Goal: Task Accomplishment & Management: Manage account settings

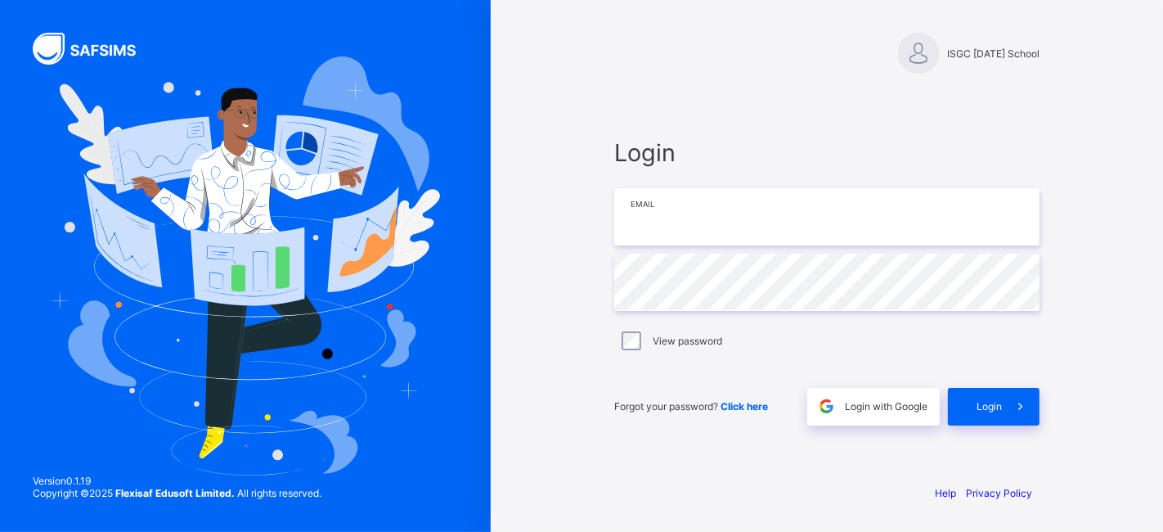
click at [737, 209] on input "email" at bounding box center [826, 216] width 425 height 57
type input "**********"
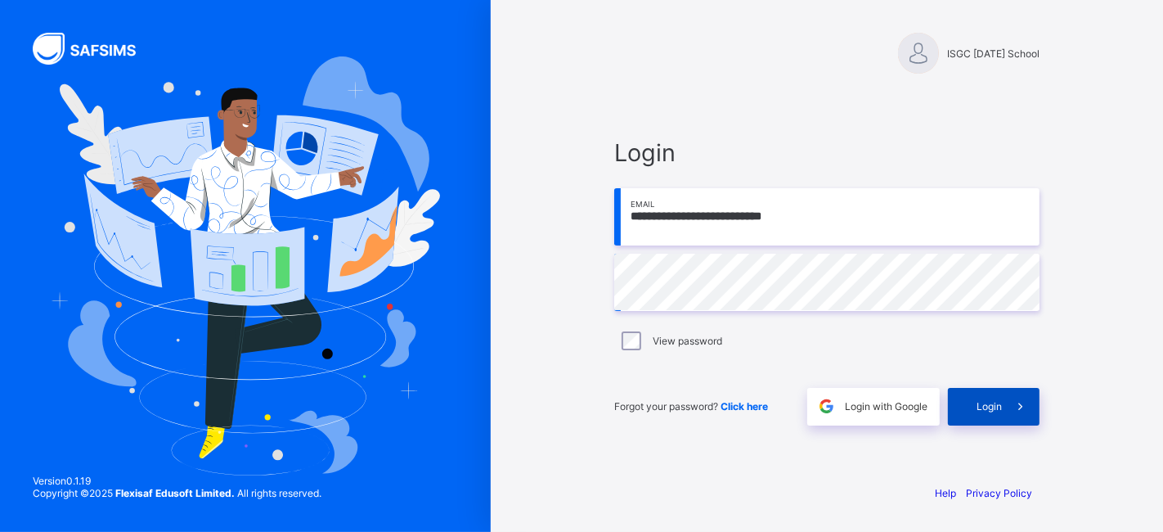
click at [1002, 400] on span at bounding box center [1021, 407] width 38 height 38
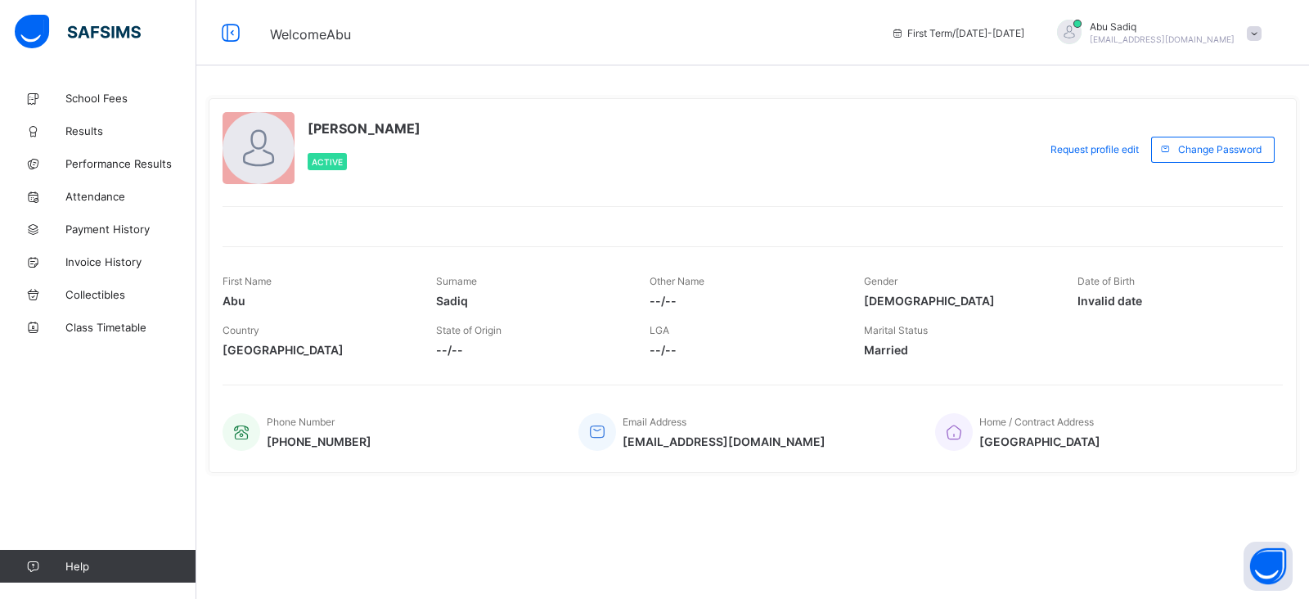
click at [1251, 37] on span at bounding box center [1254, 33] width 15 height 15
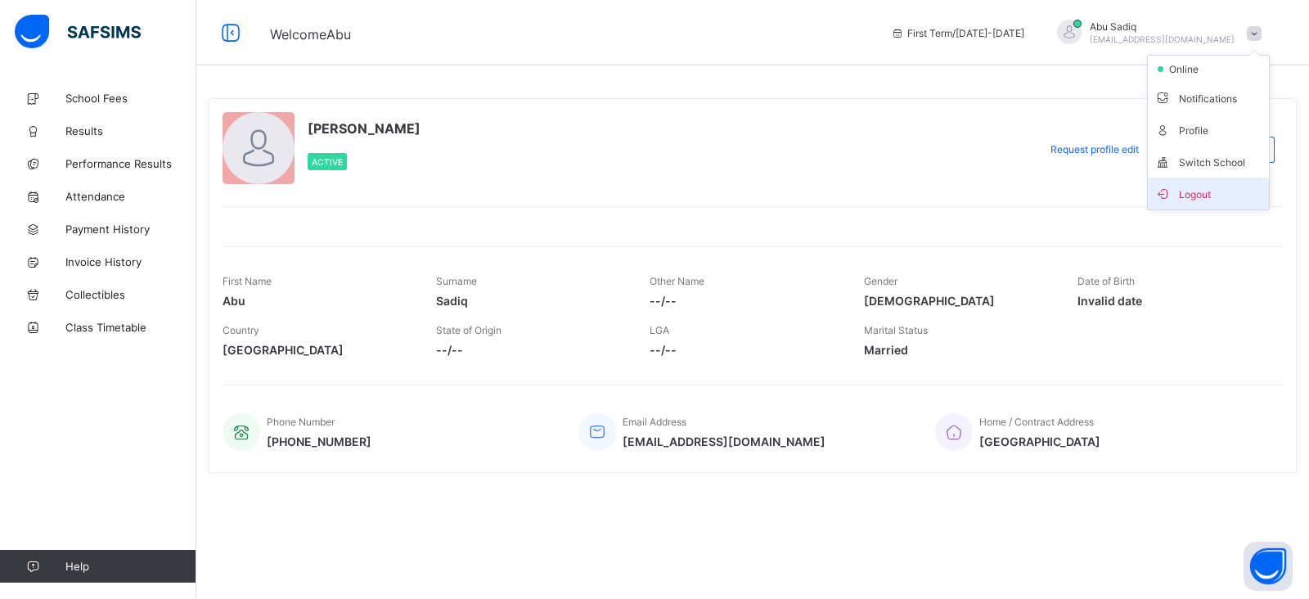
click at [1191, 184] on span "Logout" at bounding box center [1208, 193] width 108 height 19
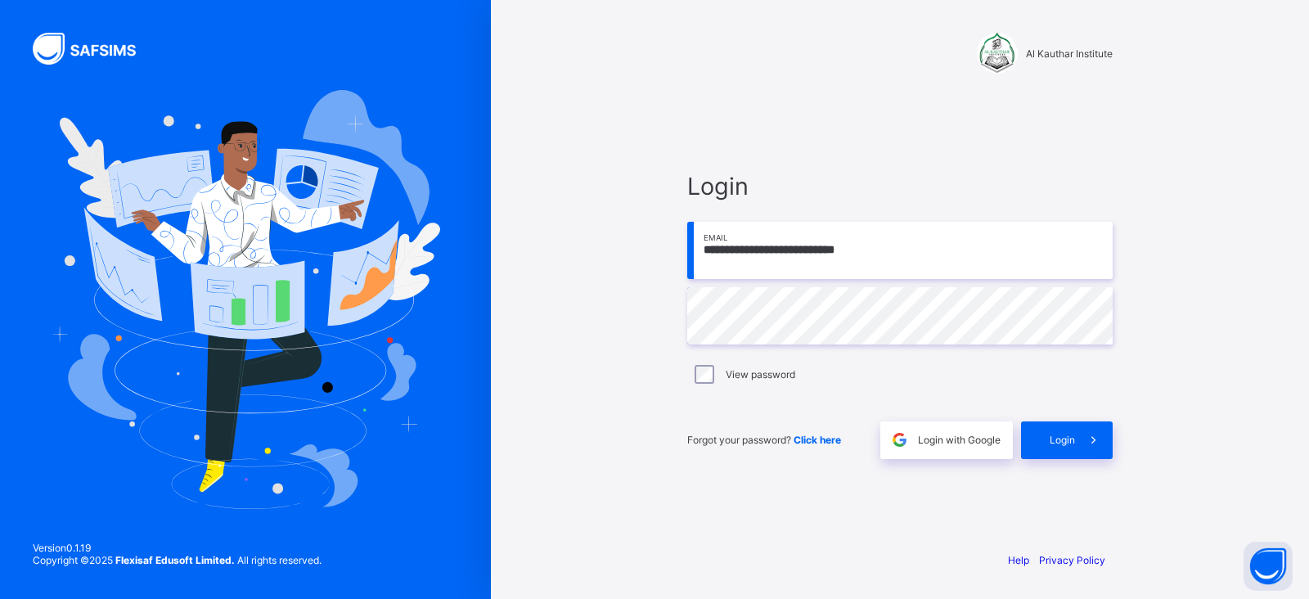
click at [814, 250] on input "**********" at bounding box center [899, 250] width 425 height 57
type input "**********"
click at [1066, 434] on span "Login" at bounding box center [1062, 440] width 25 height 12
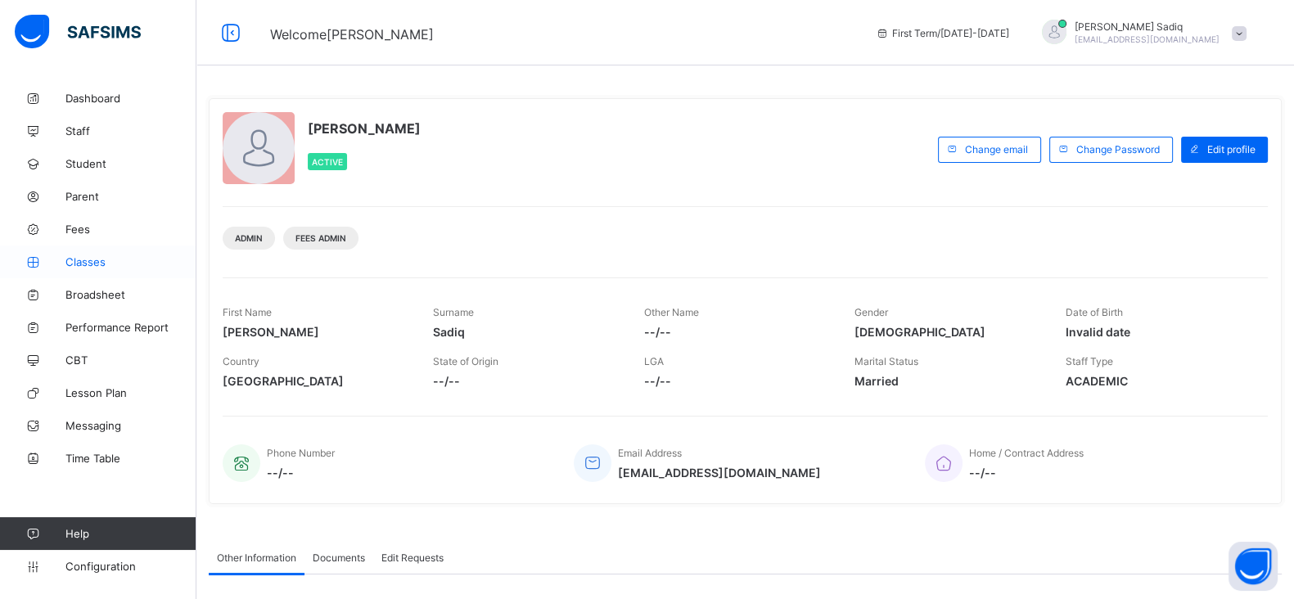
click at [88, 263] on span "Classes" at bounding box center [130, 261] width 131 height 13
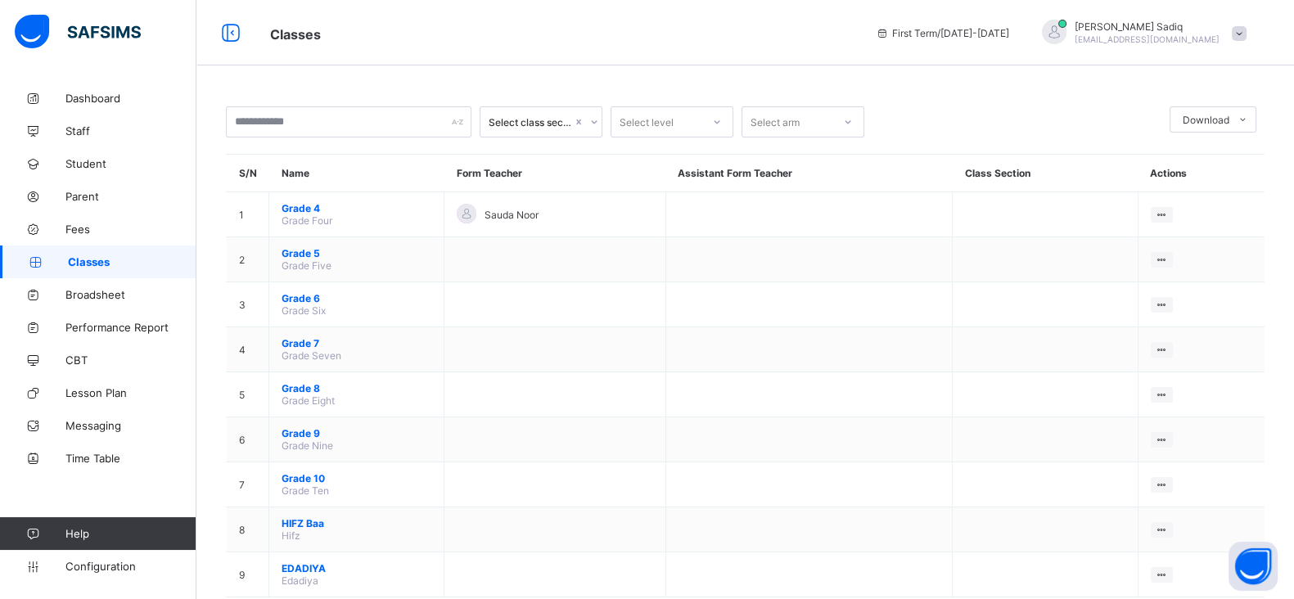
click at [1246, 34] on span at bounding box center [1238, 33] width 15 height 15
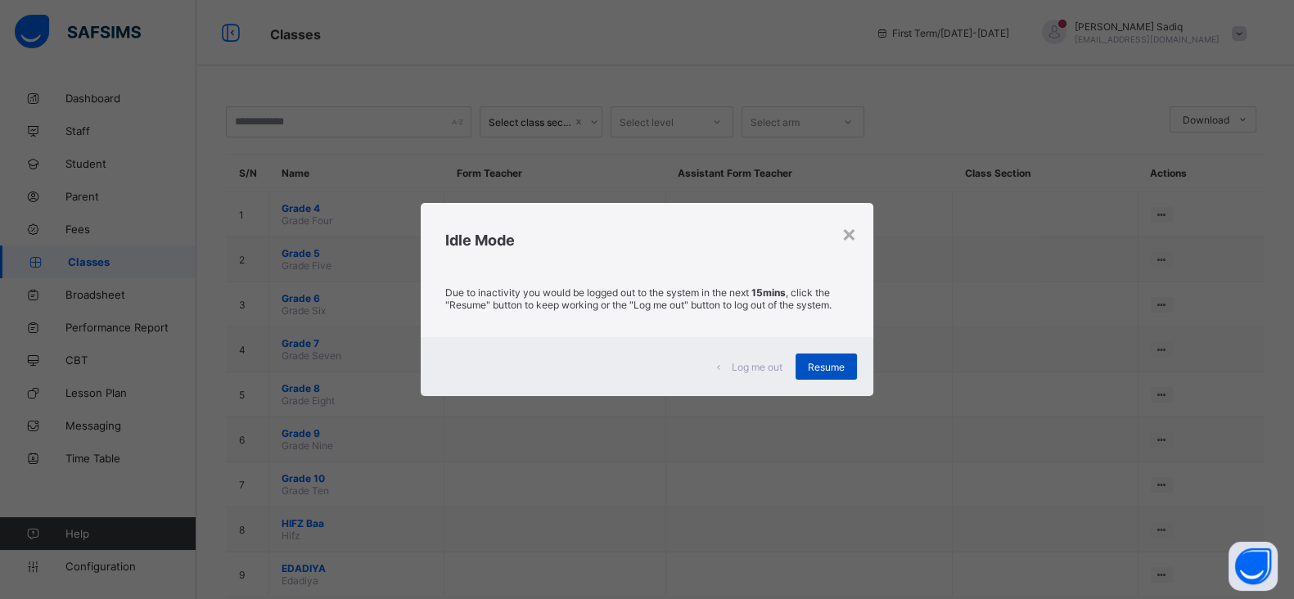
click at [830, 366] on span "Resume" at bounding box center [826, 367] width 37 height 12
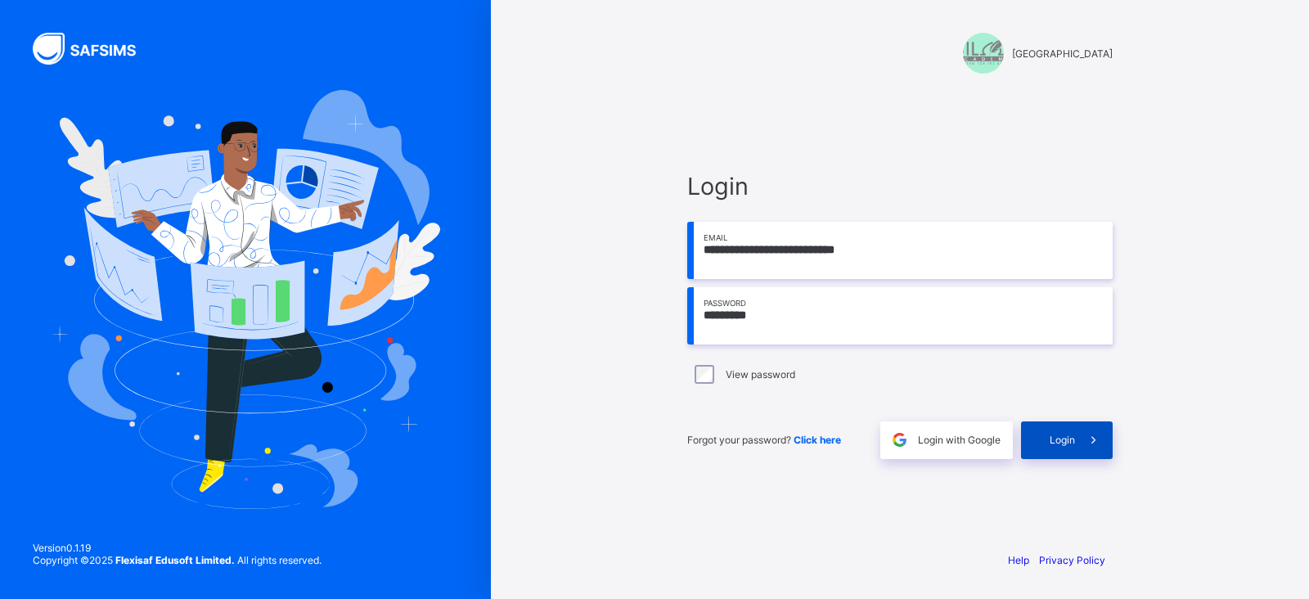
type input "*********"
click at [1054, 431] on div "Login" at bounding box center [1067, 440] width 92 height 38
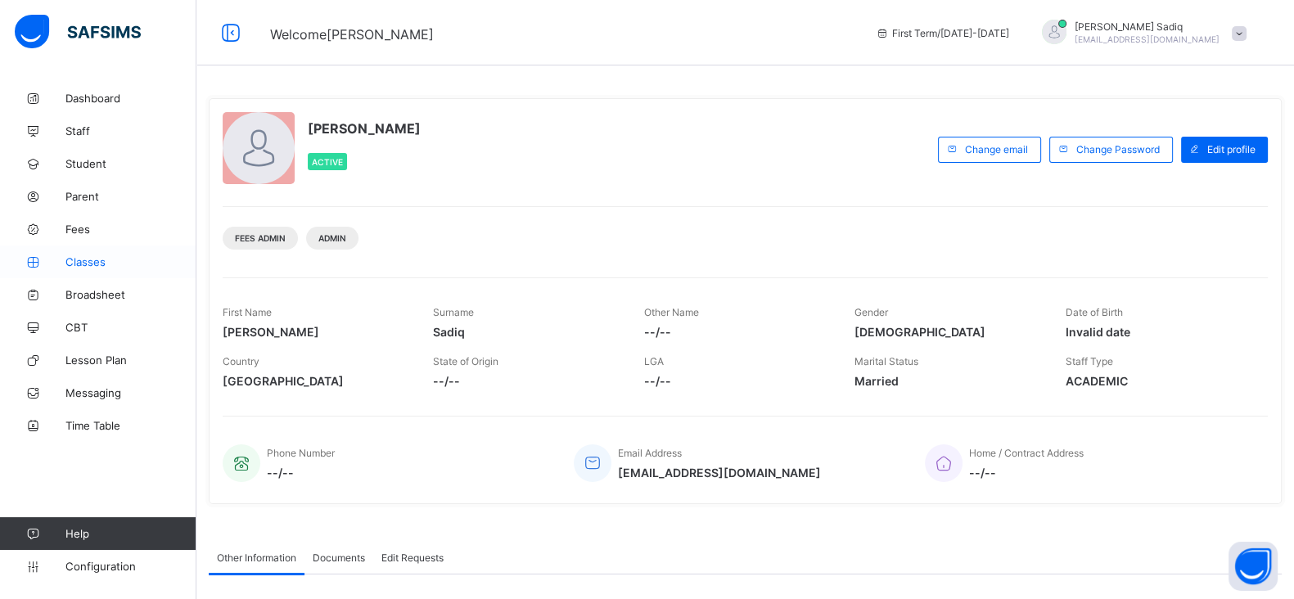
click at [88, 261] on span "Classes" at bounding box center [130, 261] width 131 height 13
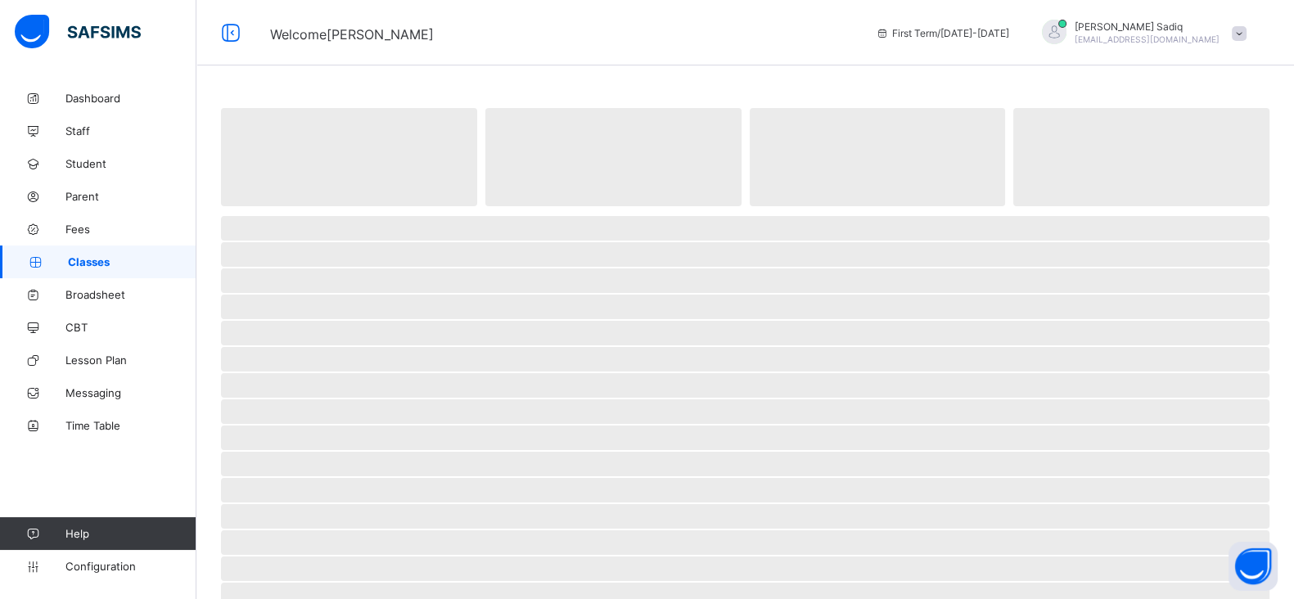
click at [88, 261] on span "Classes" at bounding box center [132, 261] width 128 height 13
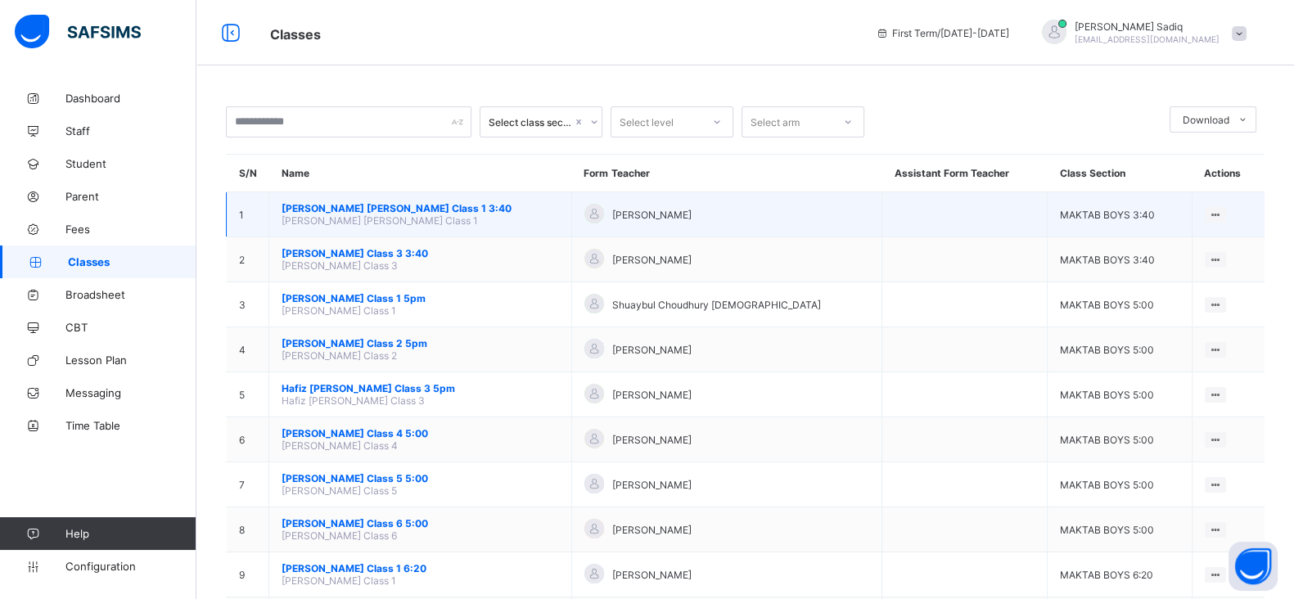
click at [425, 205] on span "Hafiz Muhammad Talhah Salloo Class 1 3:40" at bounding box center [419, 208] width 277 height 12
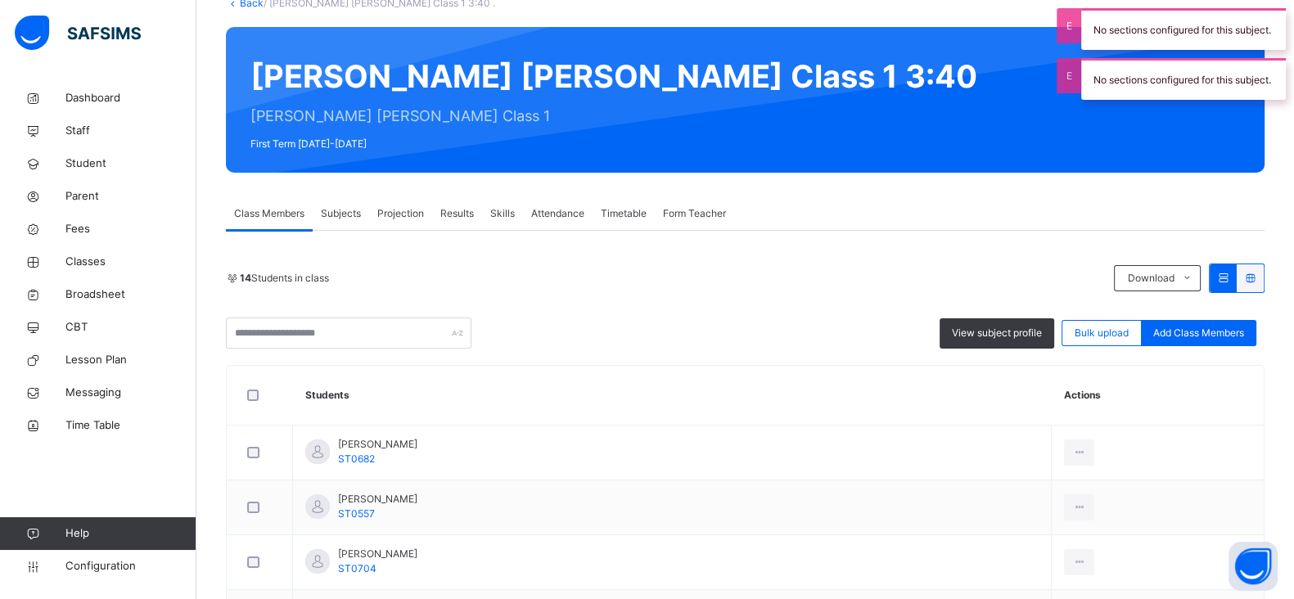
scroll to position [60, 0]
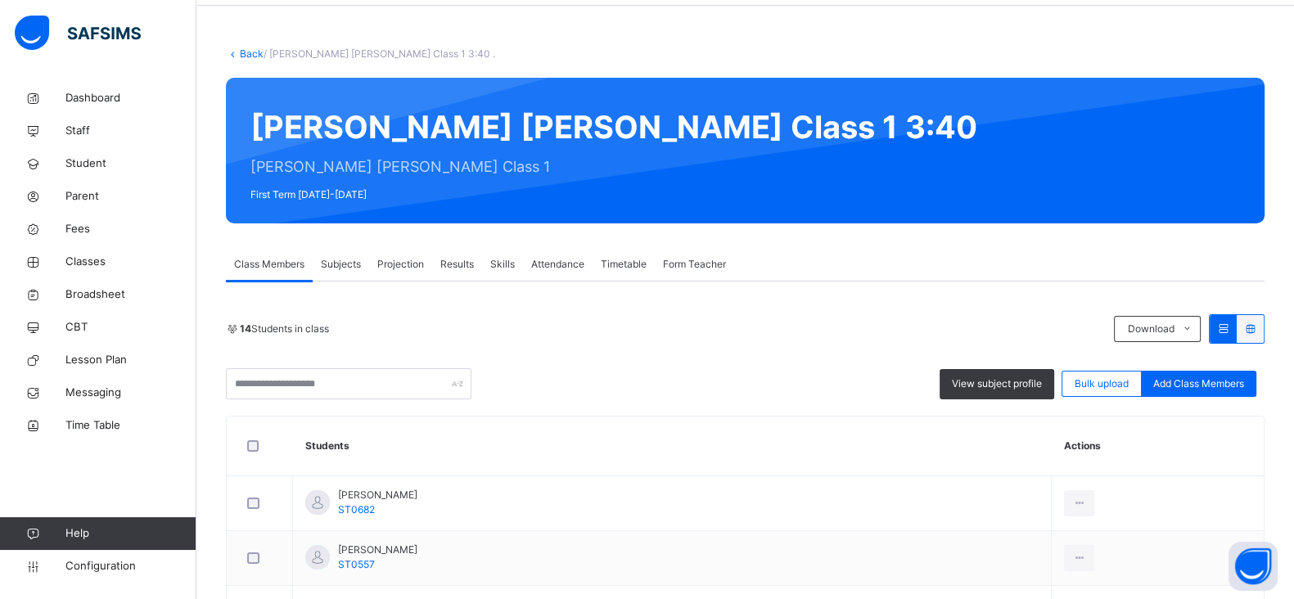
click at [574, 266] on span "Attendance" at bounding box center [557, 264] width 53 height 15
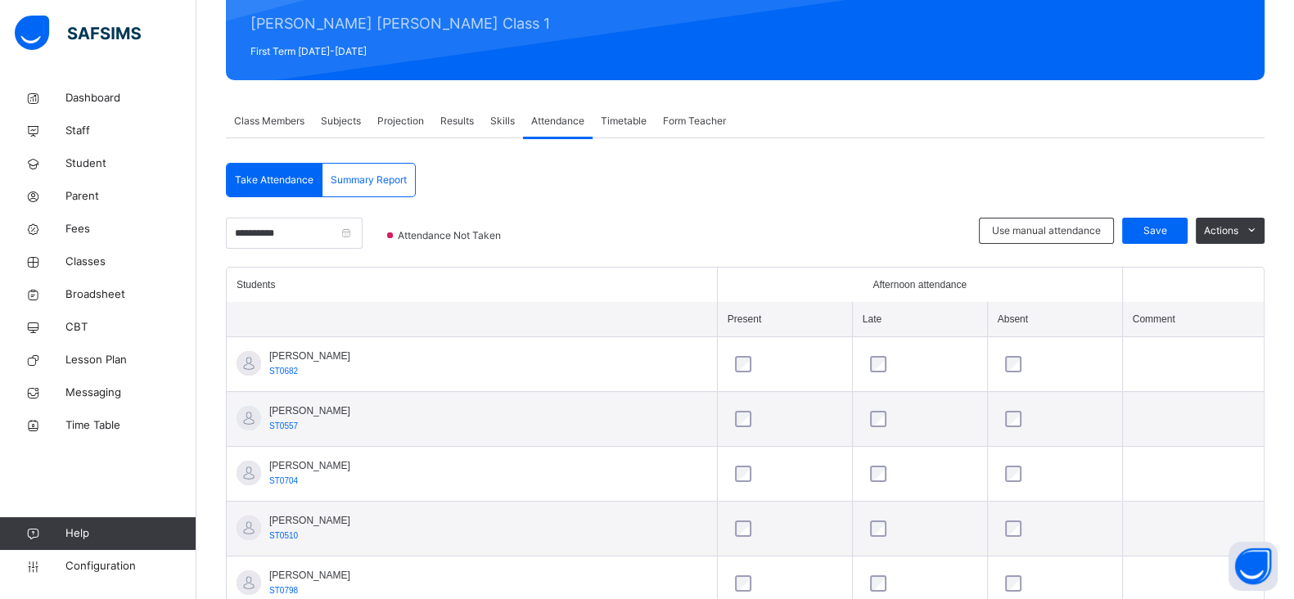
scroll to position [0, 0]
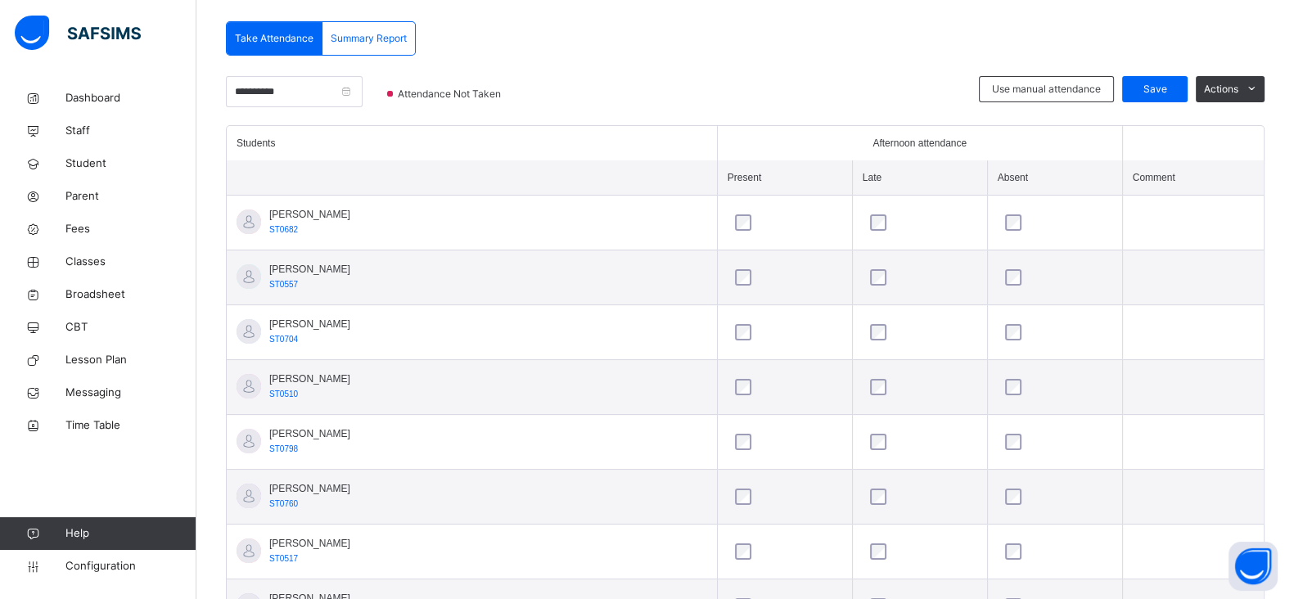
scroll to position [200, 0]
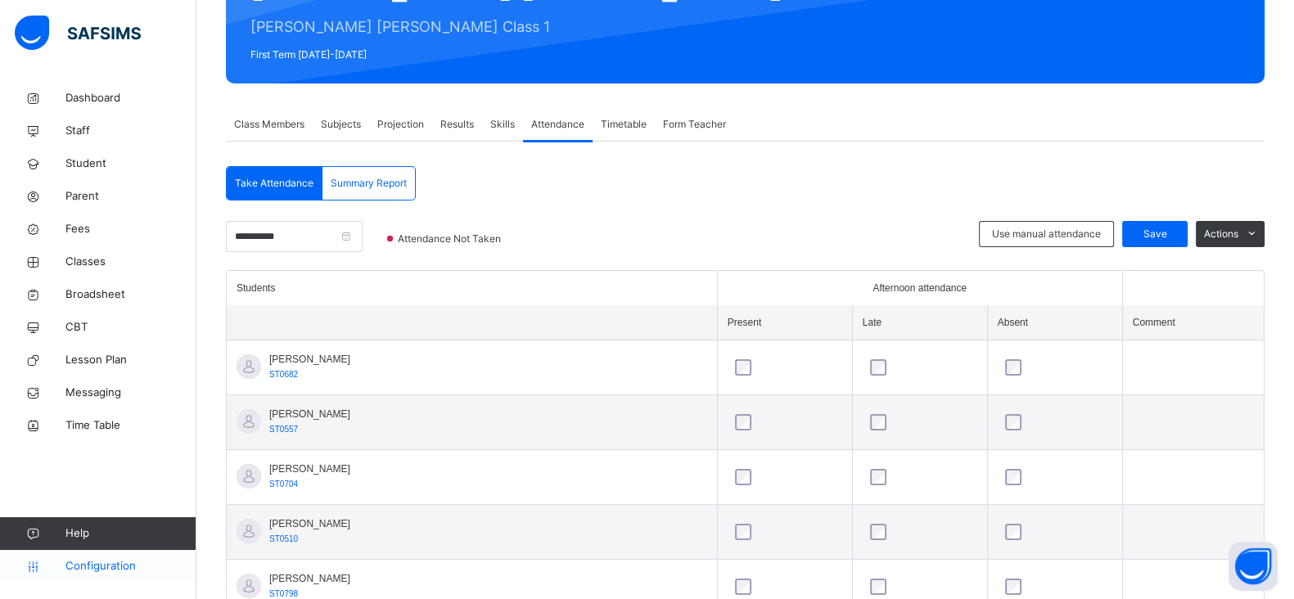
click at [106, 567] on span "Configuration" at bounding box center [130, 566] width 130 height 16
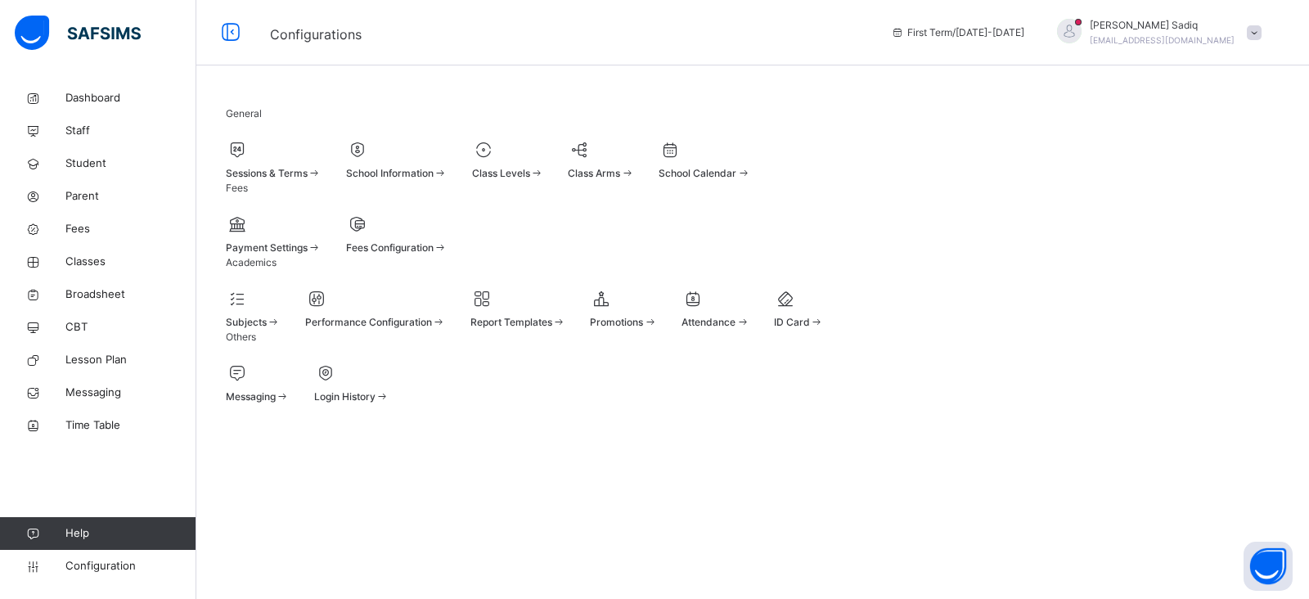
click at [749, 311] on div at bounding box center [716, 298] width 68 height 25
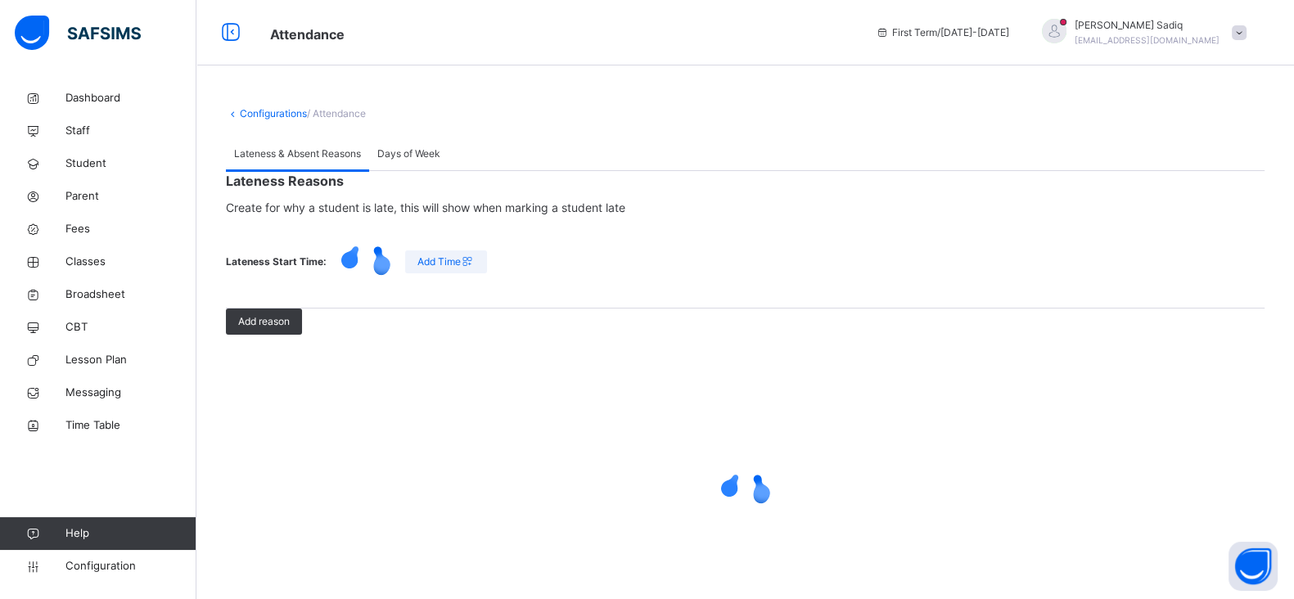
click at [412, 151] on span "Days of Week" at bounding box center [408, 153] width 63 height 15
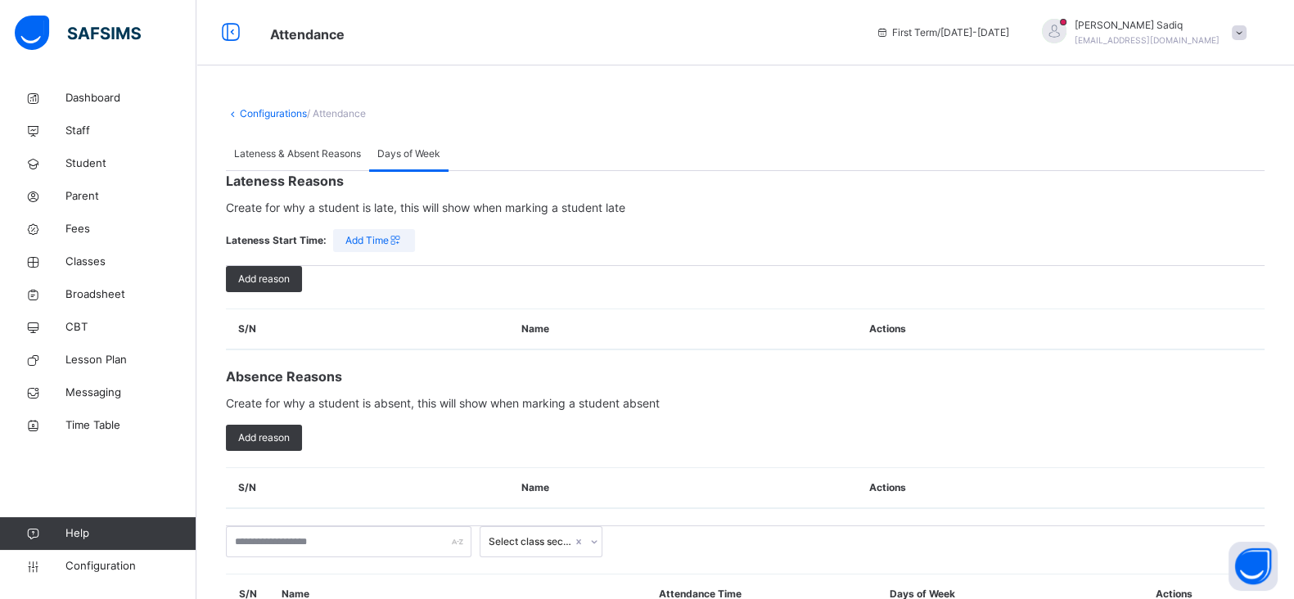
click at [293, 157] on span "Lateness & Absent Reasons" at bounding box center [297, 153] width 127 height 15
click at [270, 115] on link "Configurations" at bounding box center [273, 113] width 67 height 12
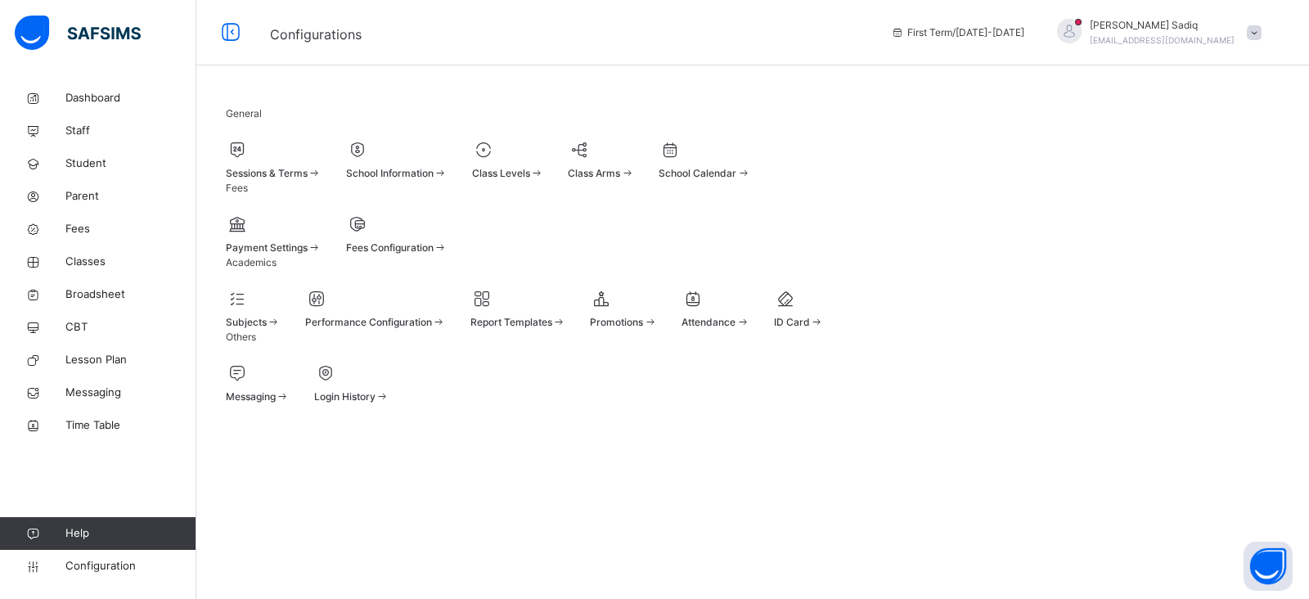
click at [651, 255] on div "Payment Settings Fees Configuration" at bounding box center [753, 233] width 1054 height 43
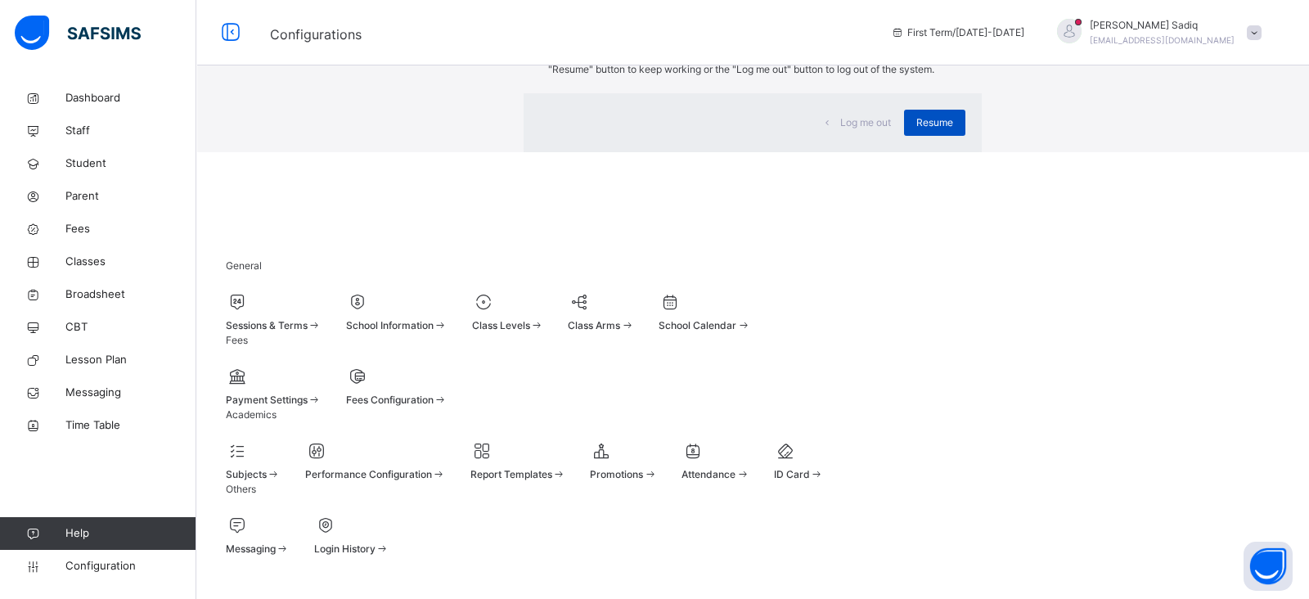
click at [916, 130] on span "Resume" at bounding box center [934, 122] width 37 height 15
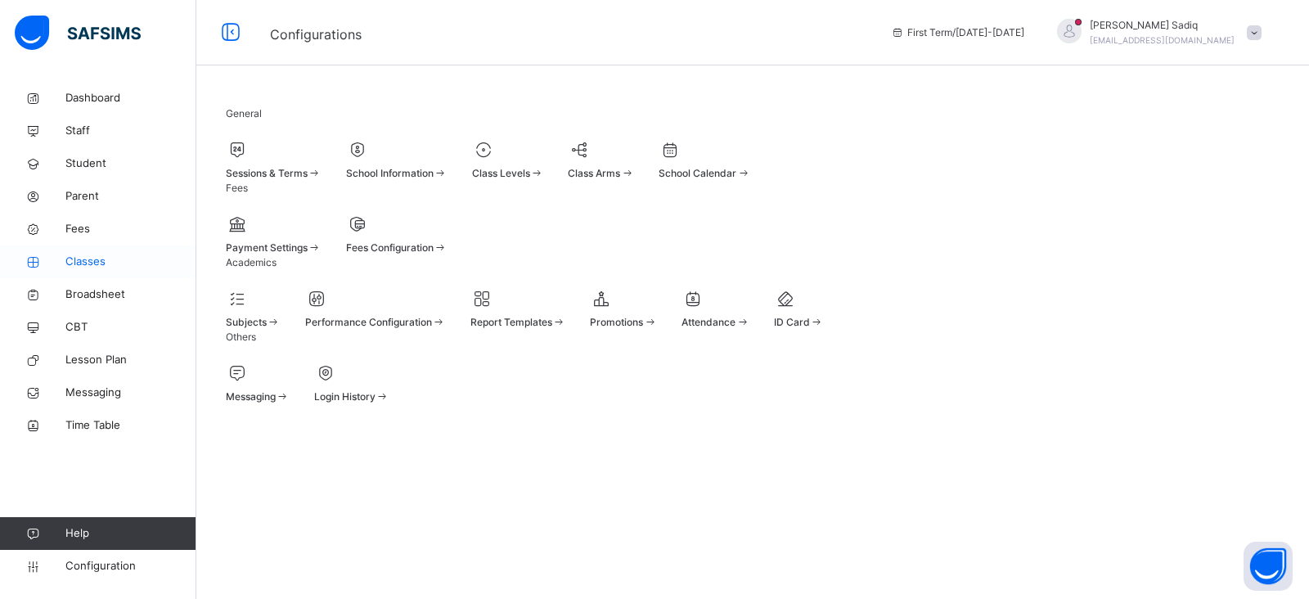
click at [86, 268] on span "Classes" at bounding box center [130, 262] width 131 height 16
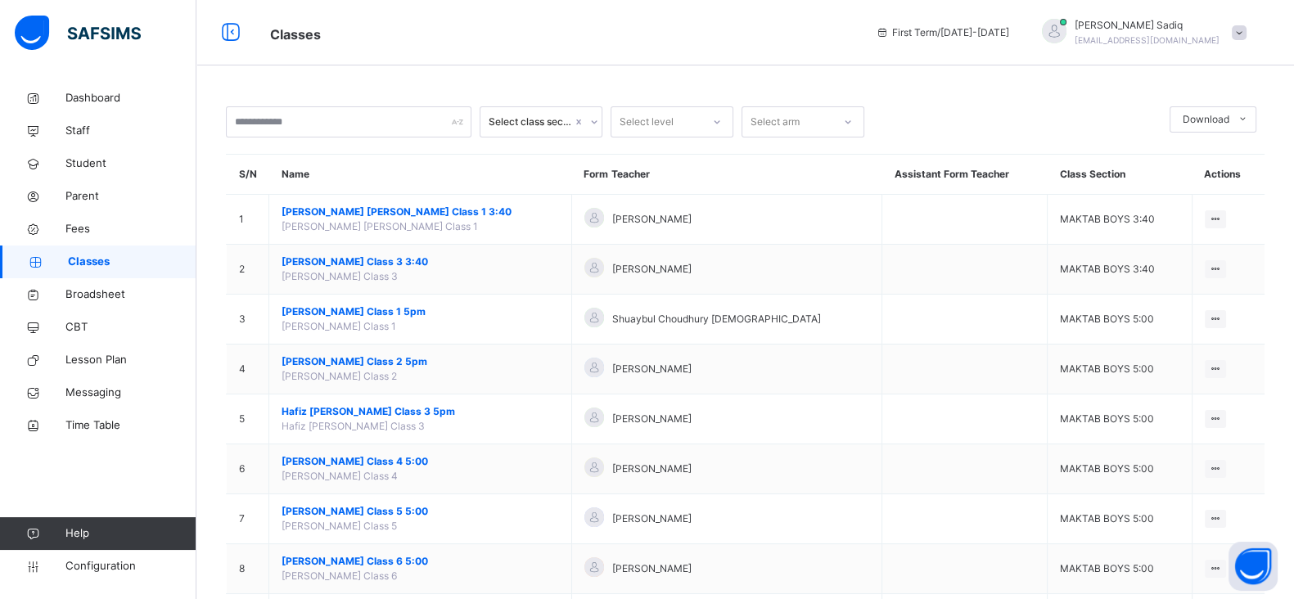
click at [675, 54] on div "Classes First Term / 2025-2026 Abubakar Sadiq abubakar.sadiq@flexisaf.com" at bounding box center [647, 32] width 1294 height 65
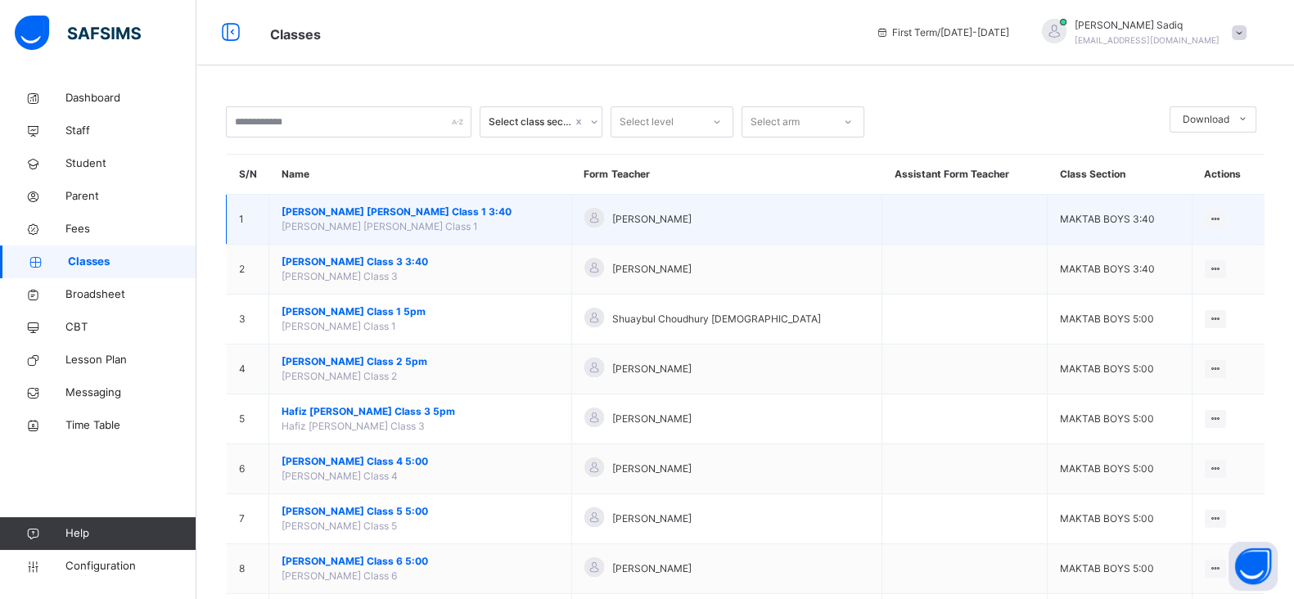
click at [362, 209] on span "Hafiz Muhammad Talhah Salloo Class 1 3:40" at bounding box center [419, 212] width 277 height 15
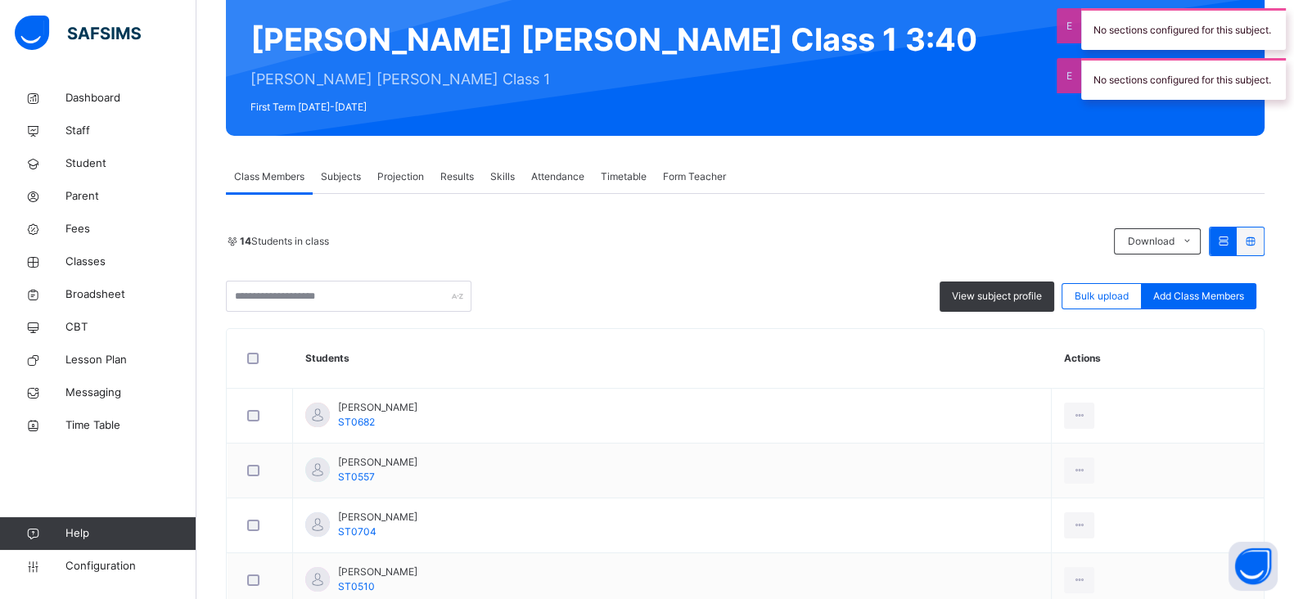
scroll to position [146, 0]
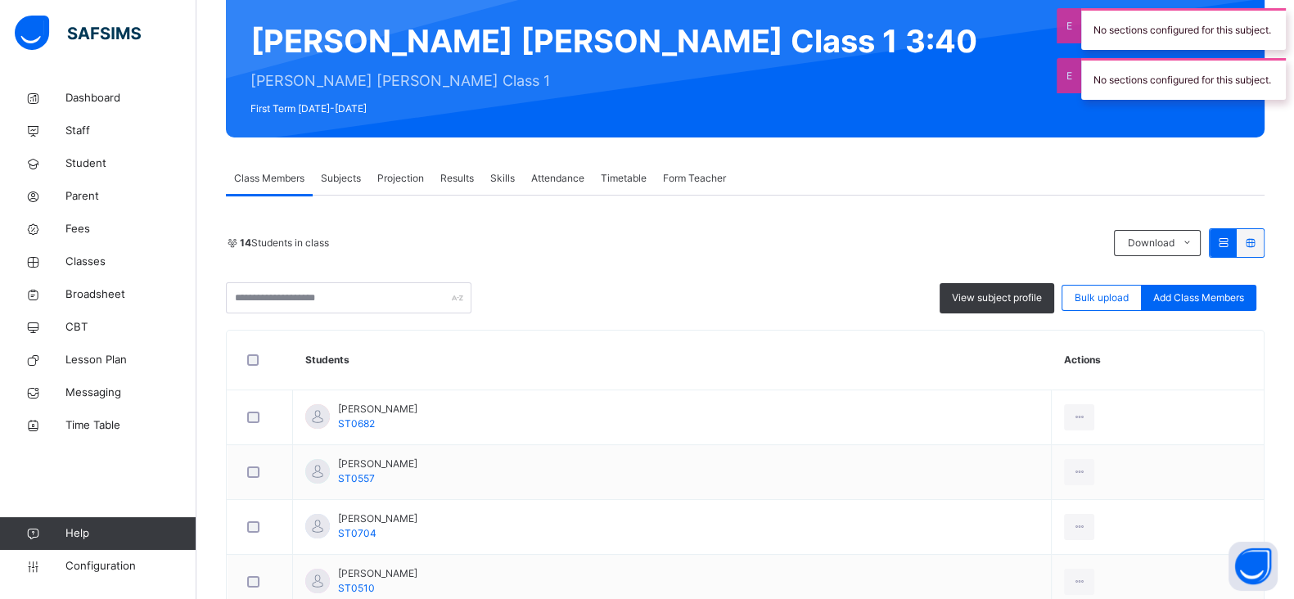
click at [556, 179] on span "Attendance" at bounding box center [557, 178] width 53 height 15
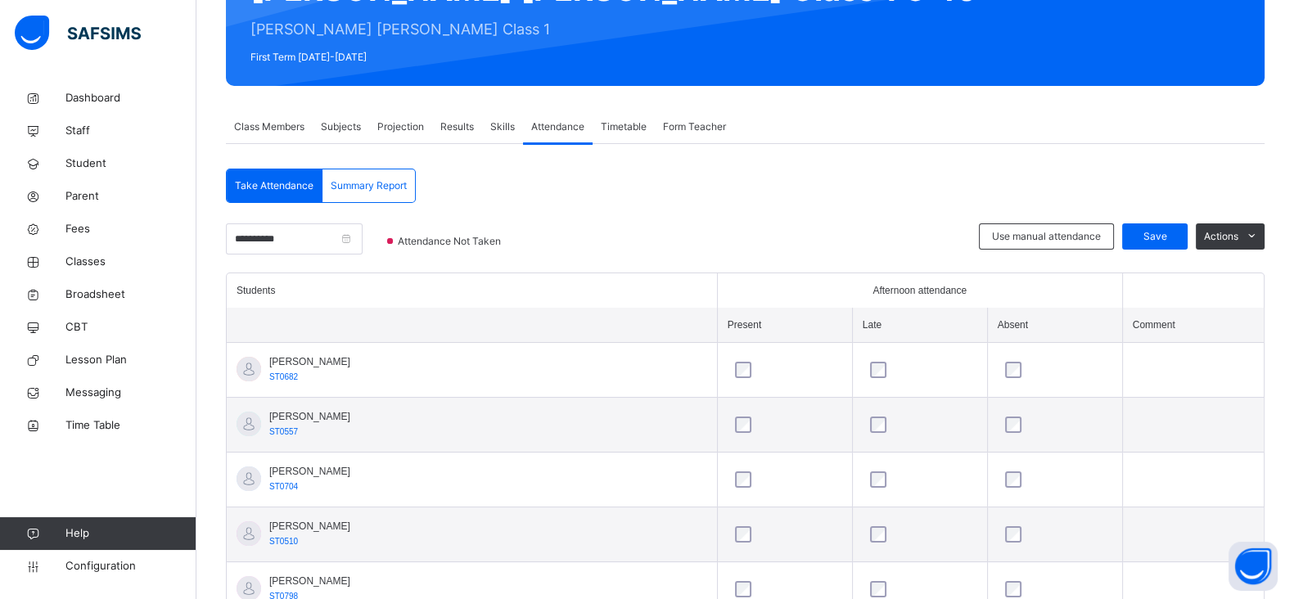
scroll to position [191, 0]
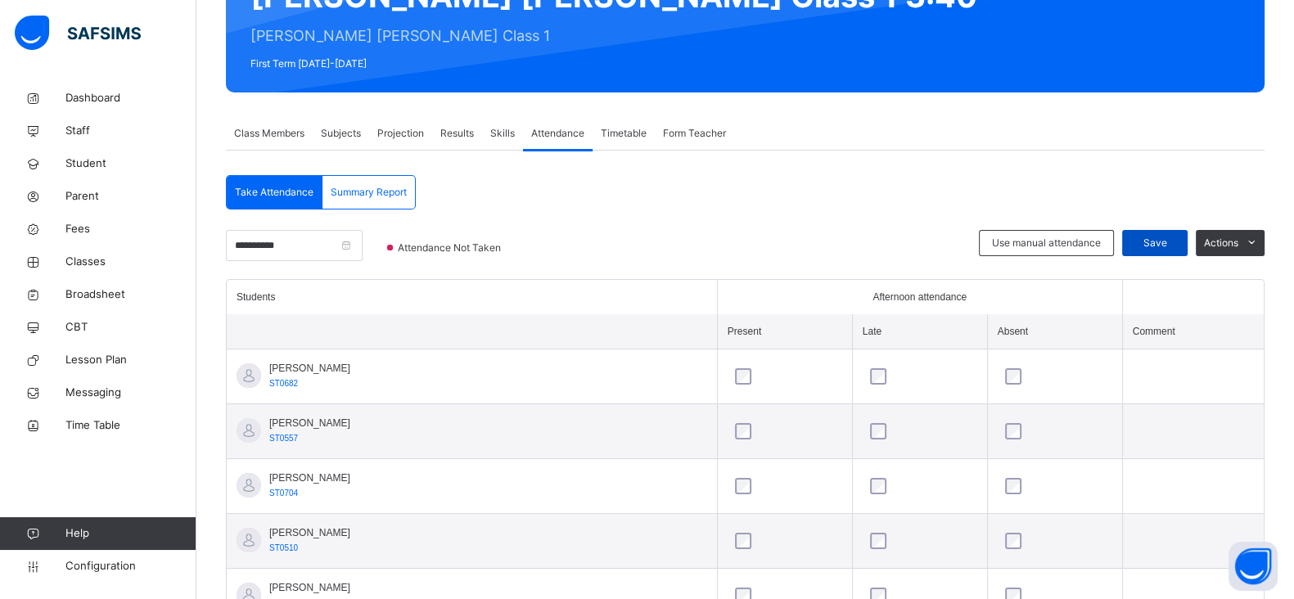
click at [1155, 241] on span "Save" at bounding box center [1154, 243] width 41 height 15
click at [1186, 251] on div "Save" at bounding box center [1154, 243] width 65 height 26
click at [731, 571] on td at bounding box center [784, 596] width 135 height 55
click at [102, 561] on span "Configuration" at bounding box center [130, 566] width 130 height 16
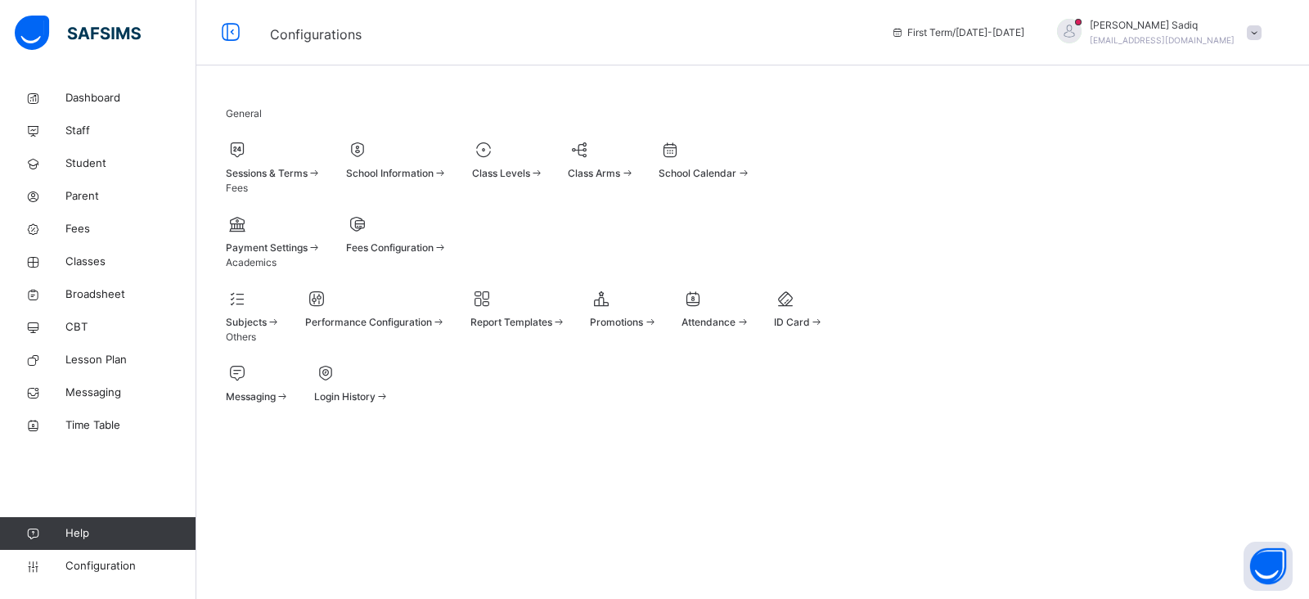
click at [299, 154] on div at bounding box center [274, 149] width 96 height 25
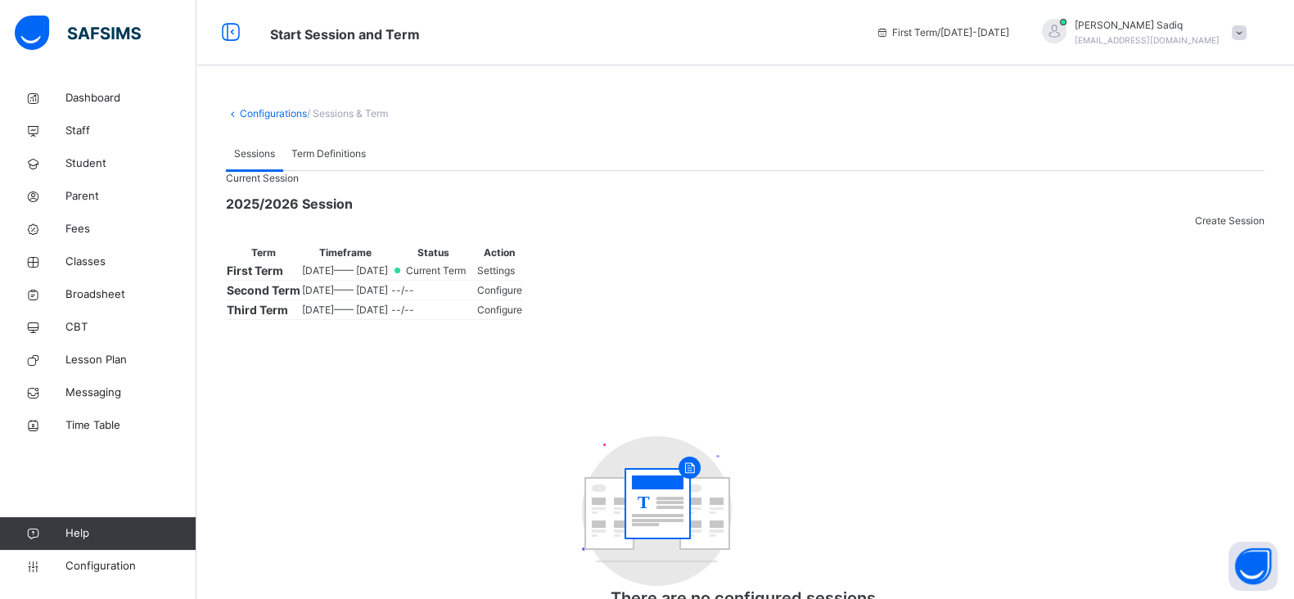
click at [515, 277] on span "Settings" at bounding box center [496, 270] width 38 height 12
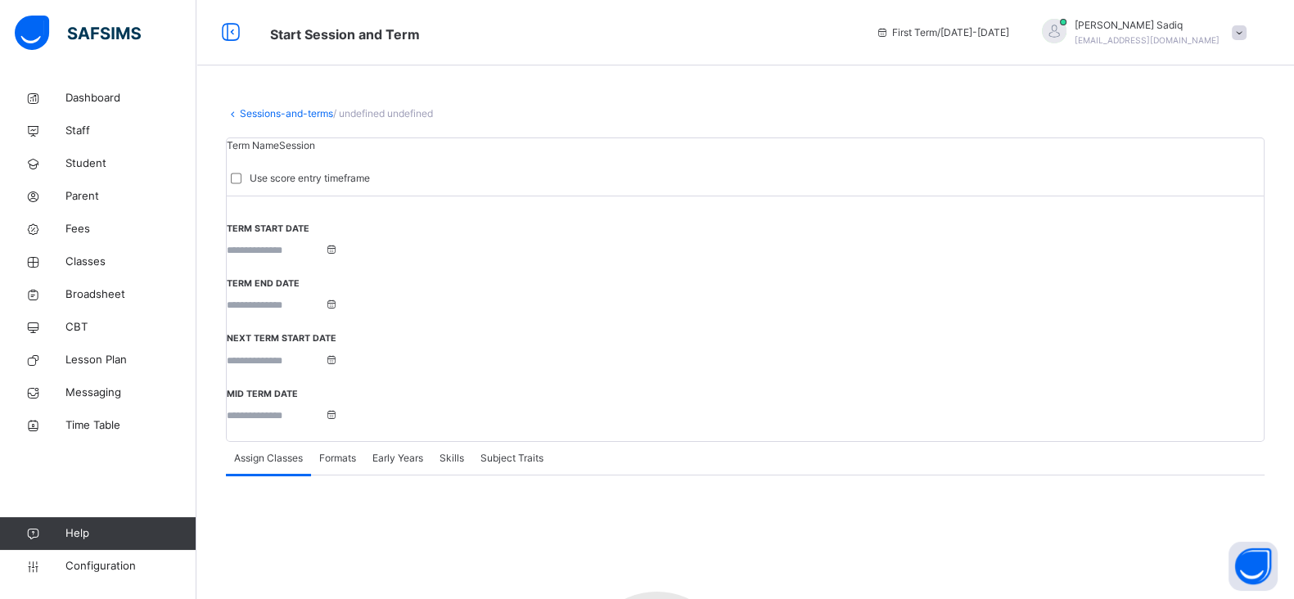
type input "**********"
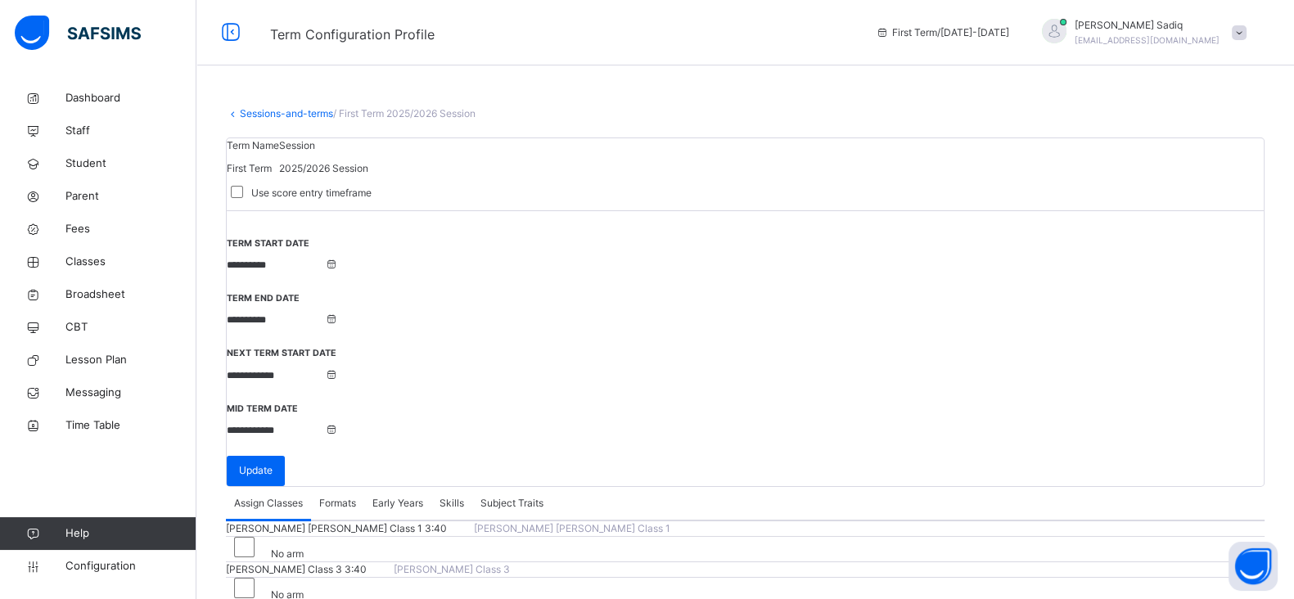
click at [253, 111] on link "Sessions-and-terms" at bounding box center [286, 113] width 93 height 12
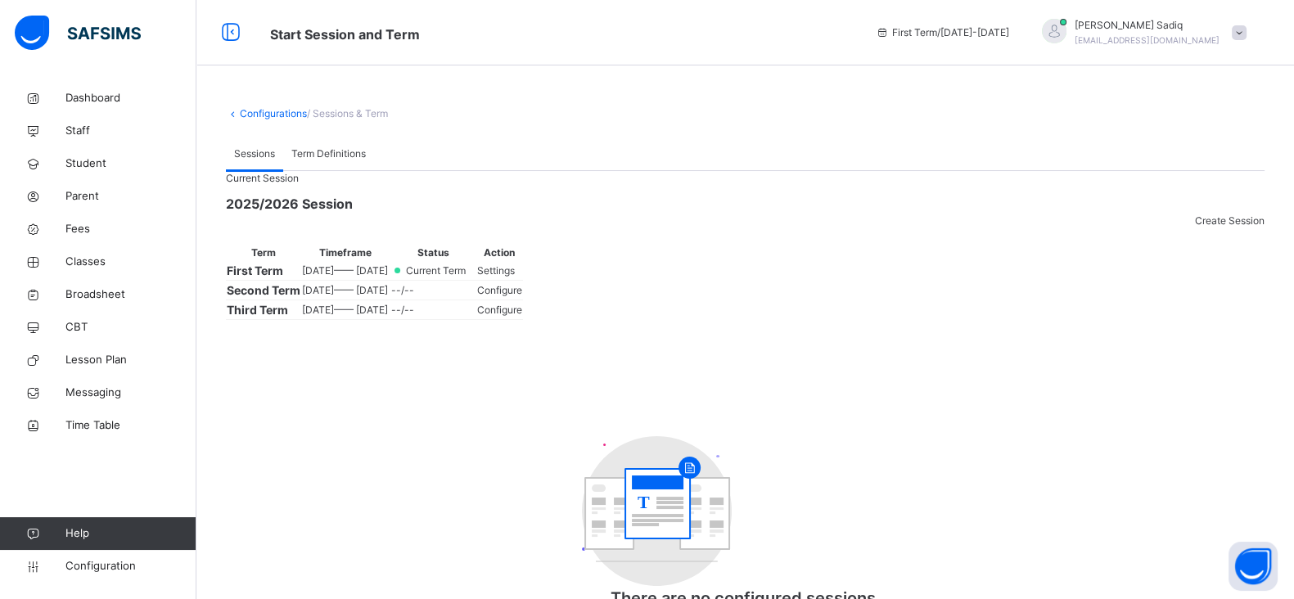
click at [714, 527] on div "Current Session 2025/2026 Session Create Session Term Timeframe Status Action F…" at bounding box center [745, 414] width 1038 height 487
click at [711, 524] on div "Current Session 2025/2026 Session Create Session Term Timeframe Status Action F…" at bounding box center [745, 414] width 1038 height 487
click at [571, 214] on div at bounding box center [745, 214] width 1038 height 0
click at [79, 262] on span "Classes" at bounding box center [130, 262] width 131 height 16
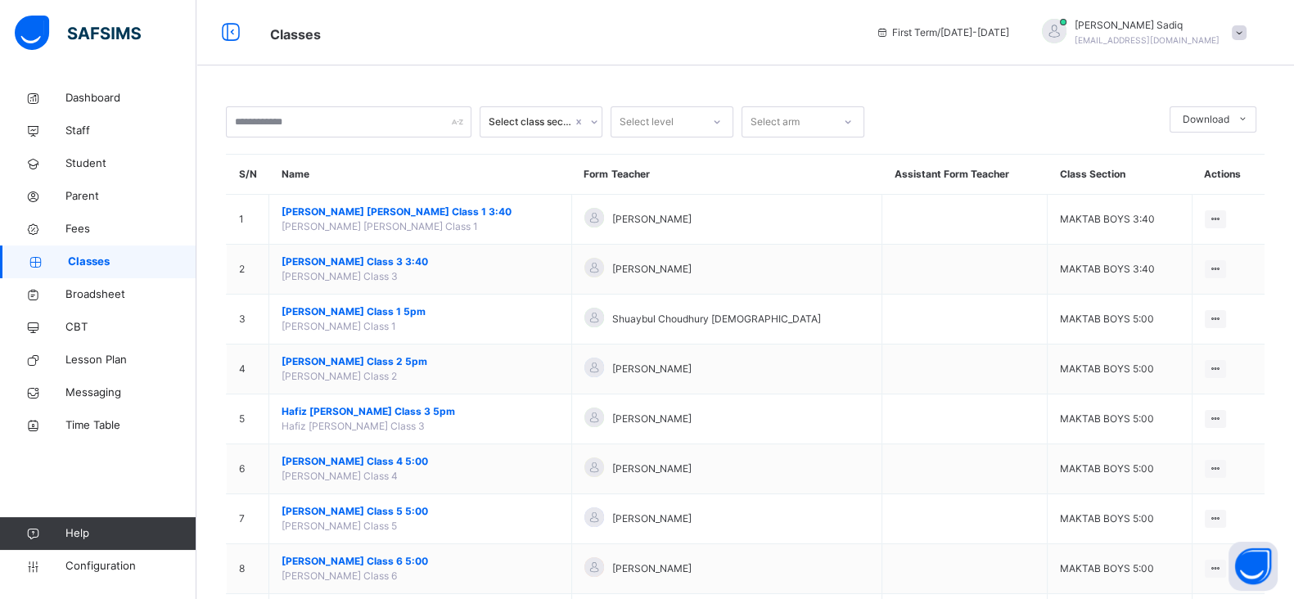
click at [454, 25] on span "Classes" at bounding box center [560, 33] width 581 height 27
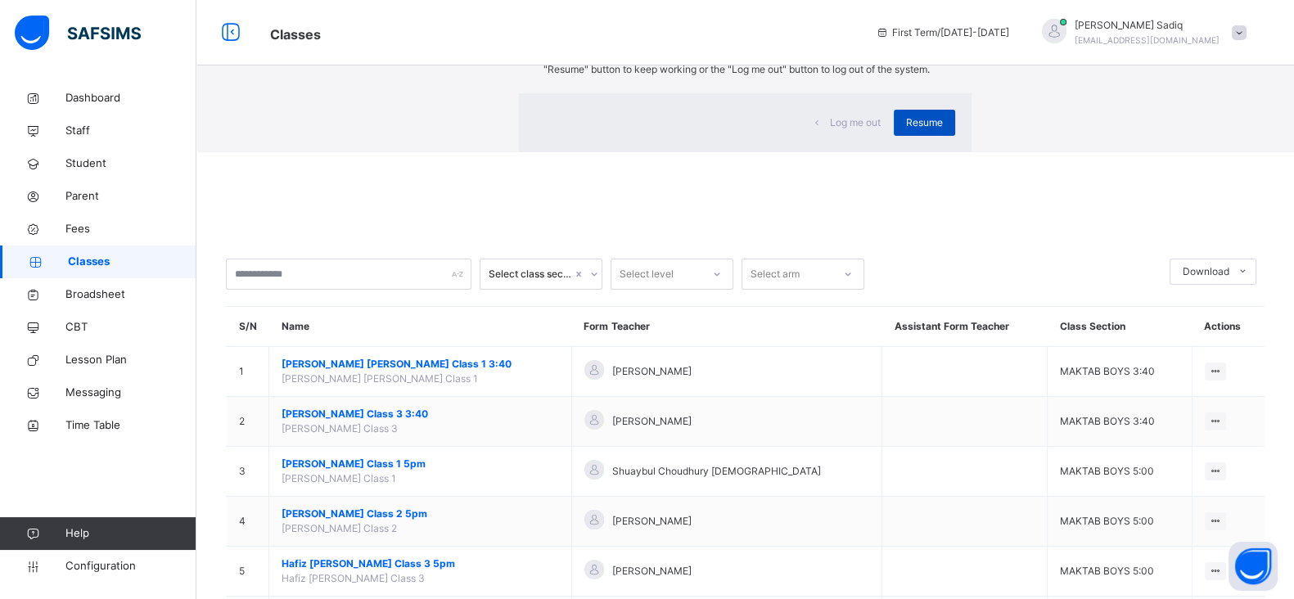
click at [906, 130] on span "Resume" at bounding box center [924, 122] width 37 height 15
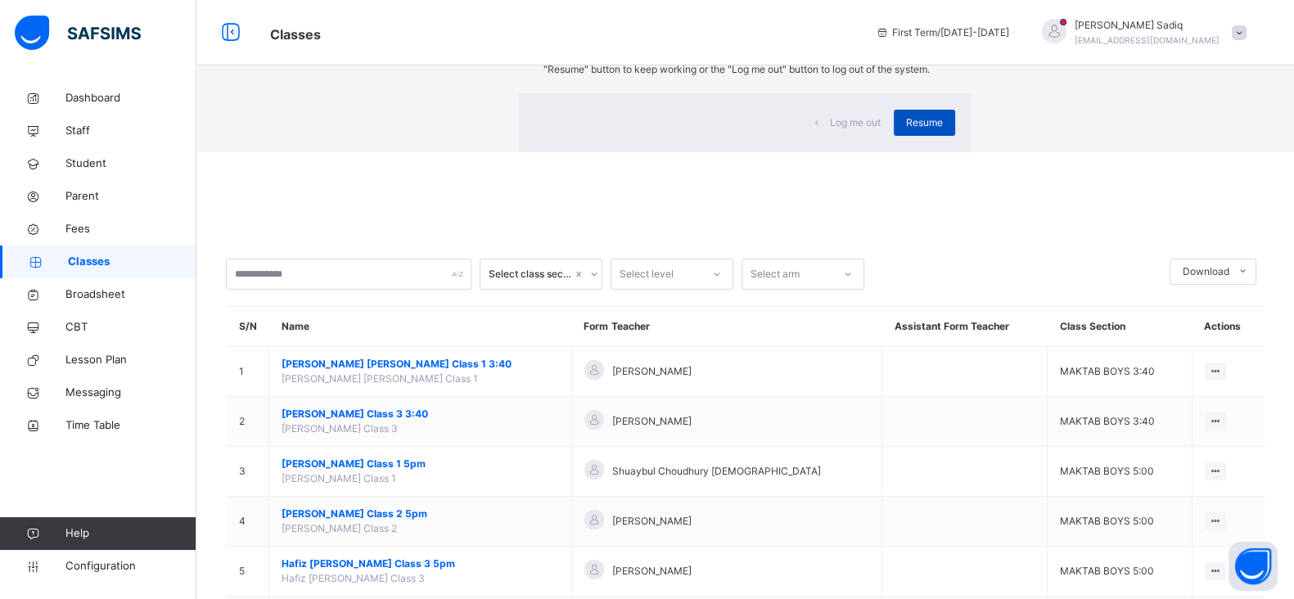
click at [906, 130] on span "Resume" at bounding box center [924, 122] width 37 height 15
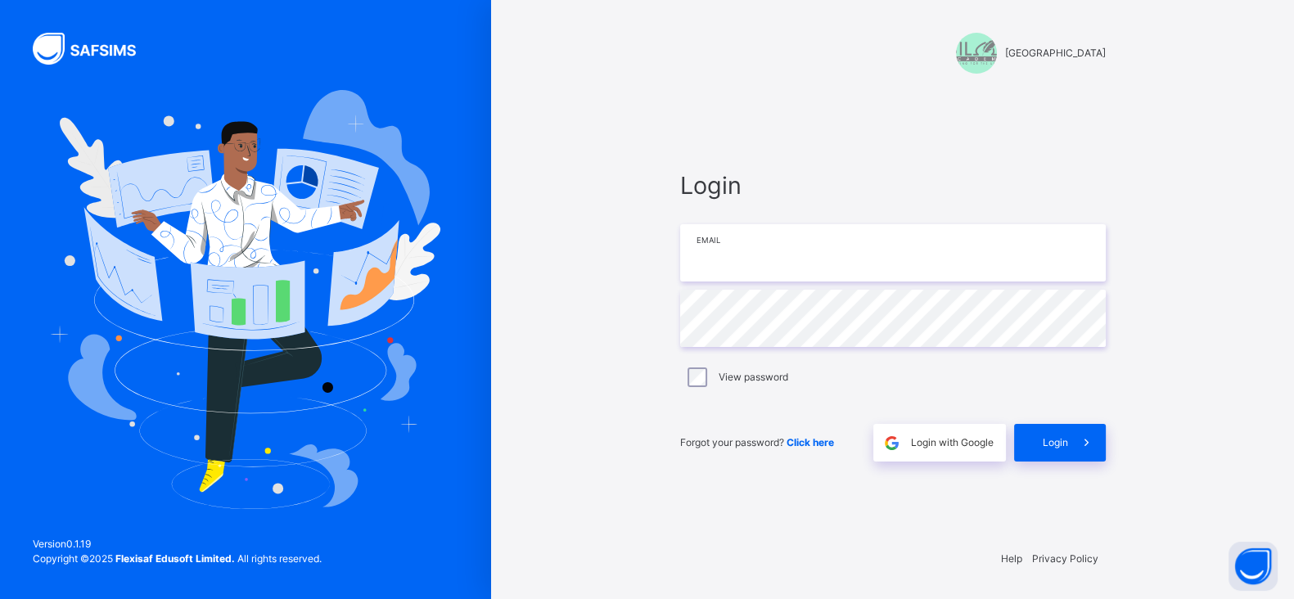
type input "**********"
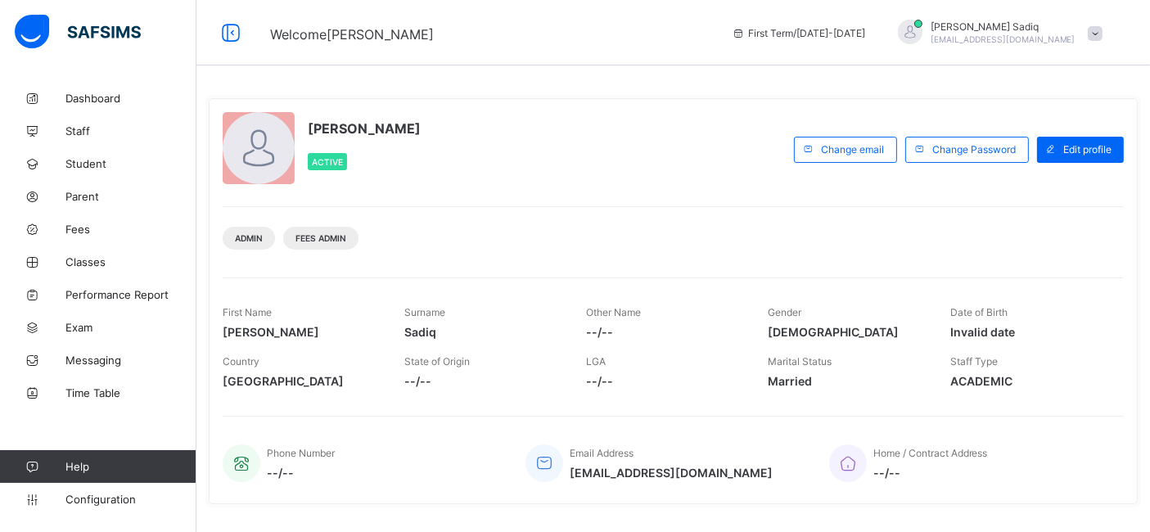
click at [573, 239] on div "Admin Fees Admin" at bounding box center [673, 232] width 901 height 52
click at [119, 257] on span "Classes" at bounding box center [130, 261] width 131 height 13
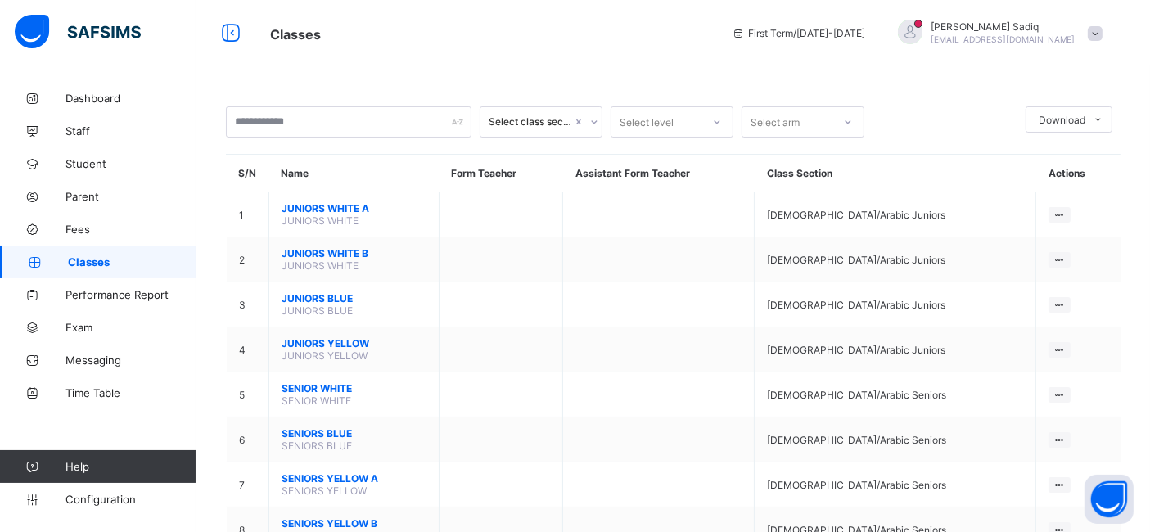
click at [703, 36] on span "Classes" at bounding box center [488, 32] width 437 height 21
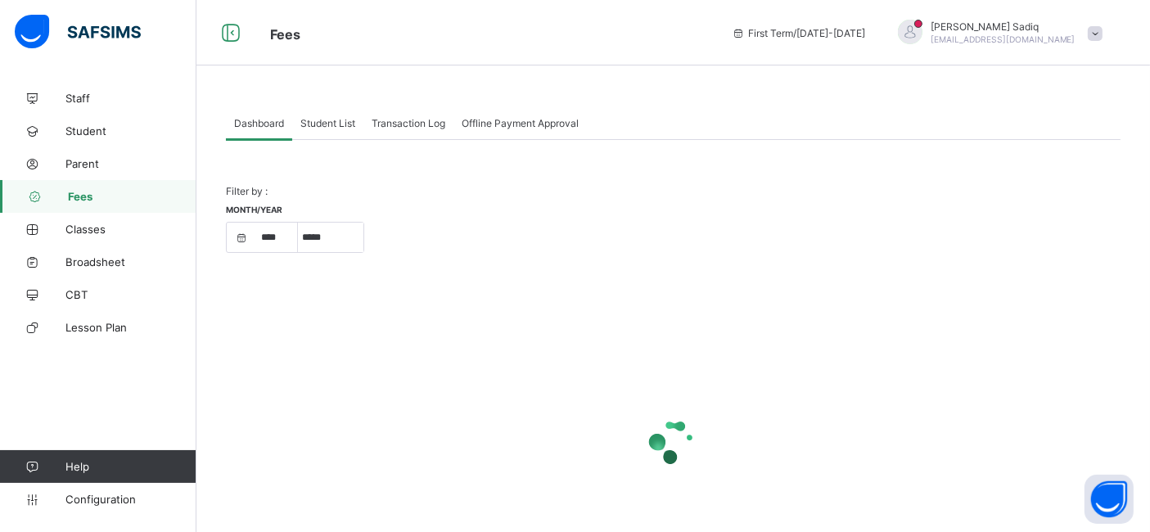
select select "****"
select select "*"
select select "****"
select select "*"
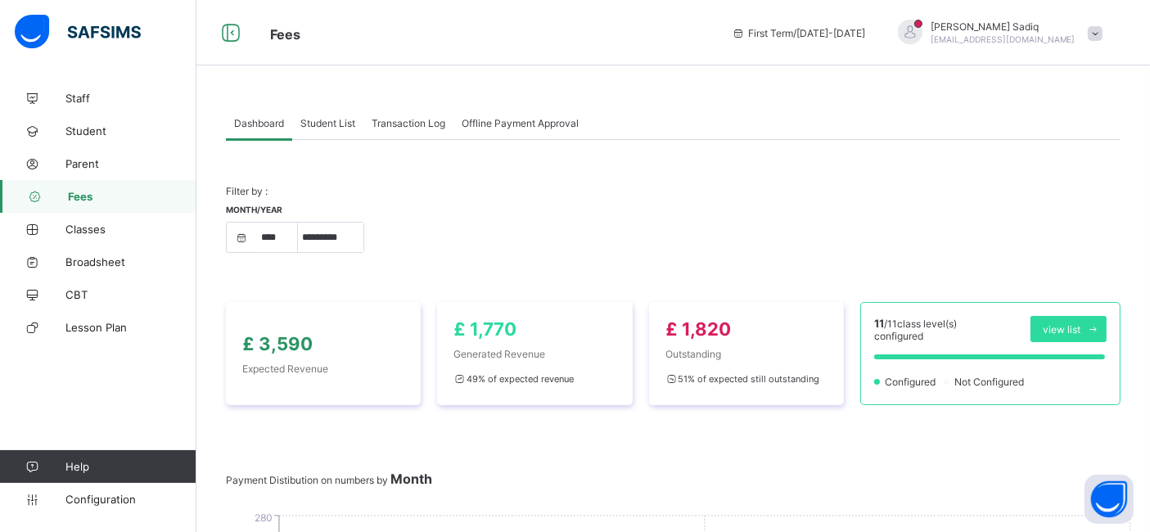
click at [316, 124] on span "Student List" at bounding box center [327, 123] width 55 height 12
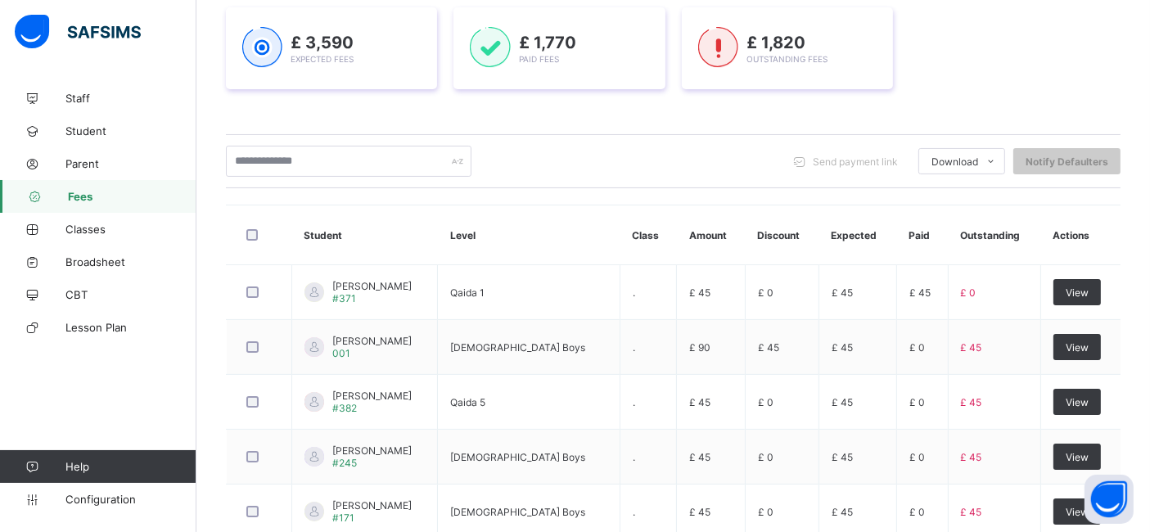
scroll to position [245, 0]
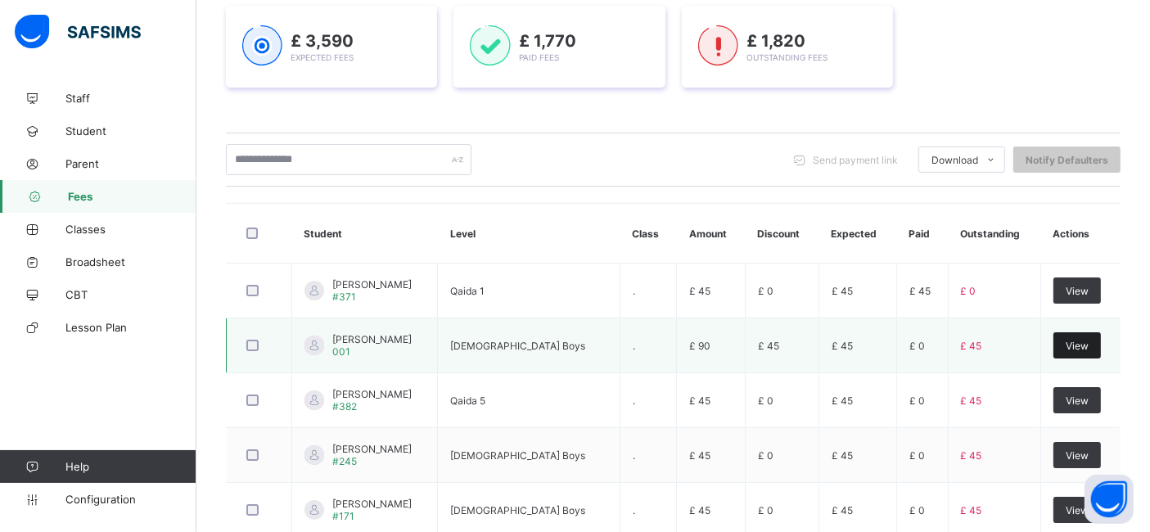
click at [1084, 342] on span "View" at bounding box center [1076, 346] width 23 height 12
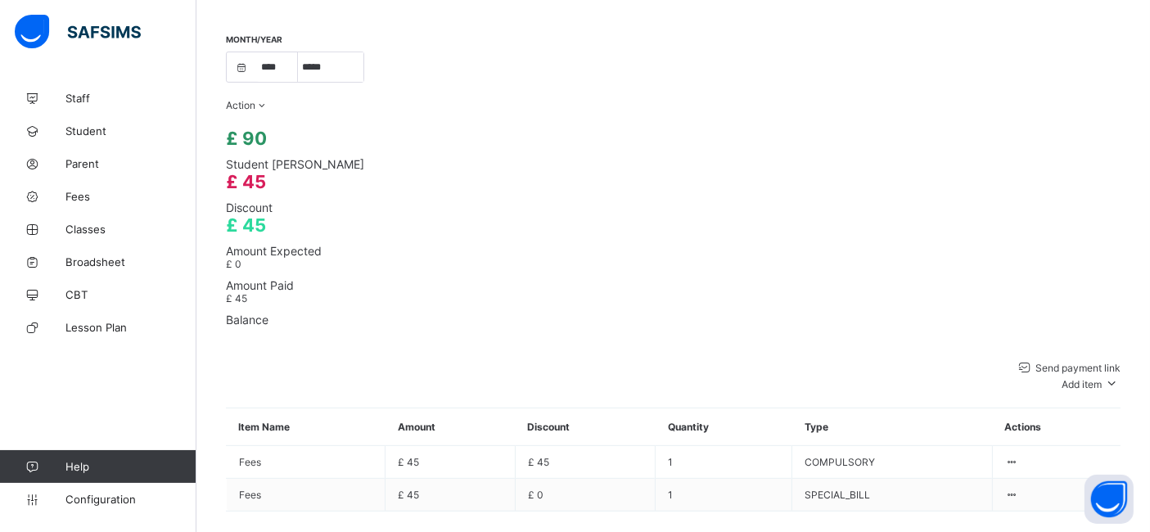
scroll to position [601, 0]
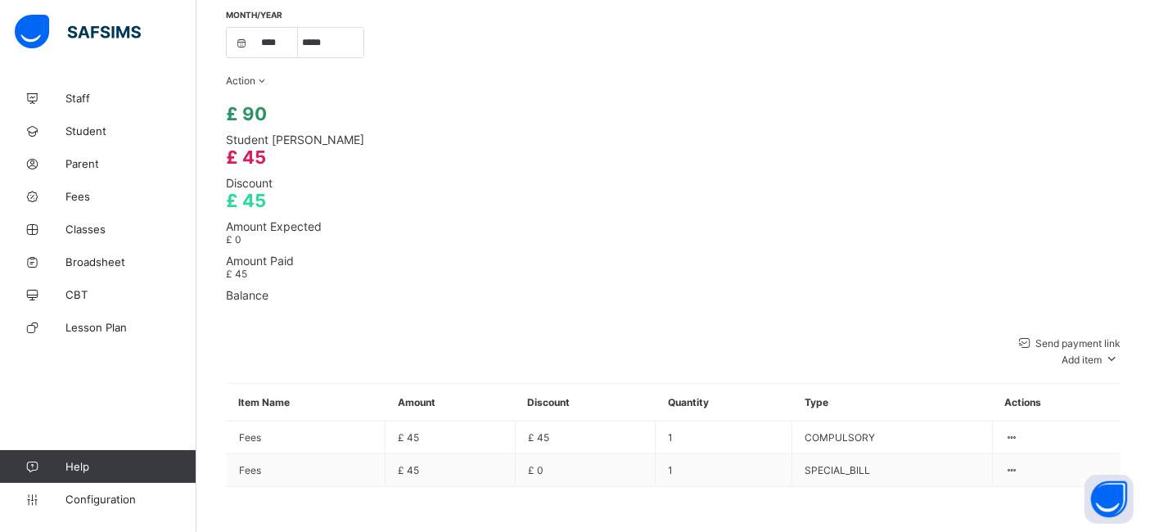
click at [226, 486] on span at bounding box center [226, 486] width 0 height 0
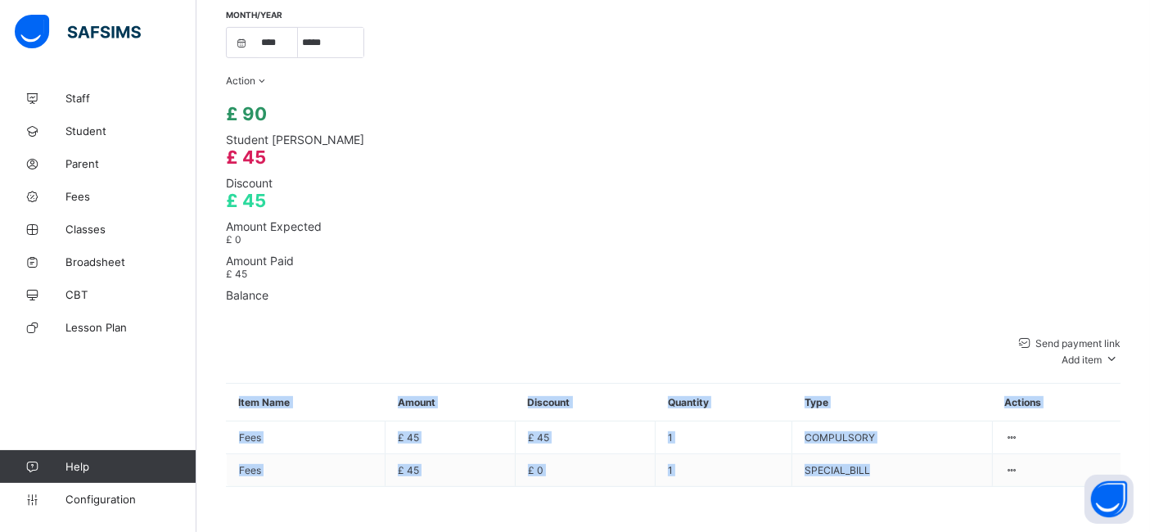
drag, startPoint x: 1096, startPoint y: 367, endPoint x: 1163, endPoint y: 368, distance: 67.1
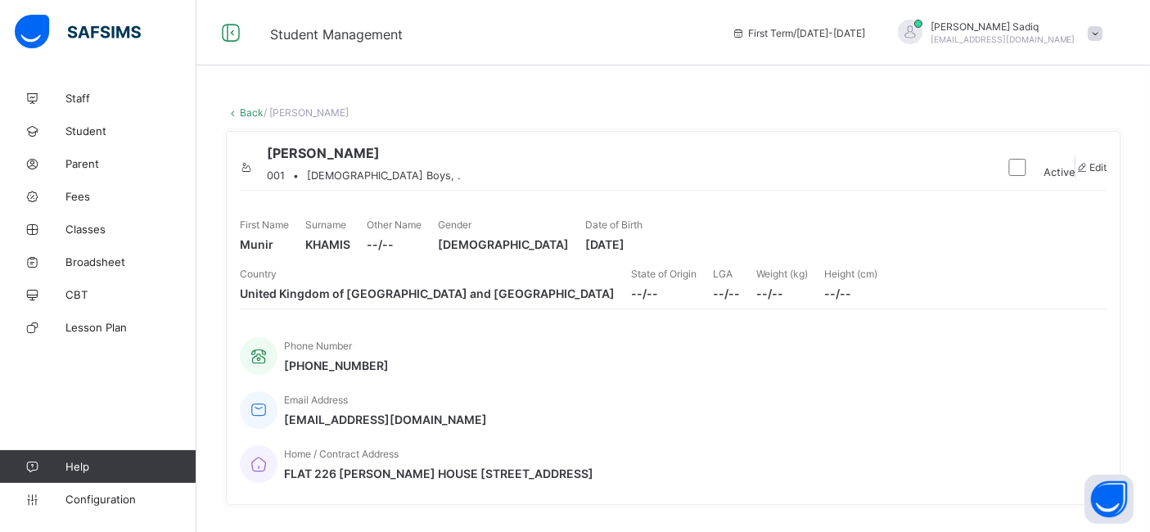
scroll to position [4, 0]
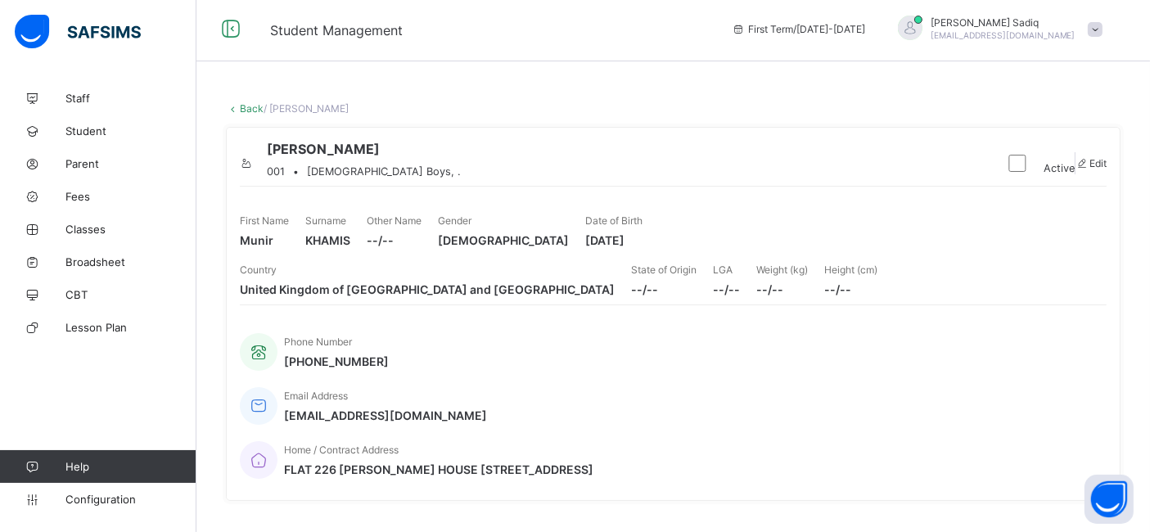
click at [243, 109] on link "Back" at bounding box center [252, 108] width 24 height 12
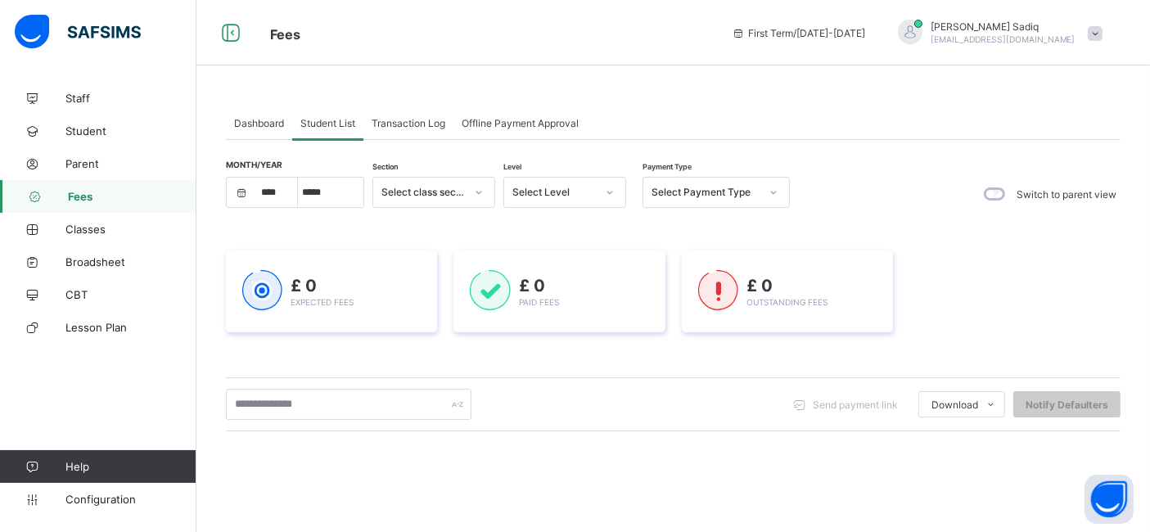
click at [544, 119] on span "Offline Payment Approval" at bounding box center [519, 123] width 117 height 12
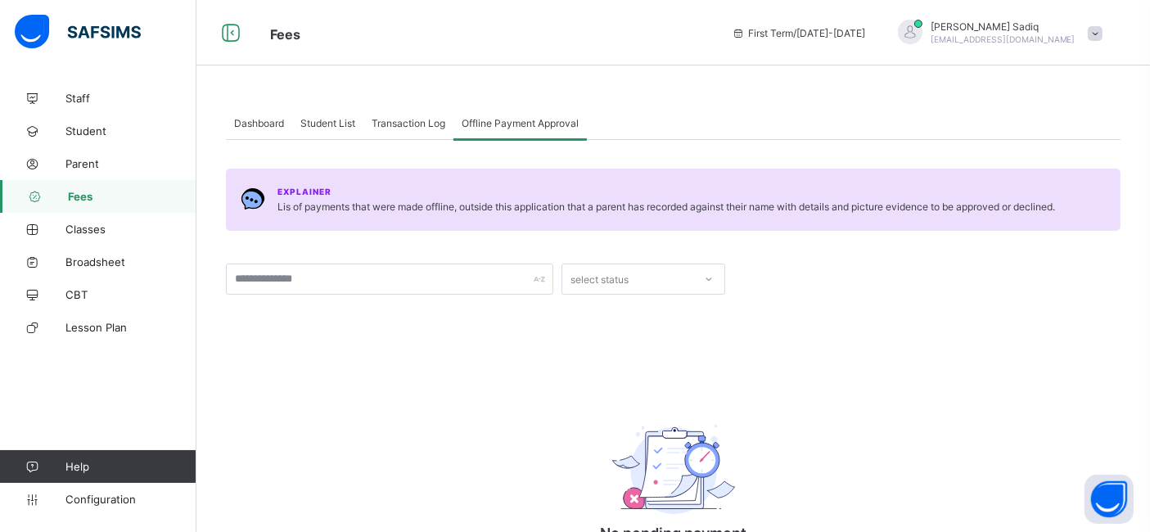
click at [598, 284] on div "select status" at bounding box center [599, 278] width 58 height 31
click at [657, 277] on div "select status" at bounding box center [627, 279] width 131 height 23
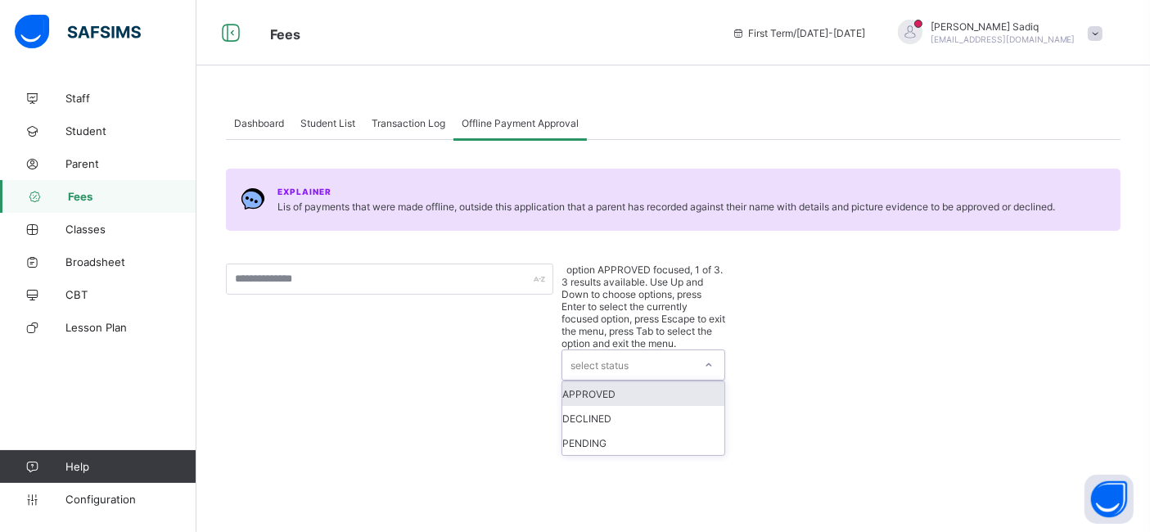
click at [607, 381] on div "APPROVED" at bounding box center [643, 393] width 162 height 25
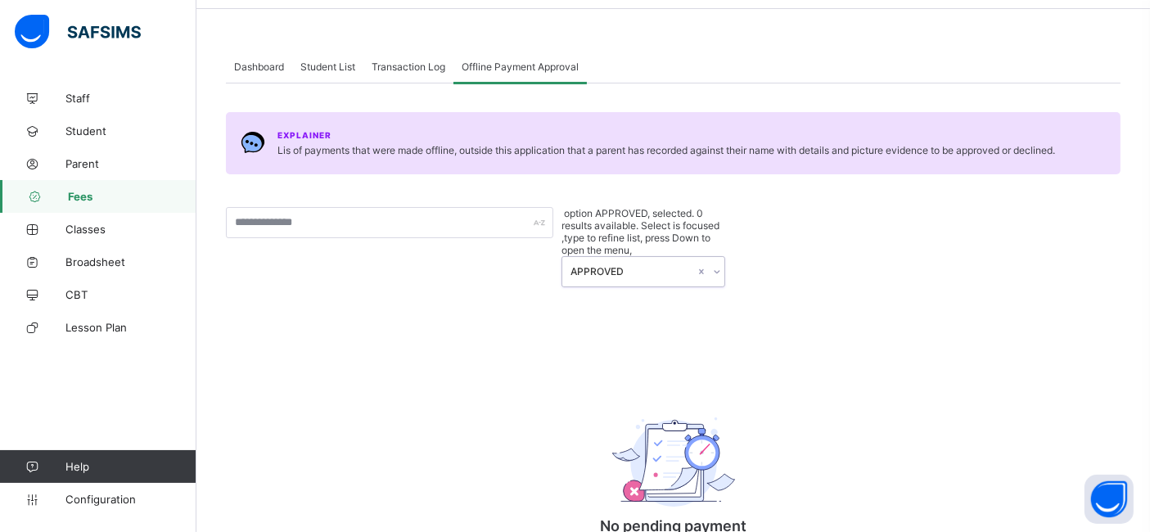
scroll to position [54, 0]
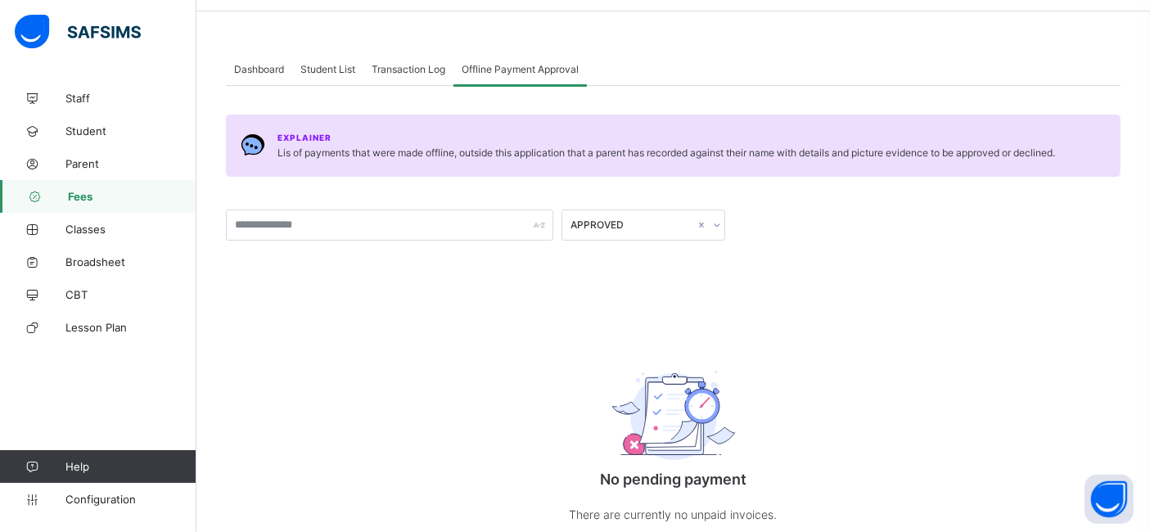
click at [398, 73] on span "Transaction Log" at bounding box center [408, 69] width 74 height 12
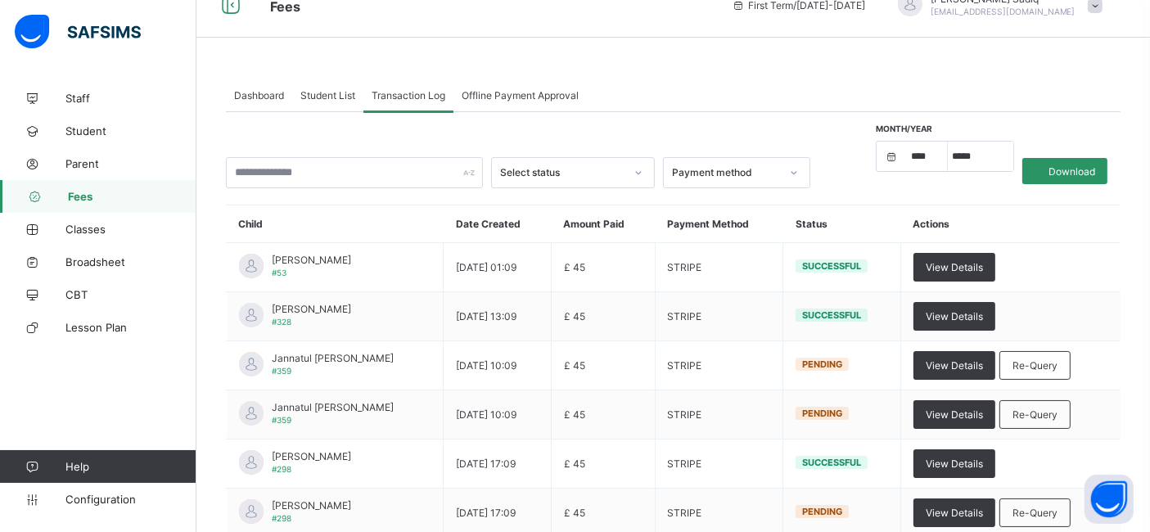
scroll to position [0, 0]
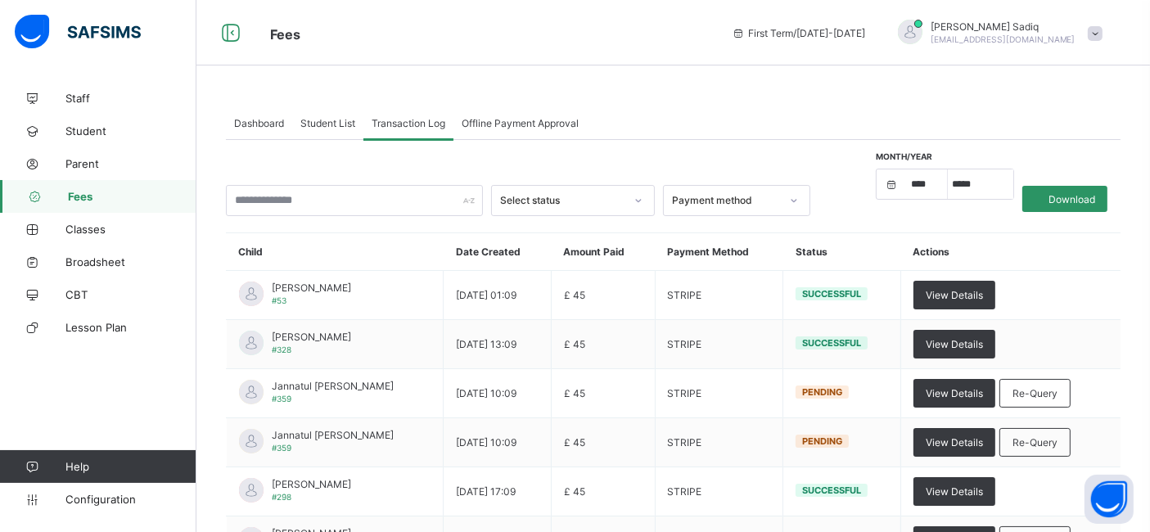
click at [315, 122] on span "Student List" at bounding box center [327, 123] width 55 height 12
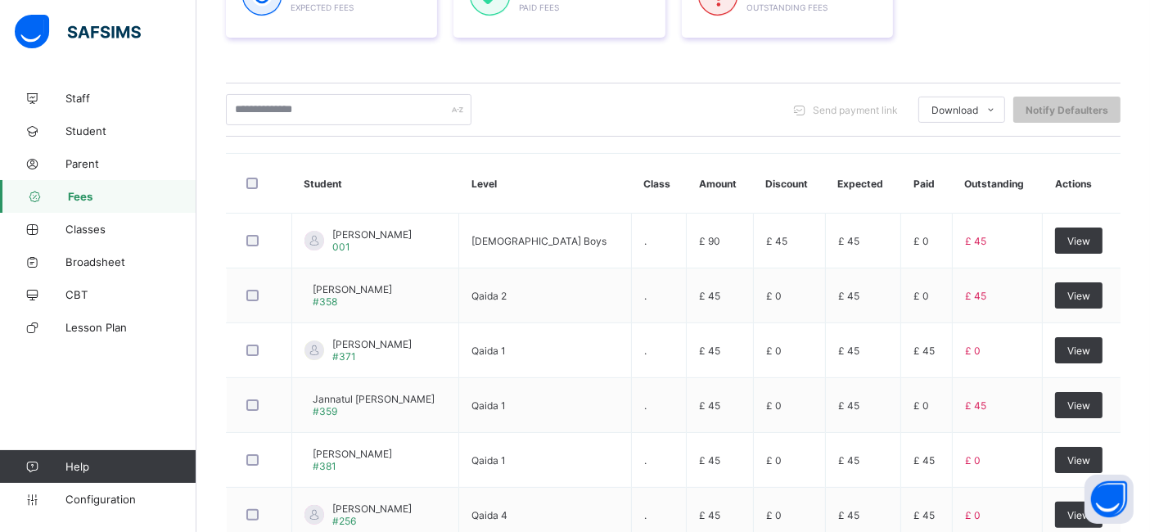
scroll to position [336, 0]
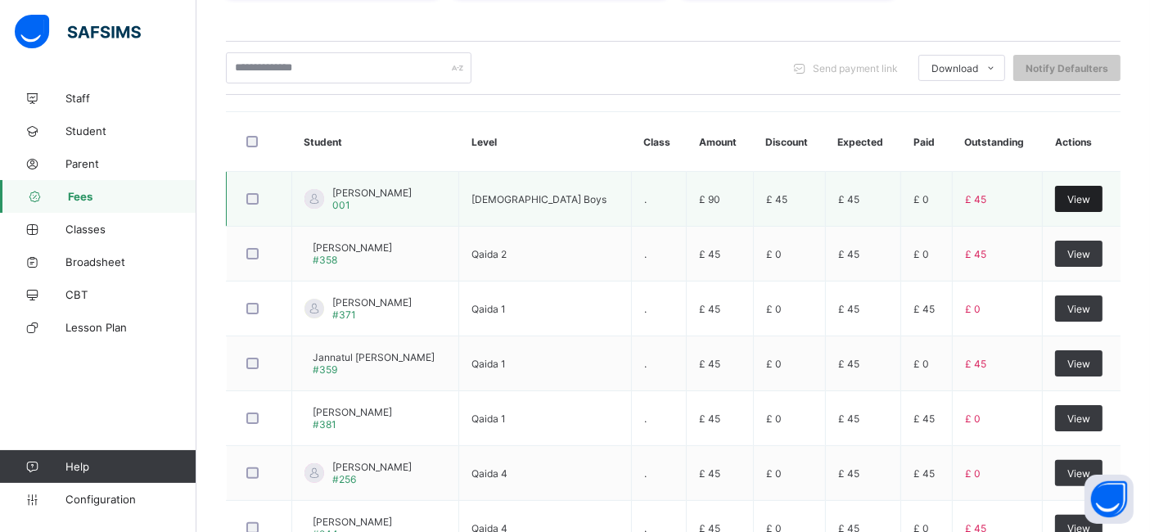
click at [1089, 199] on span "View" at bounding box center [1078, 199] width 23 height 12
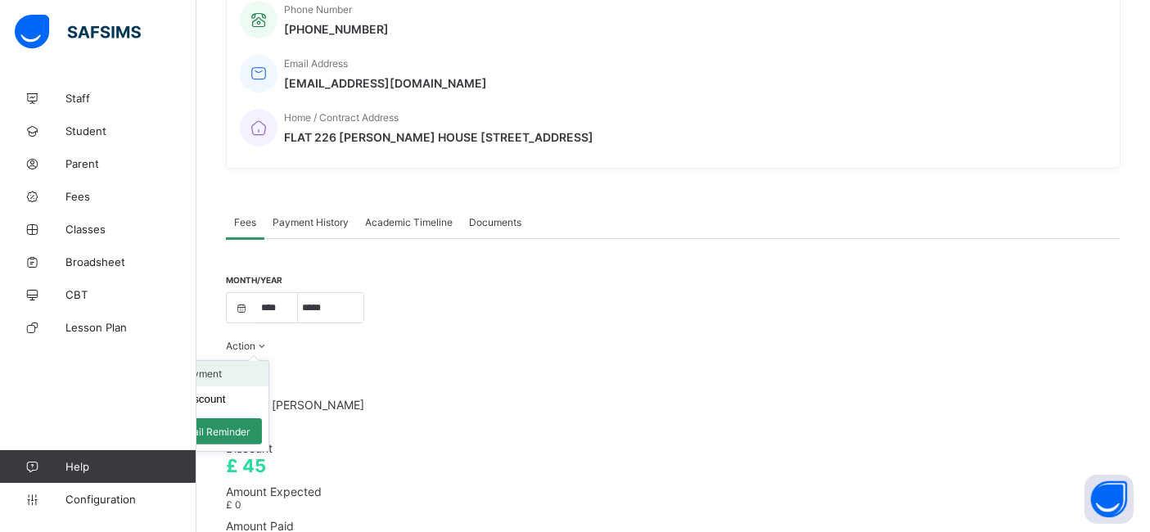
click at [268, 361] on li "Receive Payment" at bounding box center [201, 373] width 134 height 25
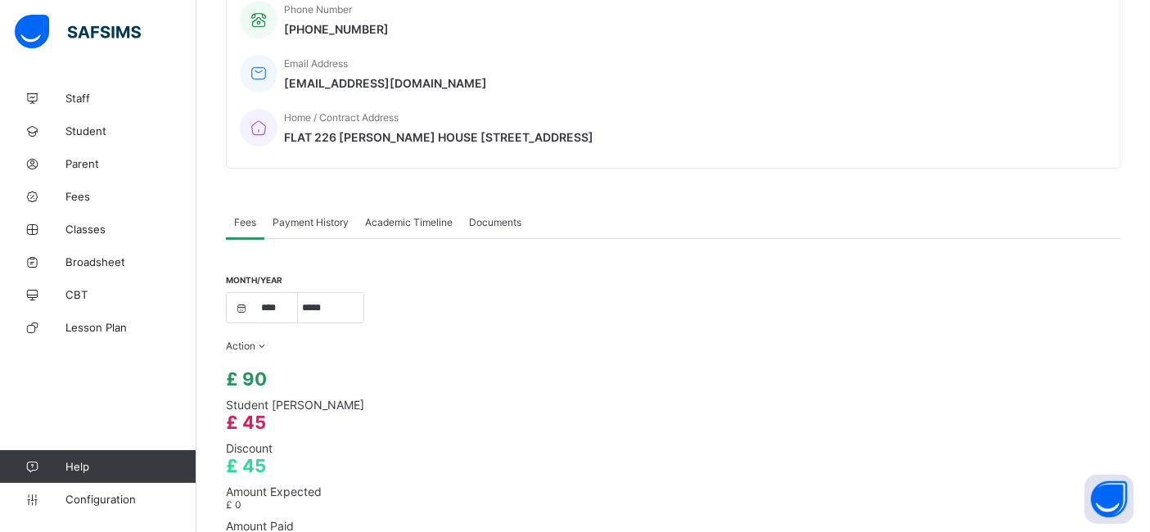
type input "***"
type input "**********"
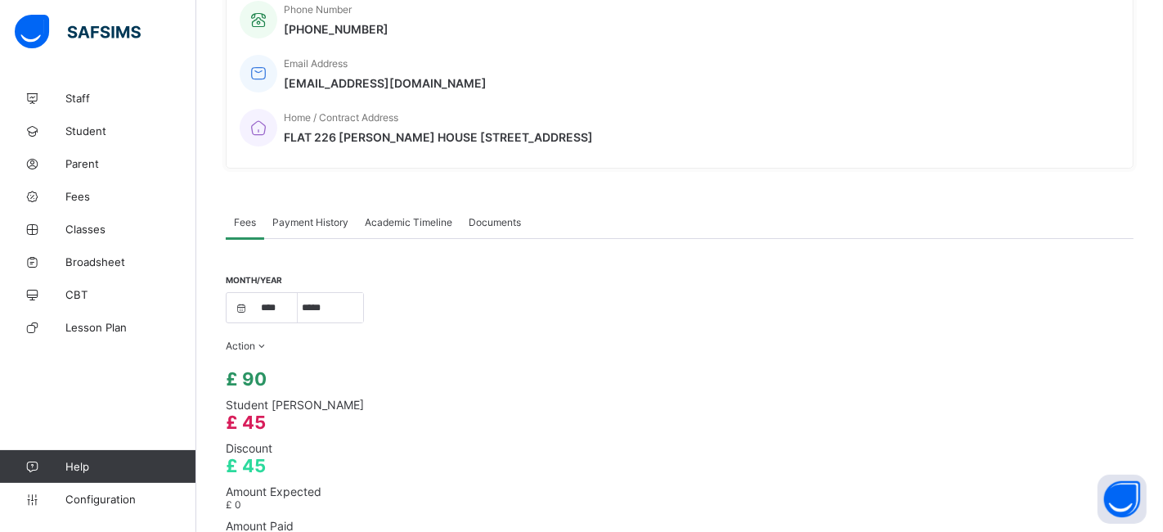
type input "****"
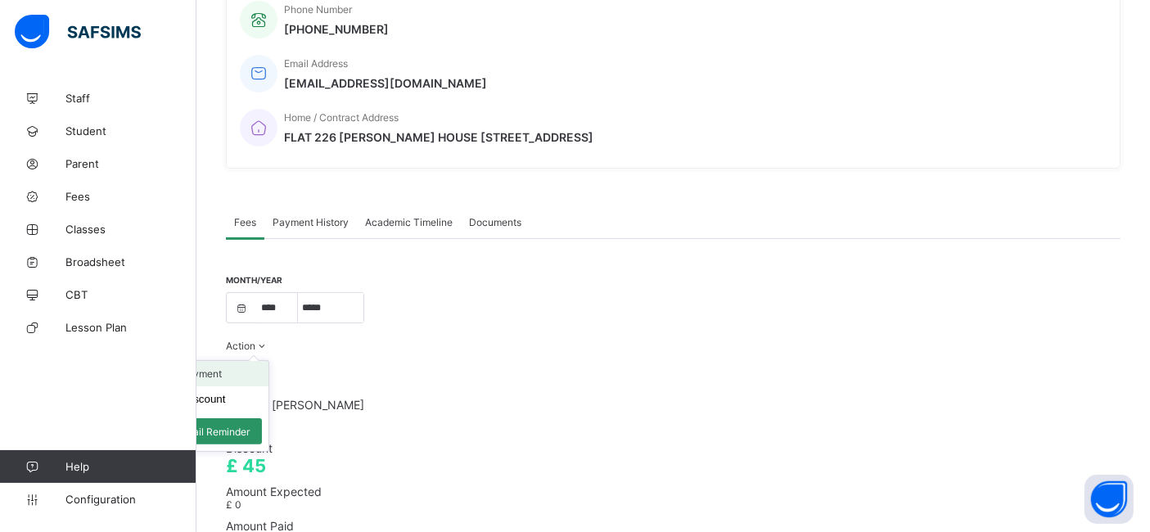
click at [268, 361] on li "Receive Payment" at bounding box center [201, 373] width 134 height 25
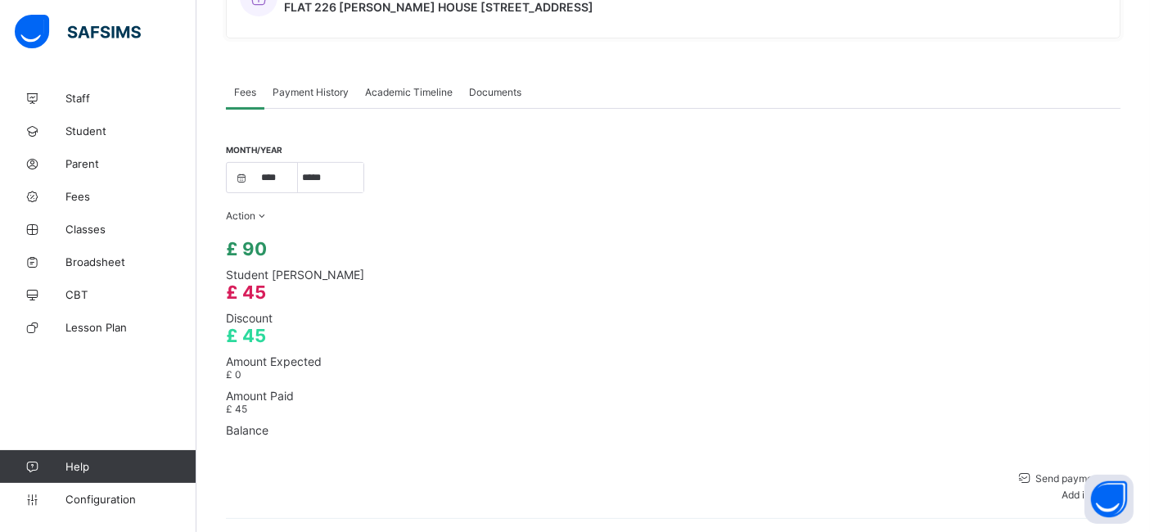
scroll to position [279, 0]
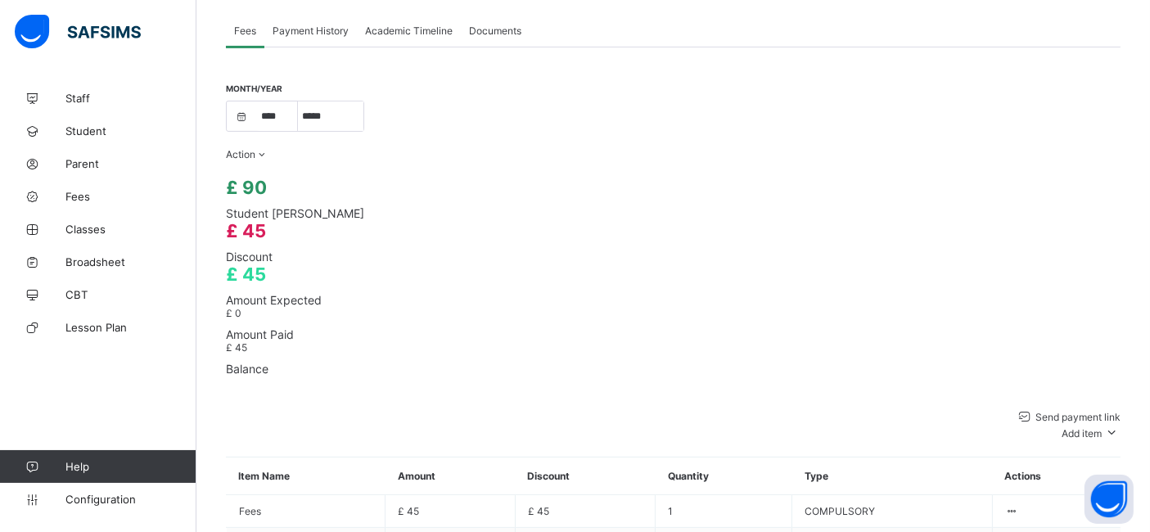
scroll to position [529, 0]
click at [1091, 507] on div "Special bill" at bounding box center [1079, 513] width 65 height 12
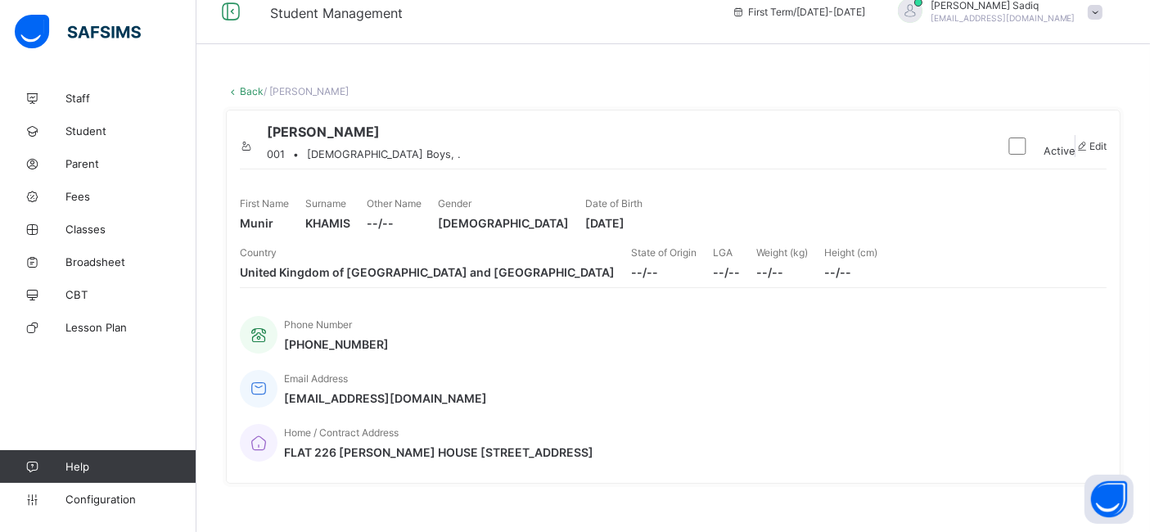
scroll to position [0, 0]
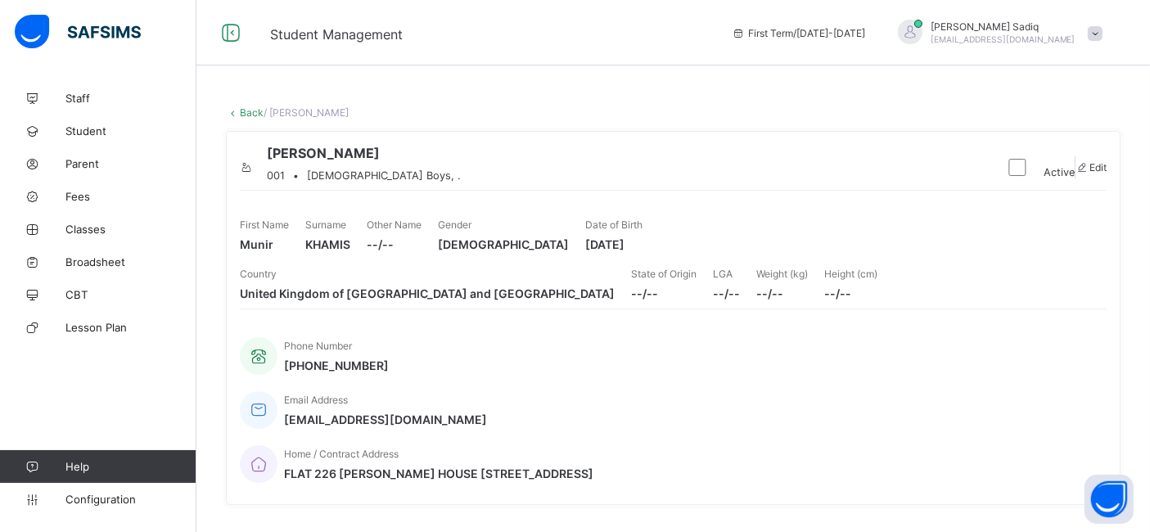
click at [250, 110] on link "Back" at bounding box center [252, 112] width 24 height 12
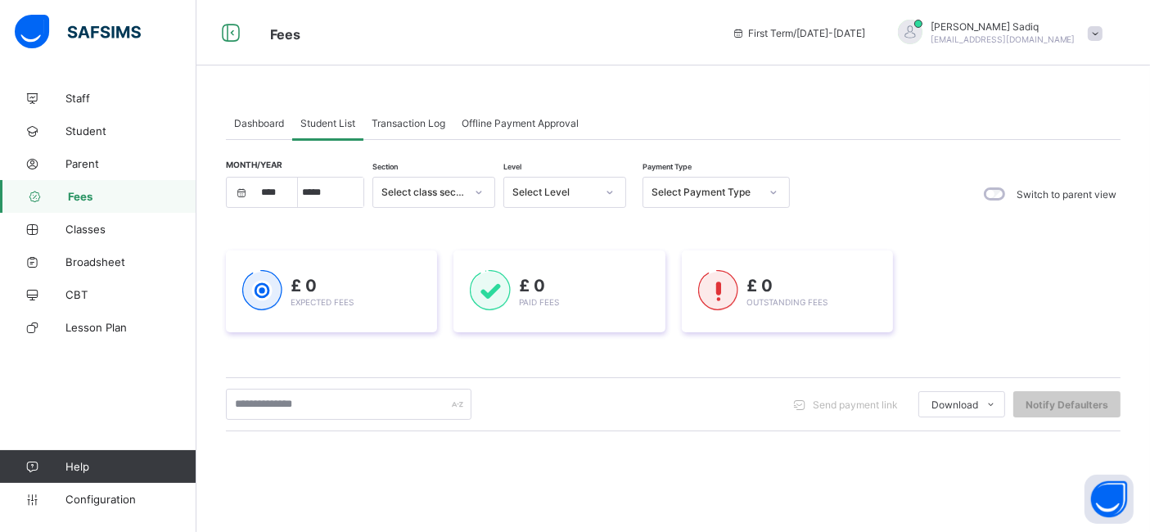
scroll to position [2, 0]
click at [516, 116] on span "Offline Payment Approval" at bounding box center [519, 121] width 117 height 12
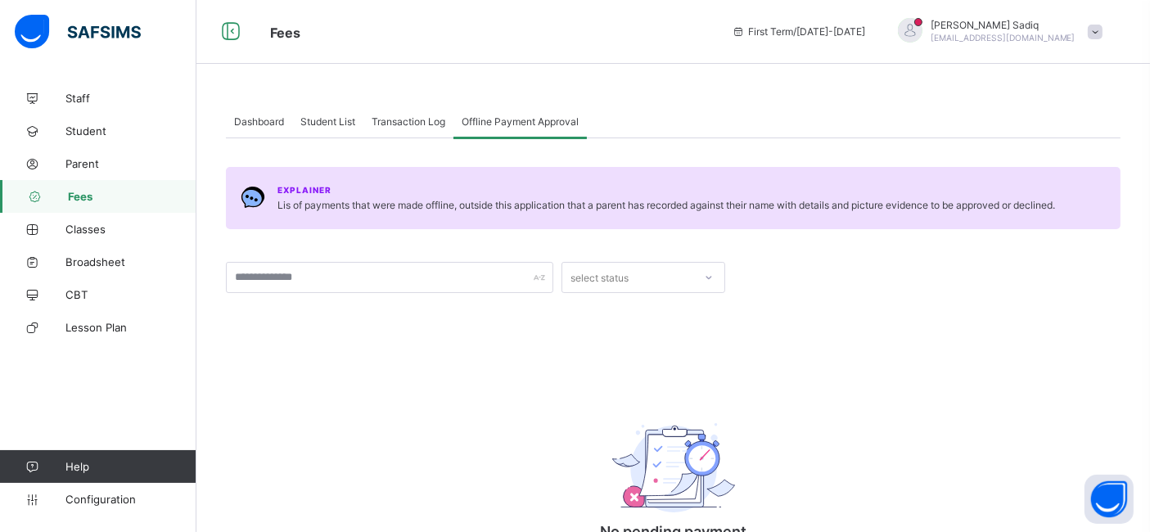
click at [251, 127] on div "Dashboard" at bounding box center [259, 121] width 66 height 33
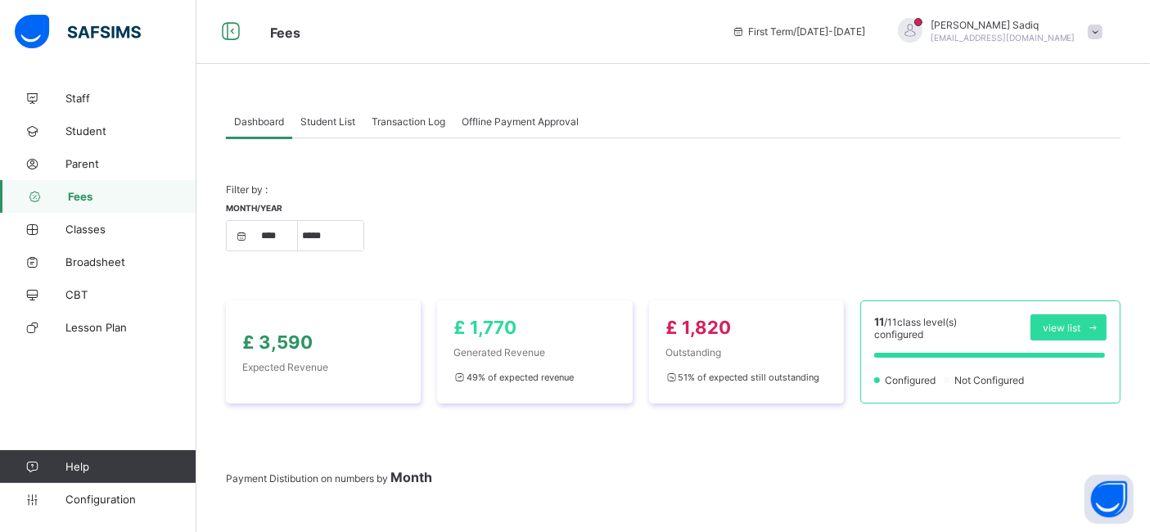
click at [247, 124] on span "Dashboard" at bounding box center [259, 121] width 50 height 12
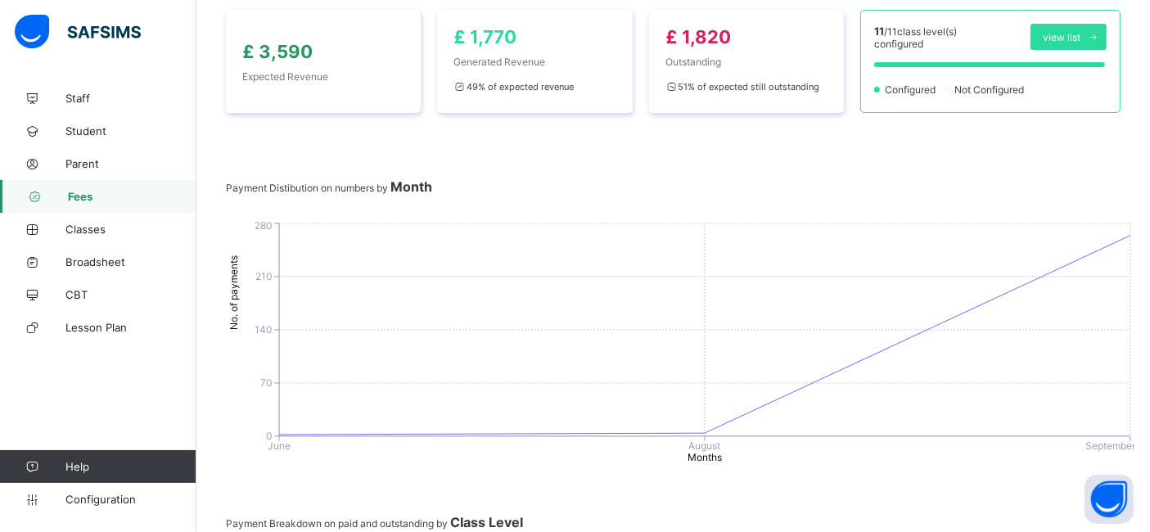
scroll to position [0, 0]
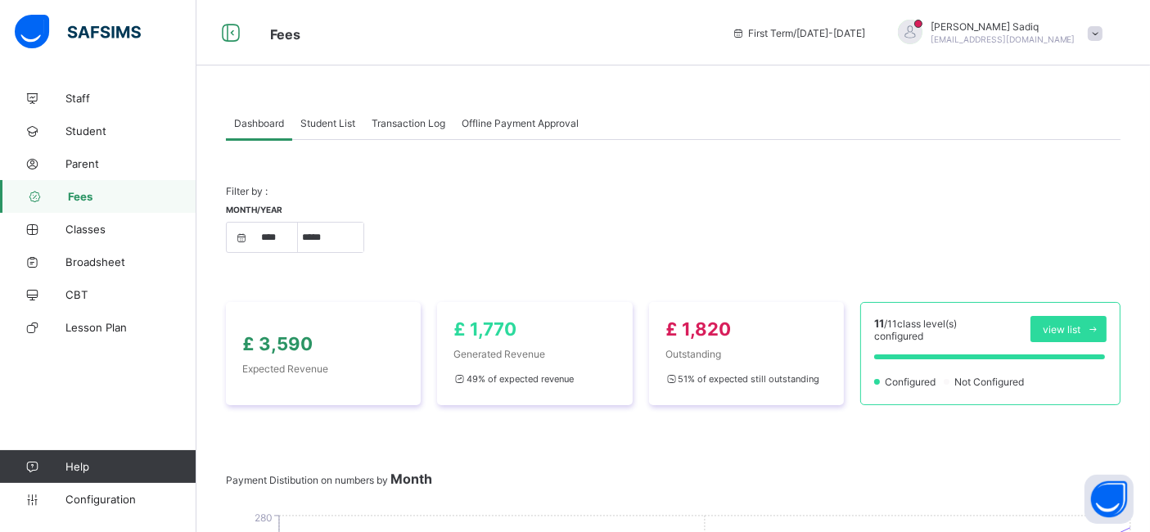
click at [327, 124] on span "Student List" at bounding box center [327, 123] width 55 height 12
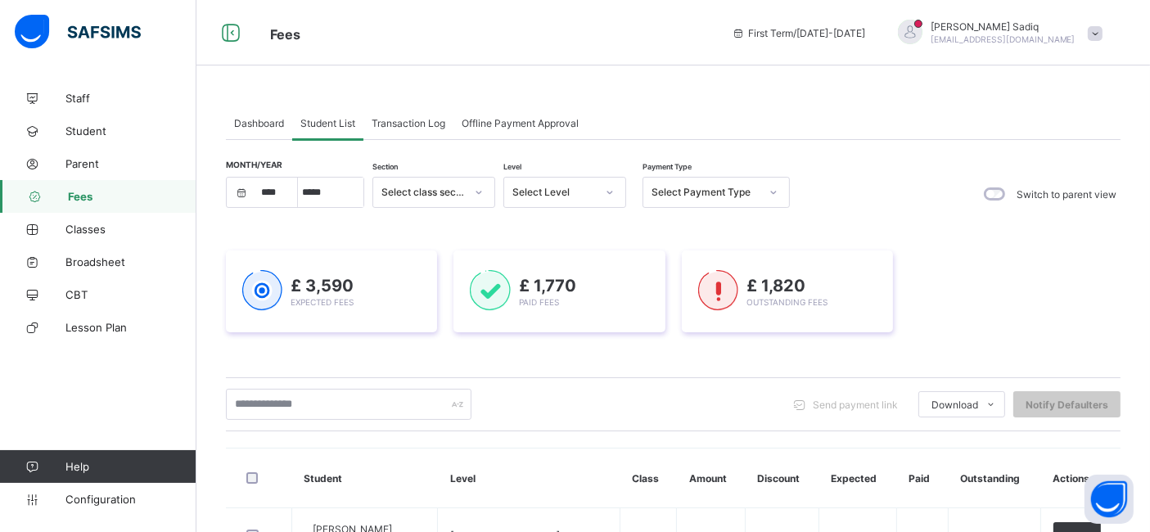
click at [451, 230] on div "£ 3,590 Expected Fees £ 1,770 Paid Fees £ 1,820 Outstanding Fees" at bounding box center [673, 291] width 894 height 131
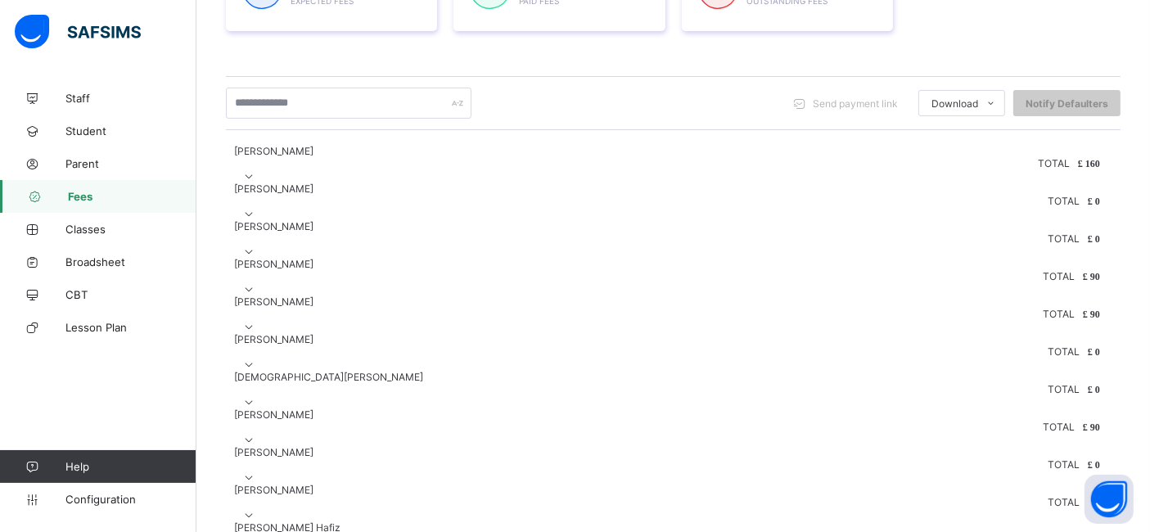
scroll to position [290, 0]
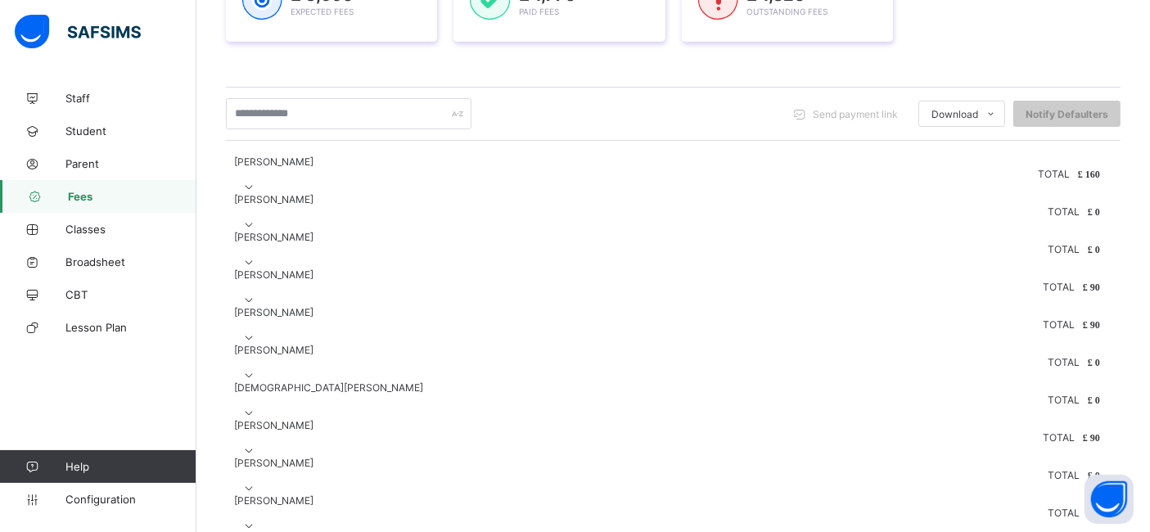
click at [256, 181] on icon at bounding box center [249, 187] width 14 height 12
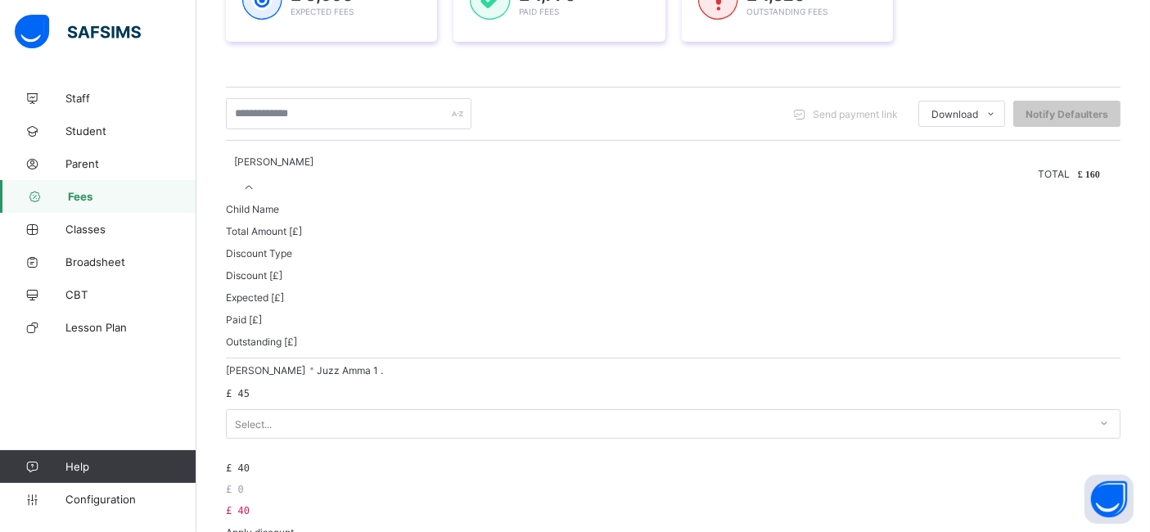
click at [256, 181] on icon at bounding box center [249, 187] width 14 height 12
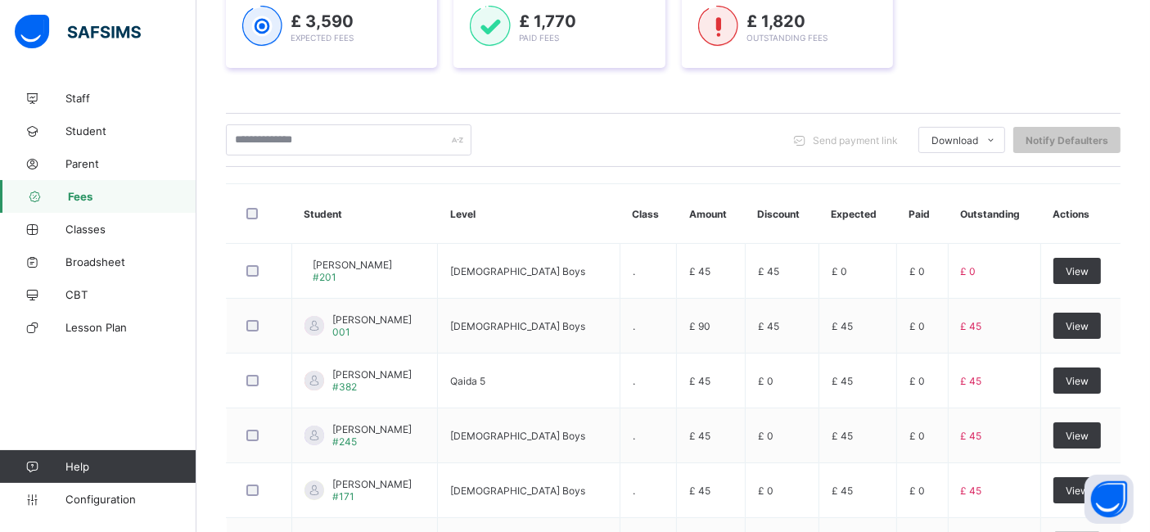
scroll to position [267, 0]
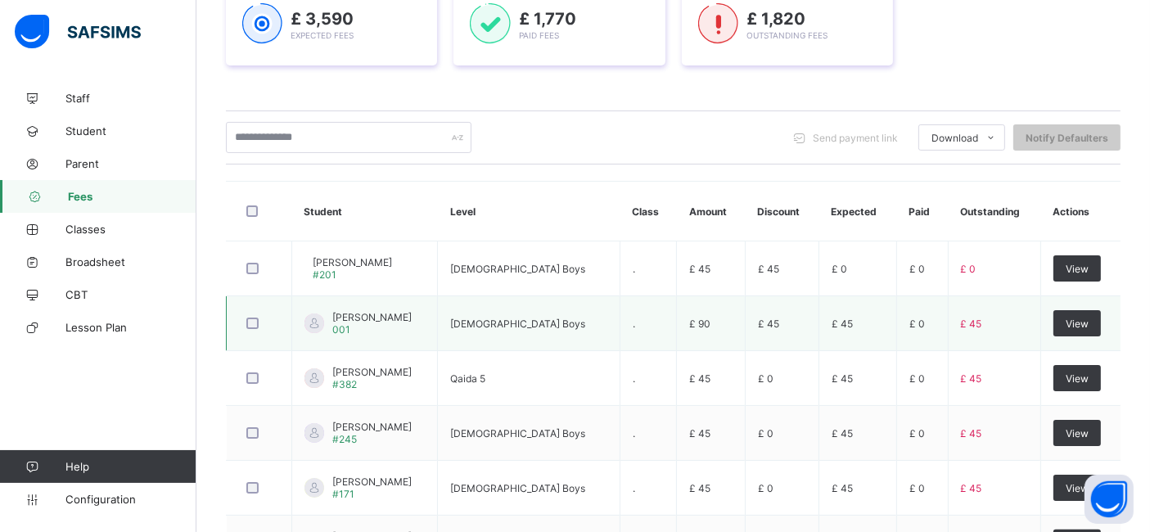
click at [364, 314] on span "[PERSON_NAME]" at bounding box center [371, 317] width 79 height 12
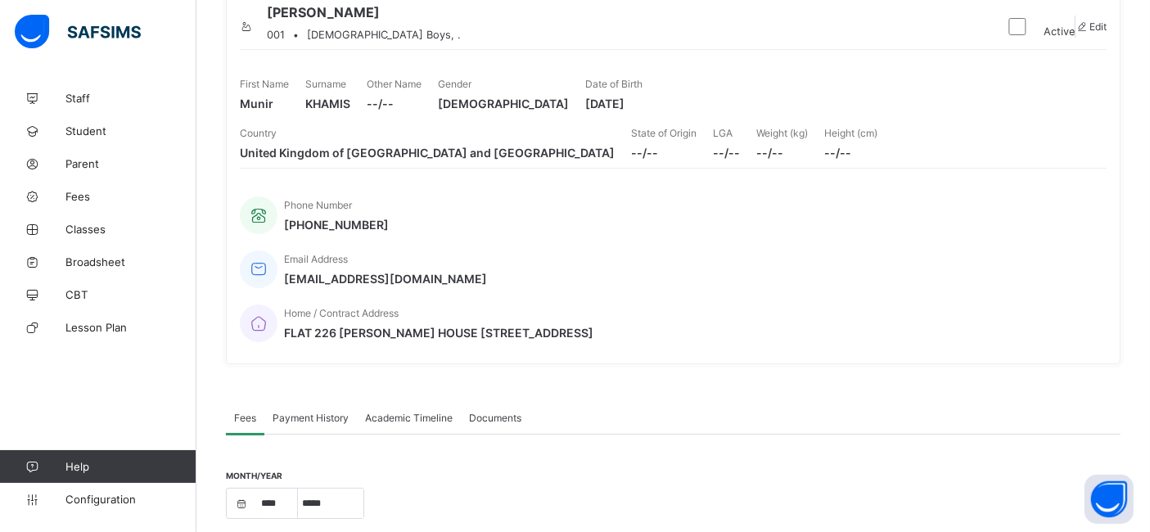
scroll to position [108, 0]
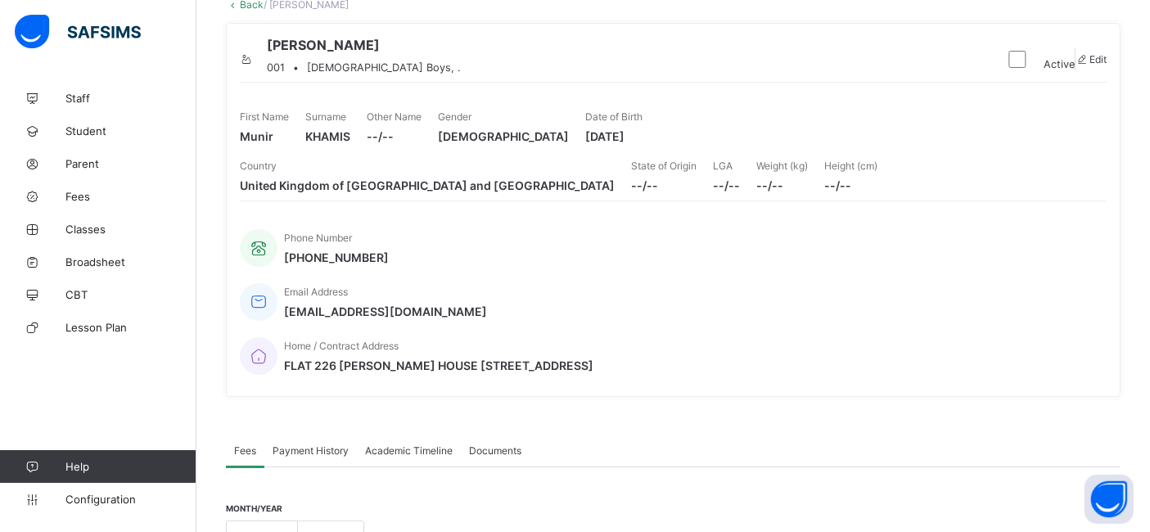
click at [245, 2] on link "Back" at bounding box center [252, 4] width 24 height 12
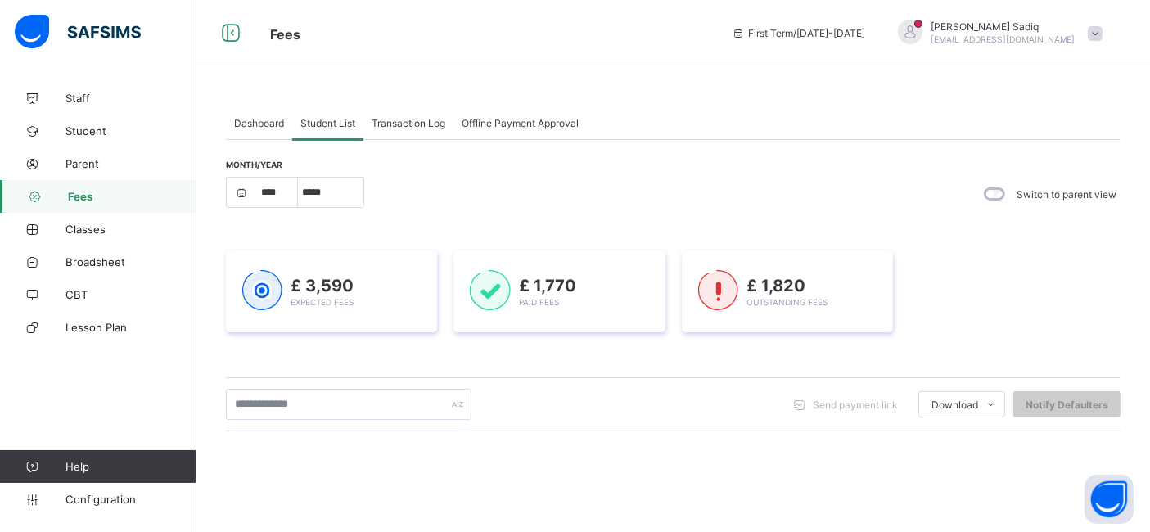
scroll to position [61, 0]
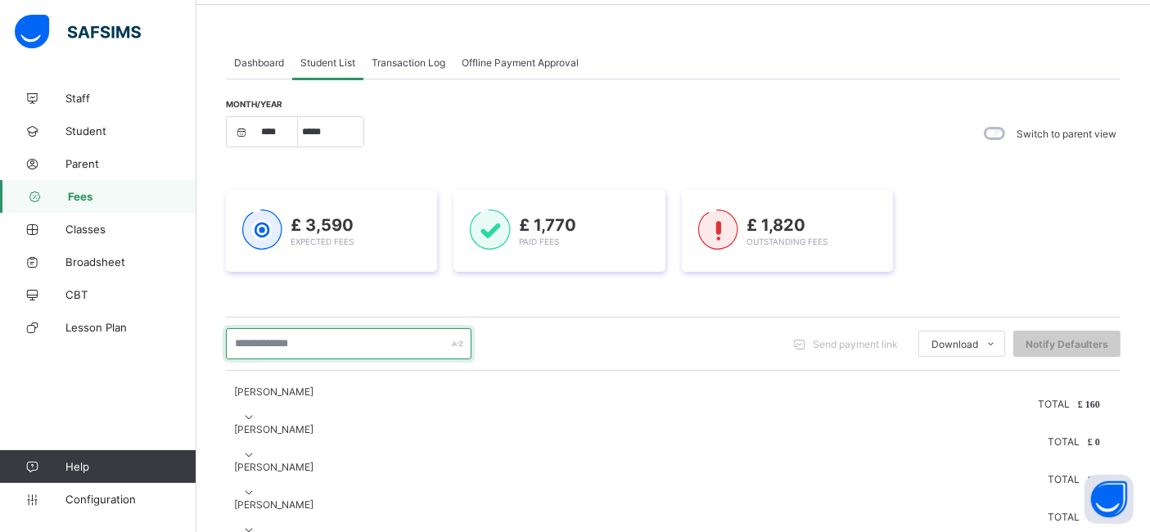
click at [322, 340] on input "text" at bounding box center [348, 343] width 245 height 31
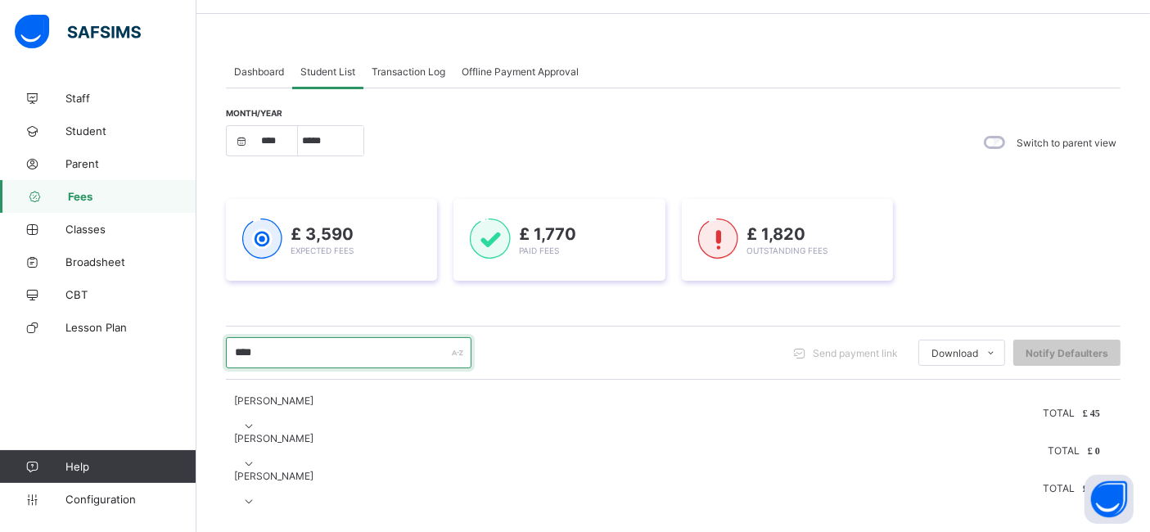
type input "****"
click at [256, 420] on icon at bounding box center [249, 426] width 14 height 12
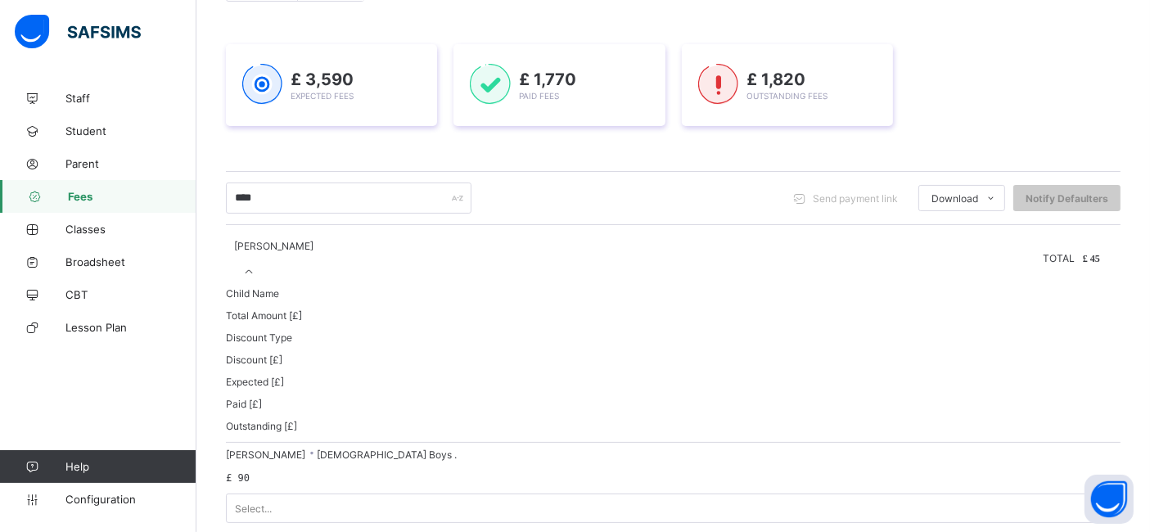
scroll to position [223, 0]
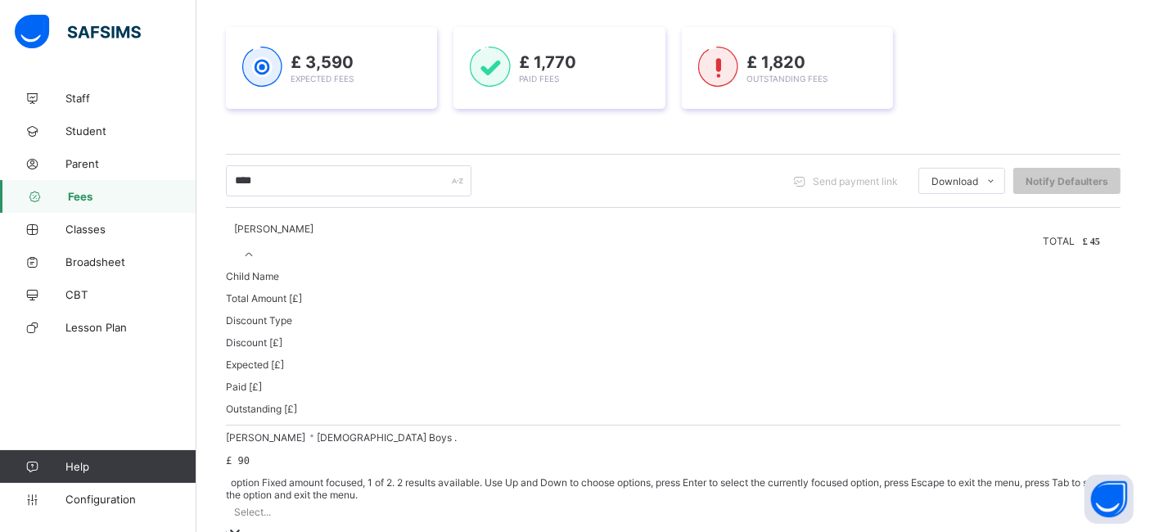
click at [614, 524] on div at bounding box center [673, 533] width 894 height 19
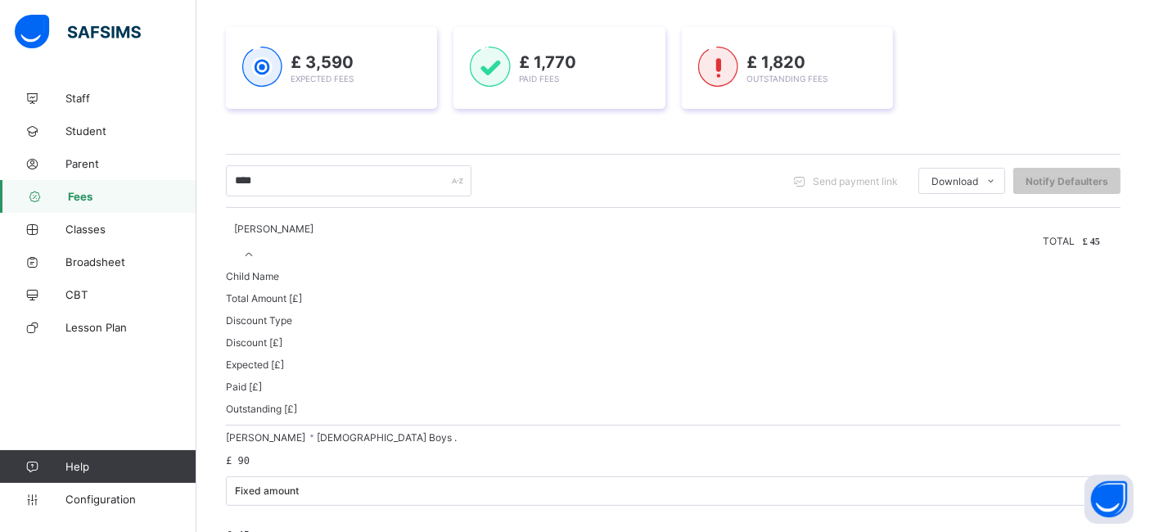
click at [1007, 506] on input "**" at bounding box center [1063, 512] width 113 height 13
type input "*"
type input "**"
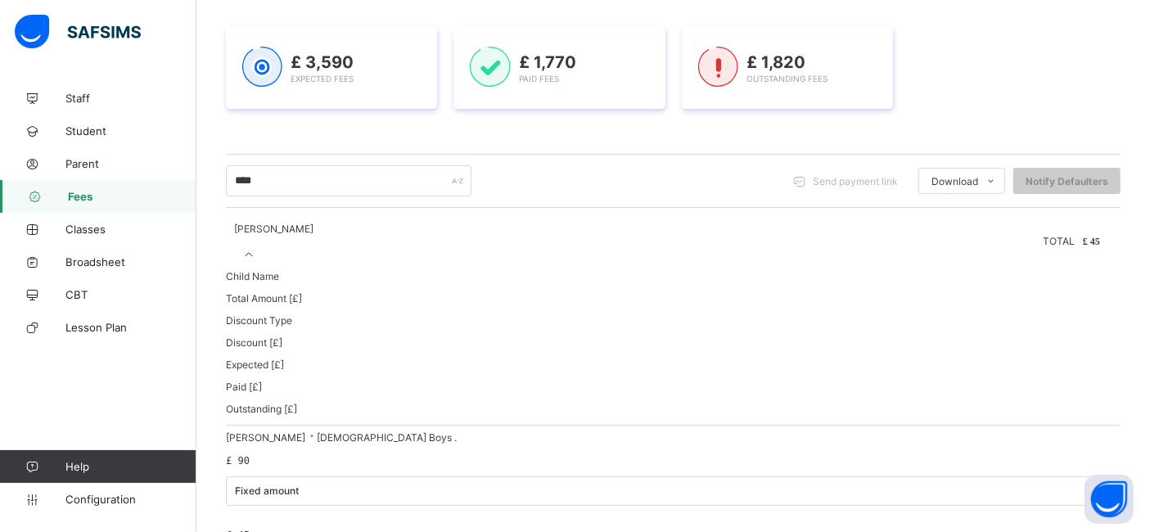
click at [589, 485] on div "Fixed amount" at bounding box center [662, 491] width 855 height 12
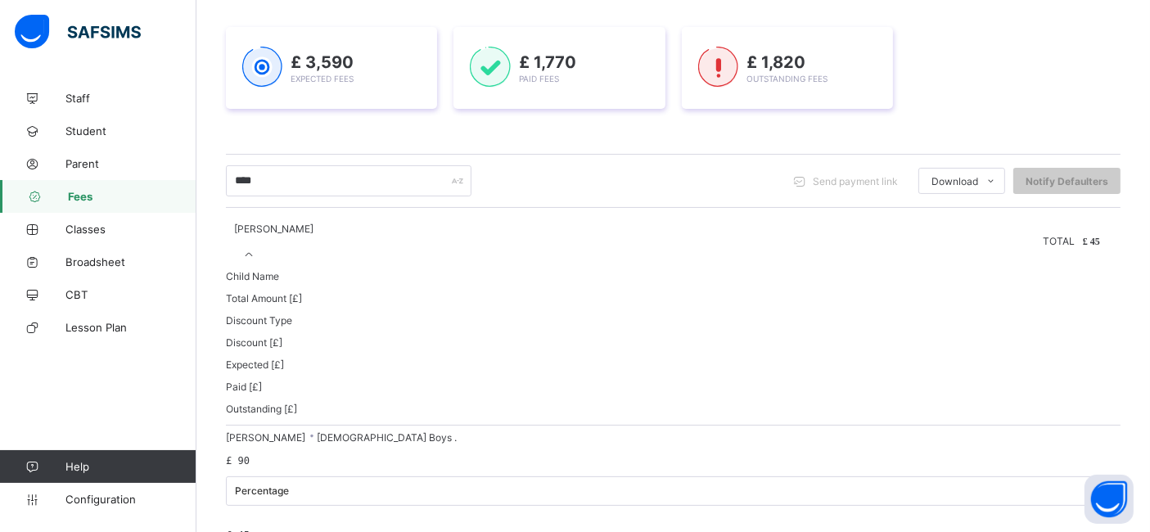
click at [1007, 506] on input "**" at bounding box center [1063, 512] width 113 height 13
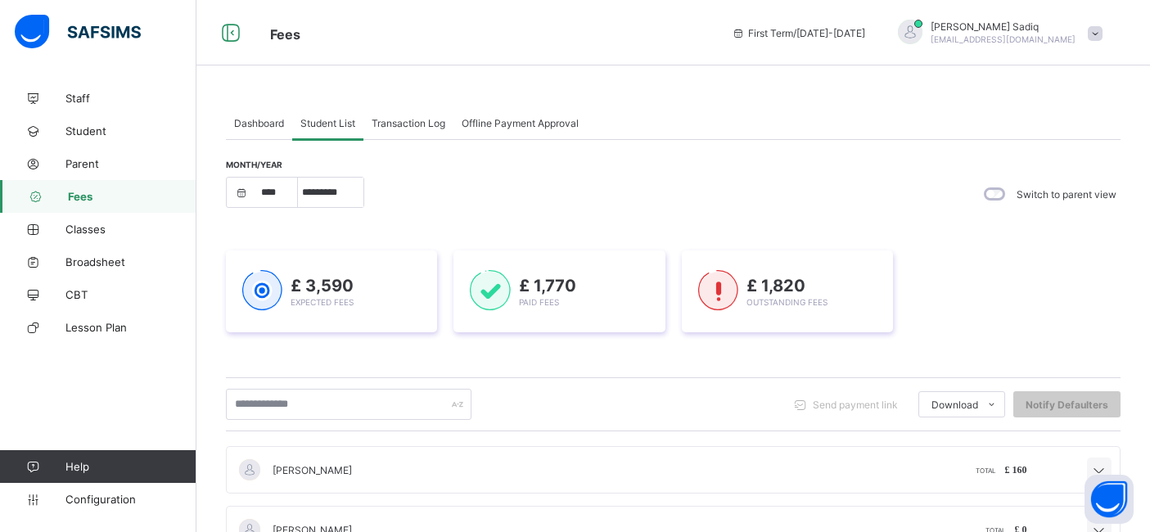
select select "****"
select select "*"
click at [305, 389] on input "text" at bounding box center [348, 404] width 245 height 31
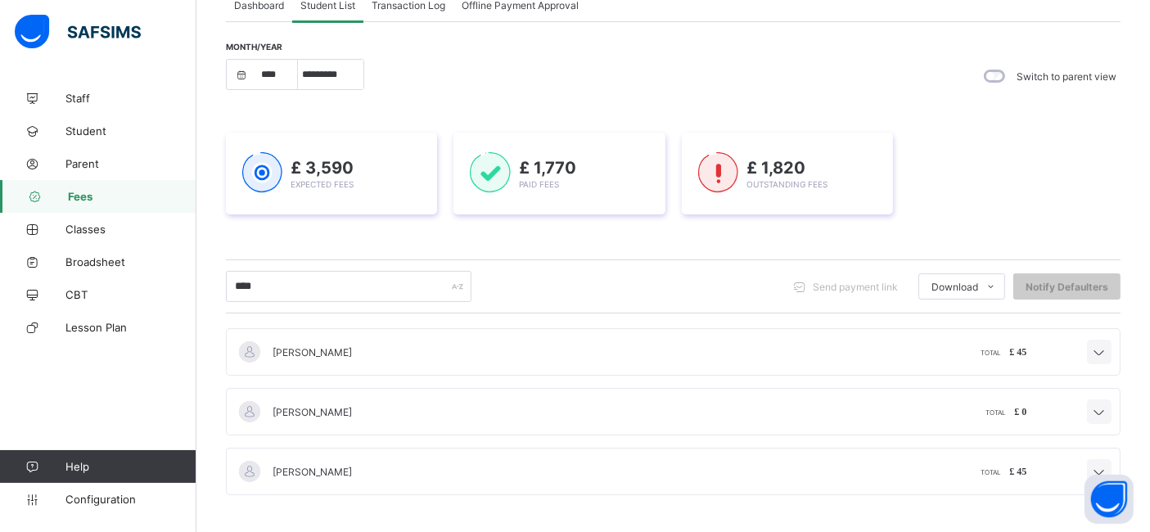
scroll to position [115, 0]
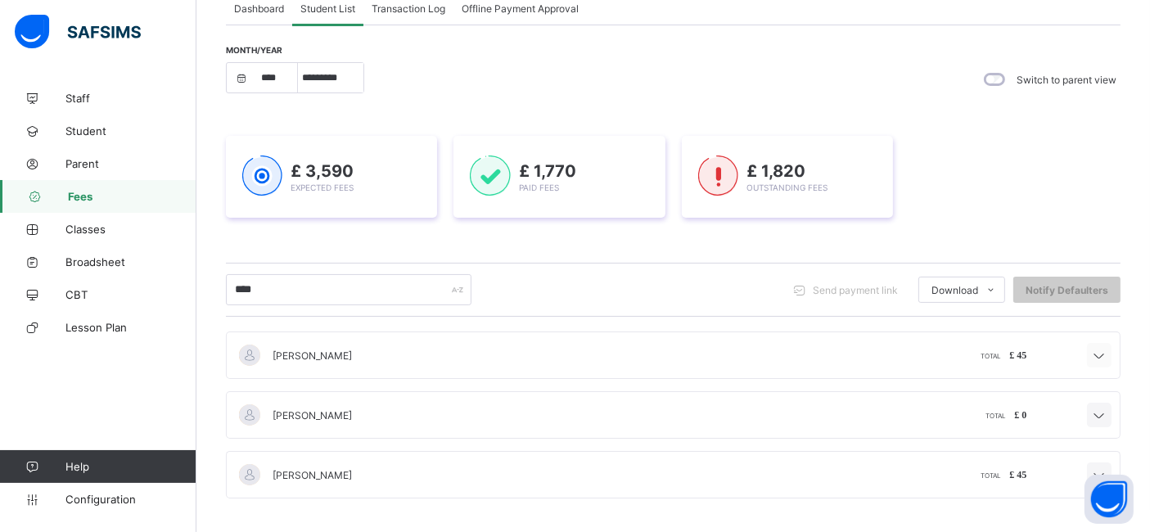
type input "****"
click at [1109, 352] on icon at bounding box center [1099, 356] width 20 height 16
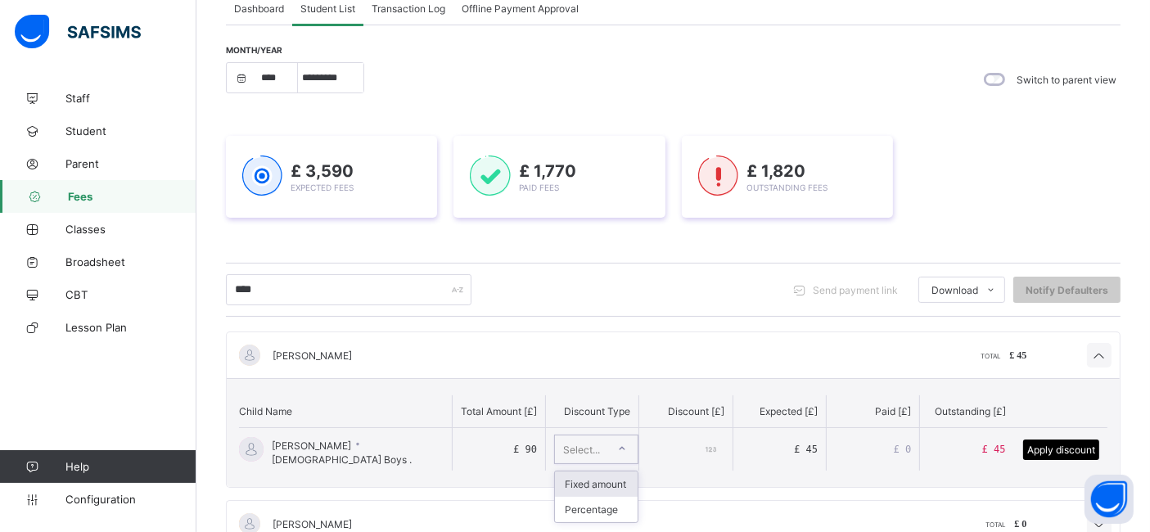
click at [616, 443] on div at bounding box center [622, 448] width 28 height 26
click at [605, 506] on div "Percentage" at bounding box center [596, 509] width 83 height 25
click at [607, 447] on div "Percentage" at bounding box center [585, 449] width 45 height 12
click at [607, 478] on div "Fixed amount" at bounding box center [596, 483] width 83 height 25
click at [1005, 443] on span "£ 45" at bounding box center [994, 448] width 24 height 11
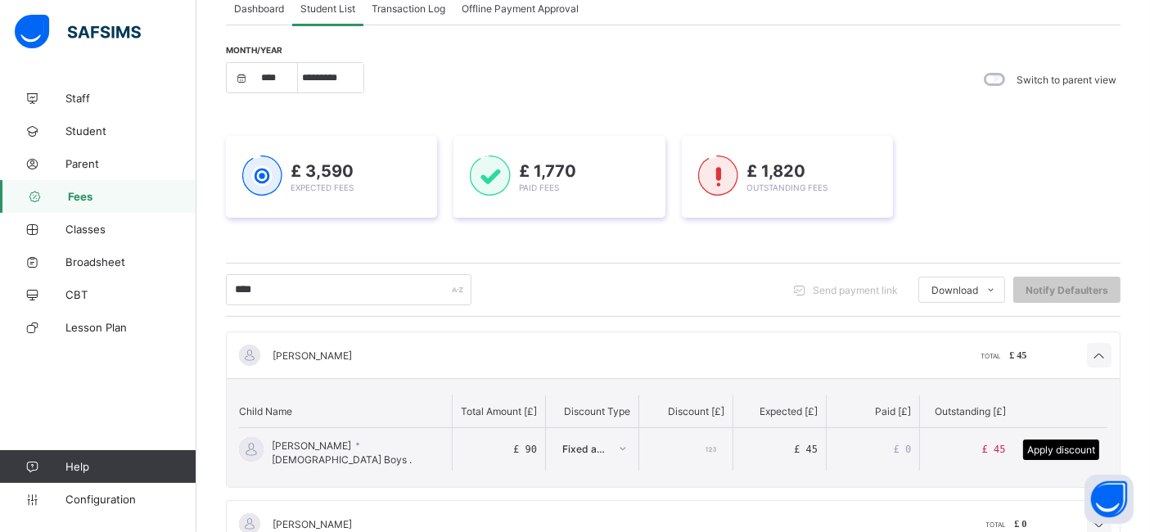
click at [1065, 452] on span "Apply discount" at bounding box center [1061, 449] width 68 height 12
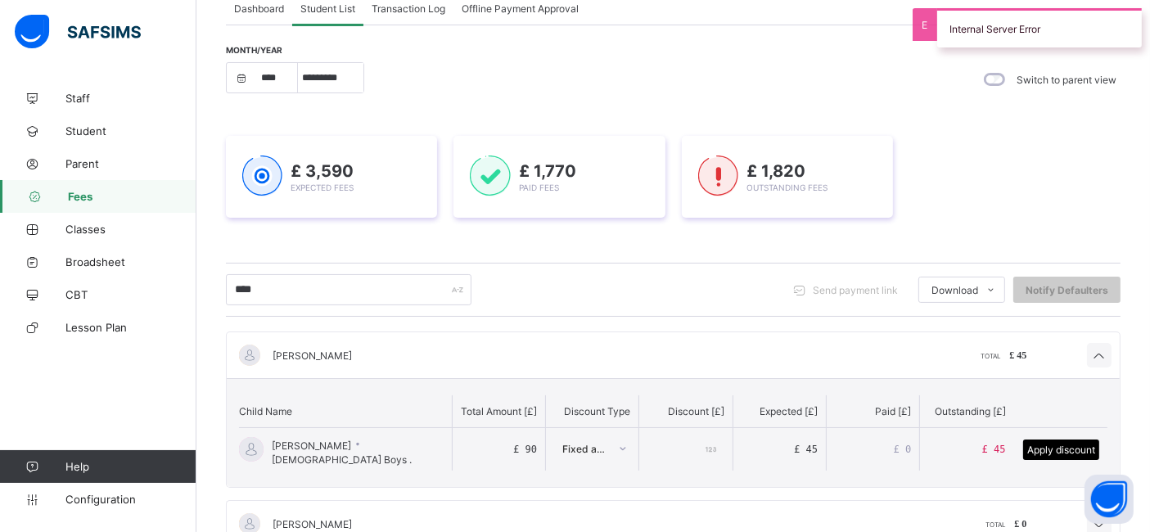
click at [706, 441] on input "**" at bounding box center [685, 449] width 76 height 43
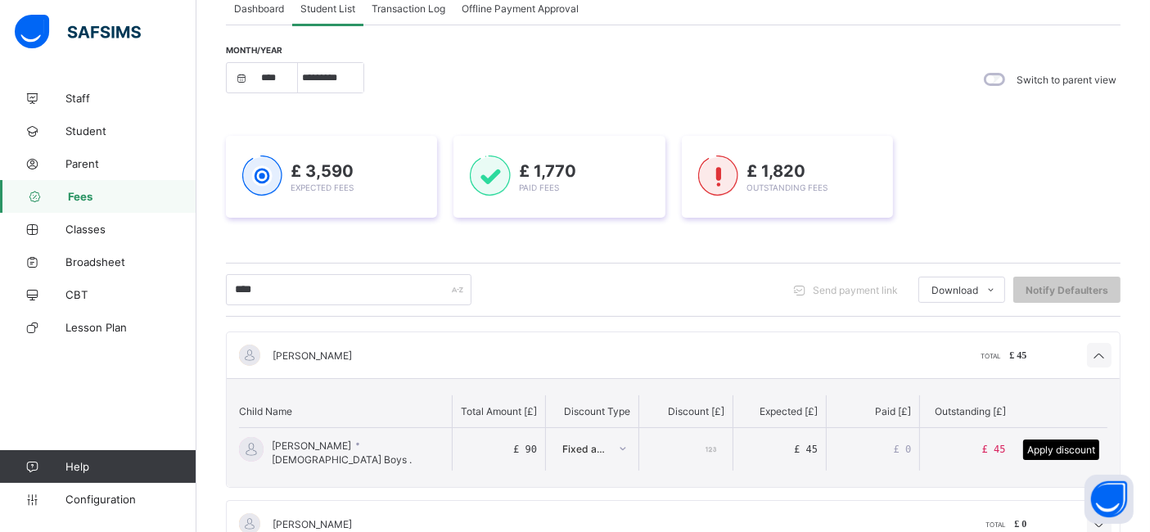
type input "**"
click at [1047, 443] on span "Apply discount" at bounding box center [1061, 449] width 68 height 12
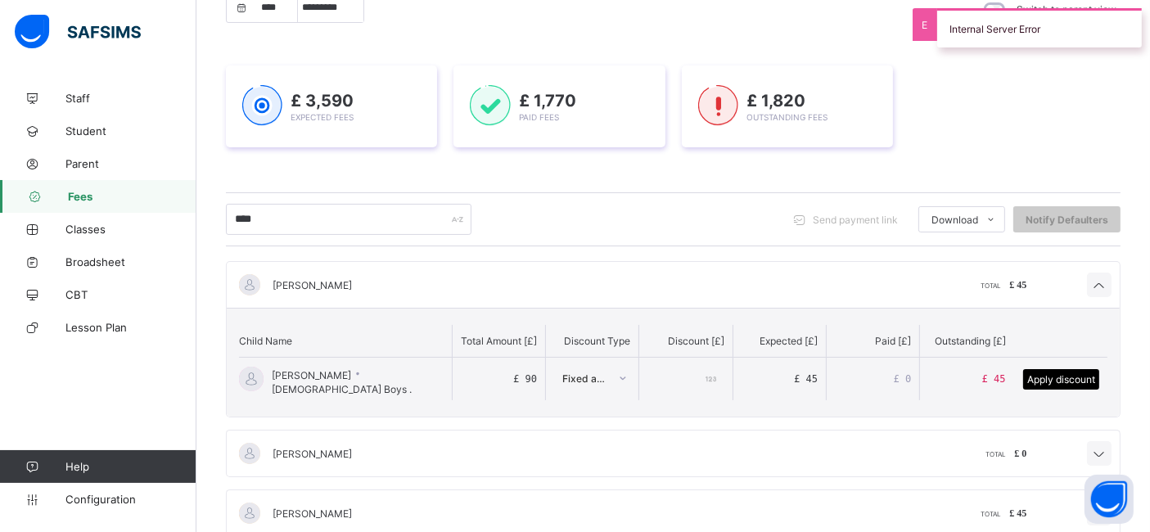
scroll to position [223, 0]
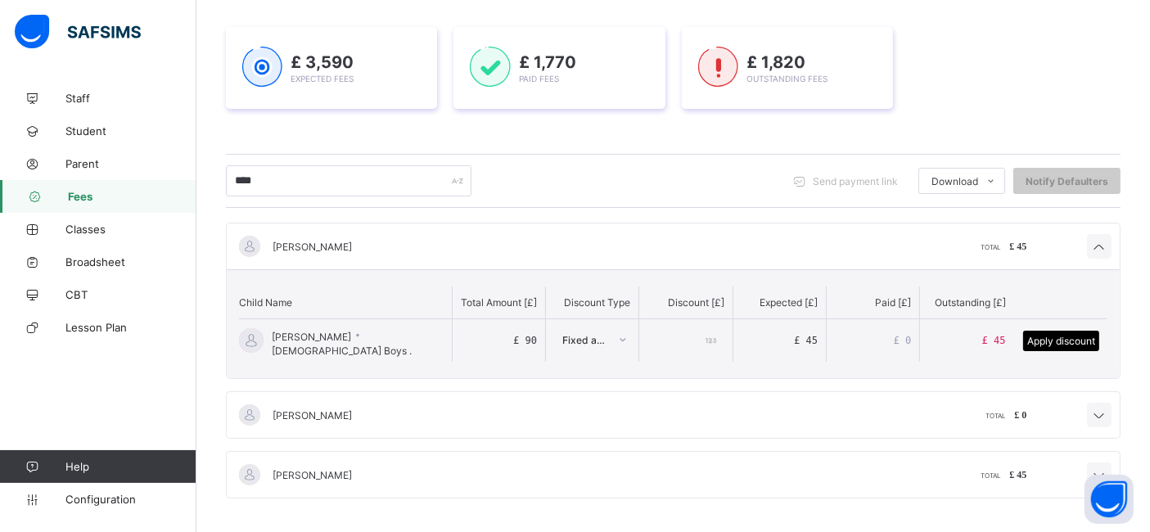
click at [817, 340] on span "£ 45" at bounding box center [806, 340] width 24 height 11
click at [909, 331] on div "£ 0" at bounding box center [877, 340] width 85 height 43
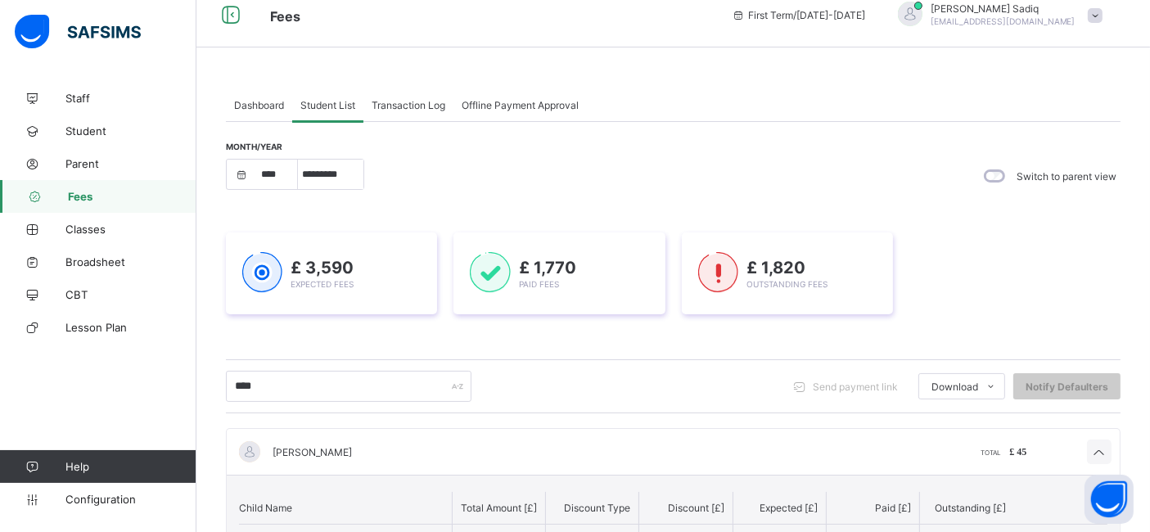
scroll to position [0, 0]
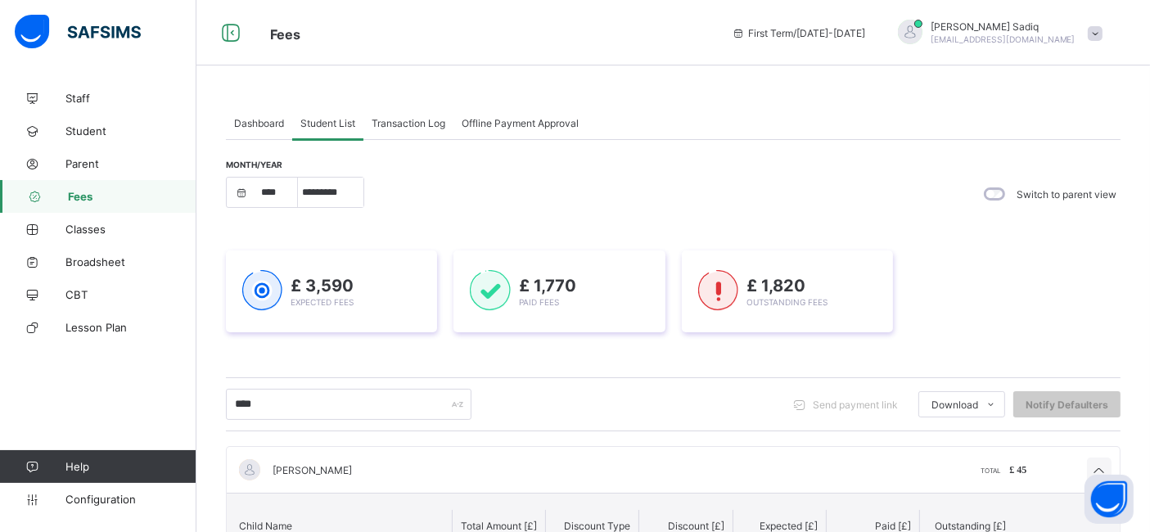
drag, startPoint x: 1119, startPoint y: 222, endPoint x: 1149, endPoint y: 222, distance: 29.5
click at [1149, 222] on div "Dashboard Student List Transaction Log Offline Payment Approval Student List Mo…" at bounding box center [672, 420] width 953 height 677
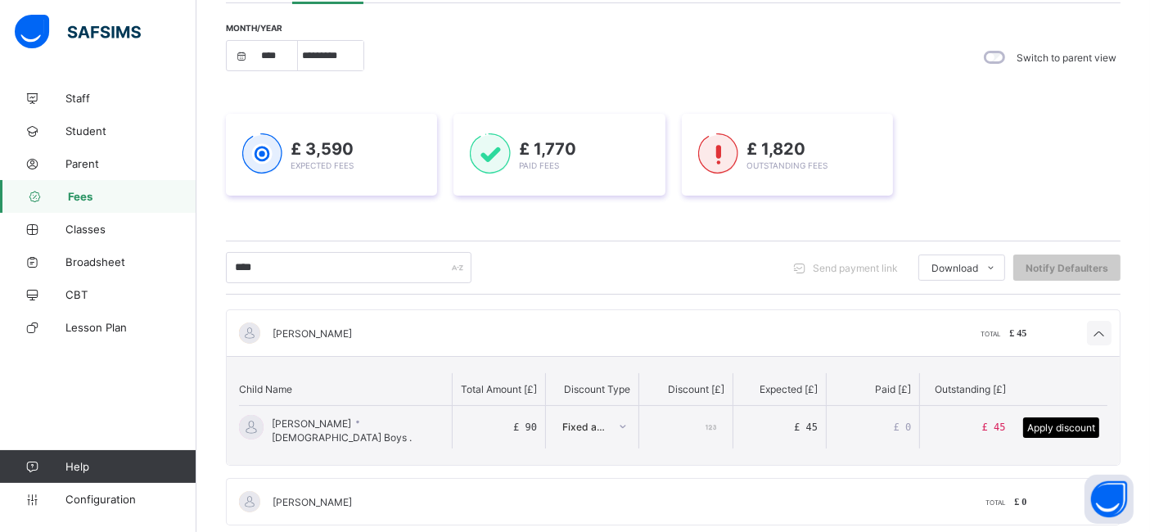
scroll to position [188, 0]
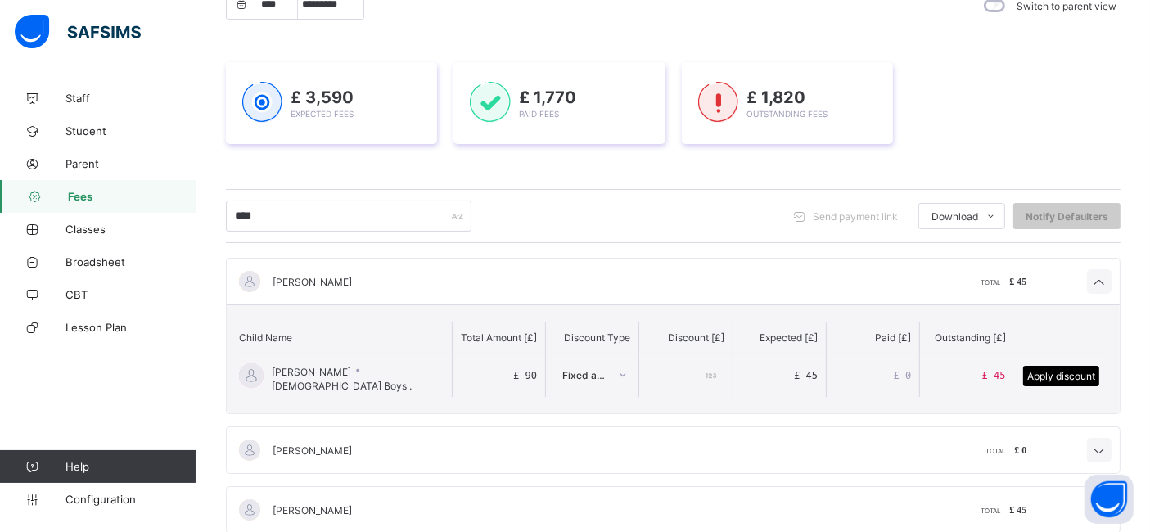
click at [325, 276] on span "[PERSON_NAME]" at bounding box center [311, 282] width 79 height 12
drag, startPoint x: 325, startPoint y: 276, endPoint x: 886, endPoint y: 310, distance: 562.3
click at [325, 276] on span "[PERSON_NAME]" at bounding box center [311, 282] width 79 height 12
click at [1109, 281] on icon at bounding box center [1099, 282] width 20 height 16
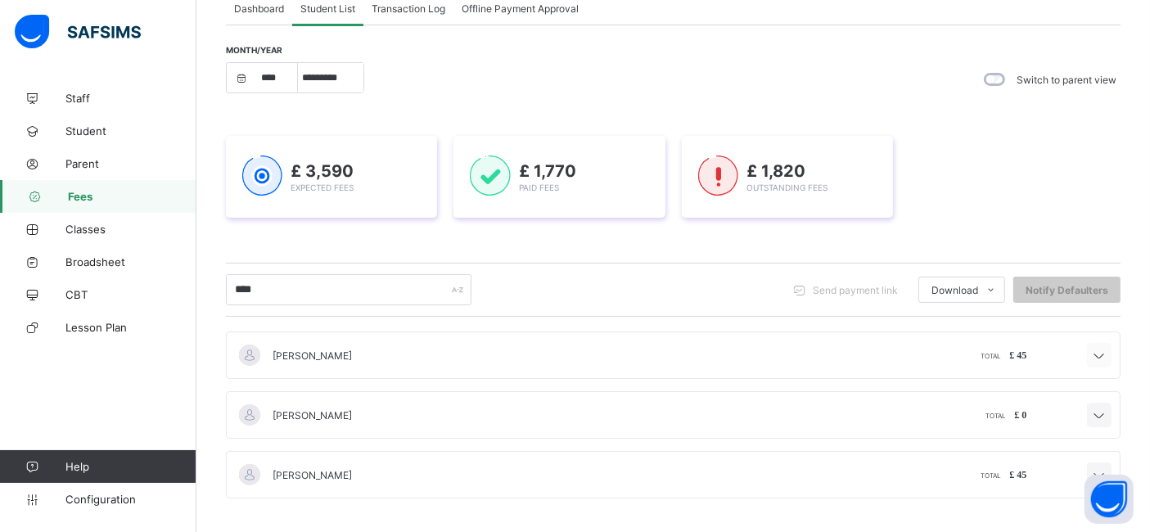
click at [1109, 356] on icon at bounding box center [1099, 356] width 20 height 16
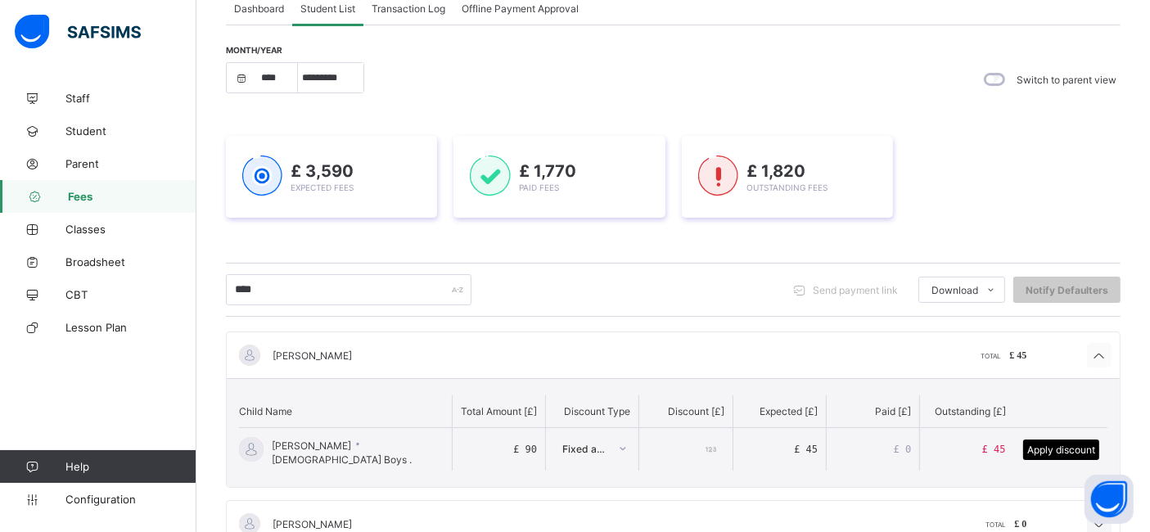
scroll to position [188, 0]
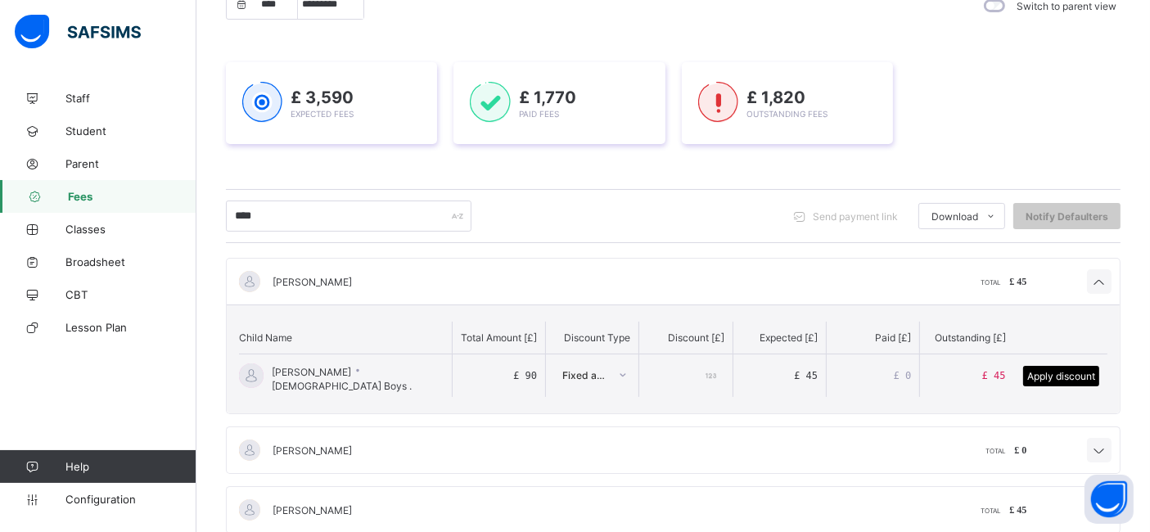
click at [295, 383] on span "[PERSON_NAME] · [DEMOGRAPHIC_DATA] Boys ." at bounding box center [358, 376] width 172 height 32
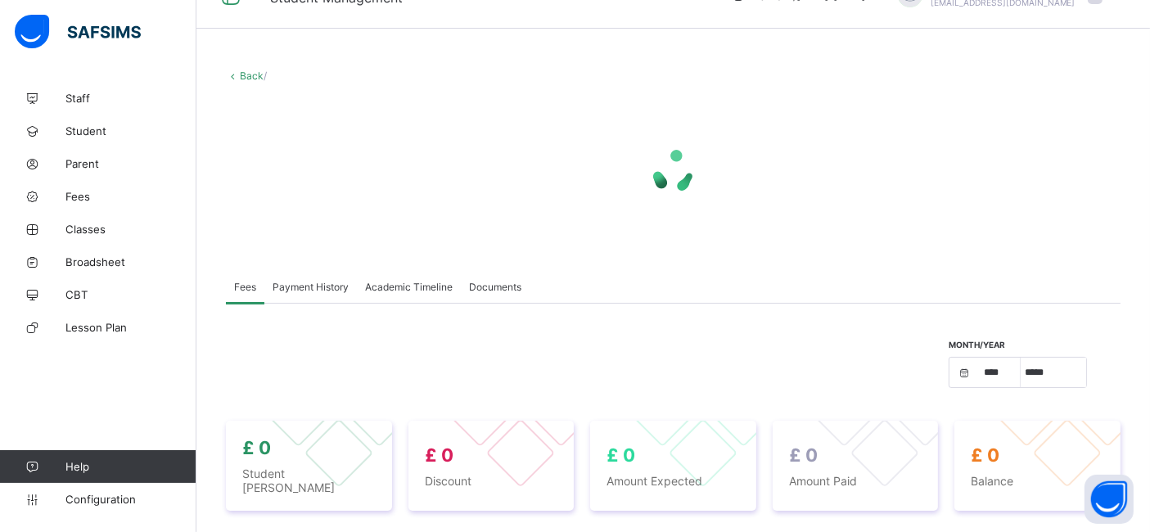
scroll to position [39, 0]
select select "****"
select select "*"
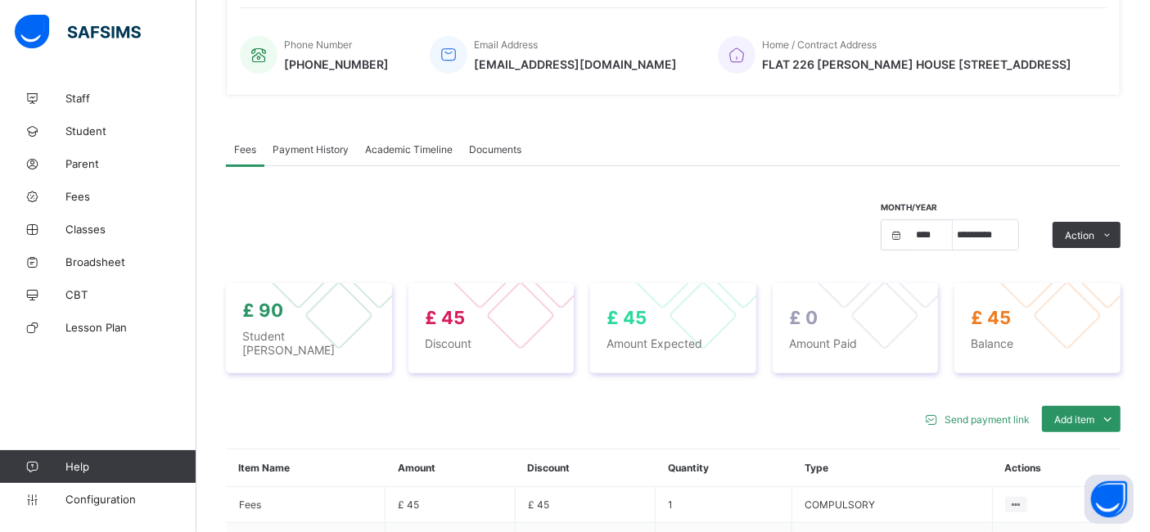
scroll to position [356, 0]
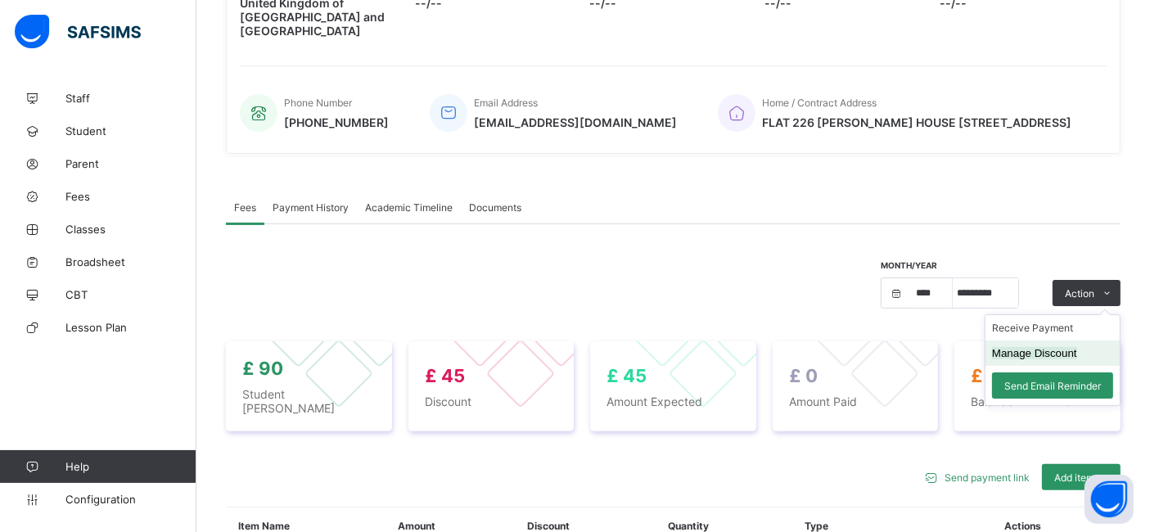
click at [1064, 358] on li "Manage Discount" at bounding box center [1052, 352] width 134 height 25
click at [1049, 353] on button "Manage Discount" at bounding box center [1034, 353] width 85 height 12
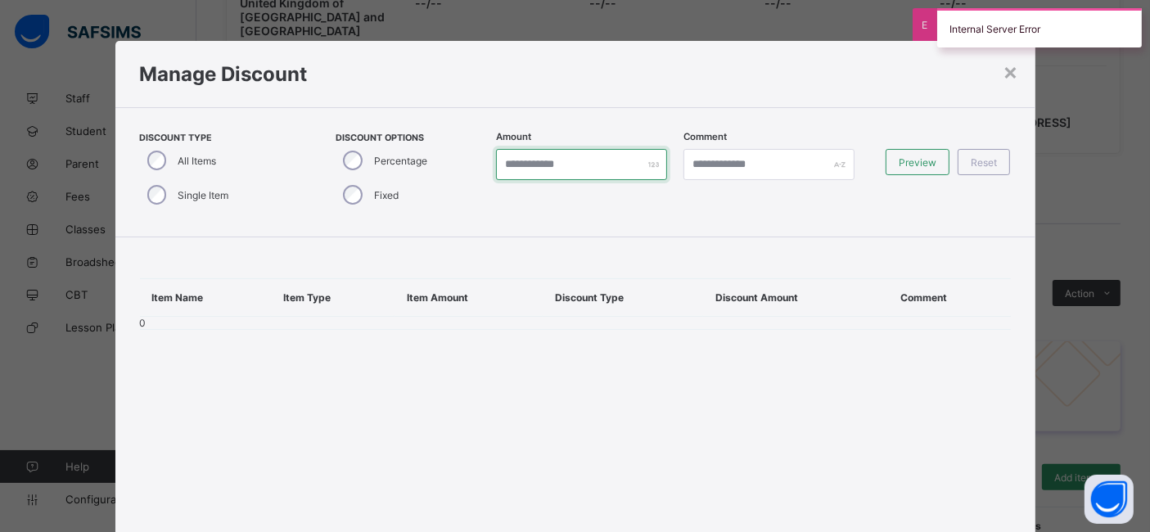
click at [538, 165] on input "*" at bounding box center [581, 164] width 171 height 31
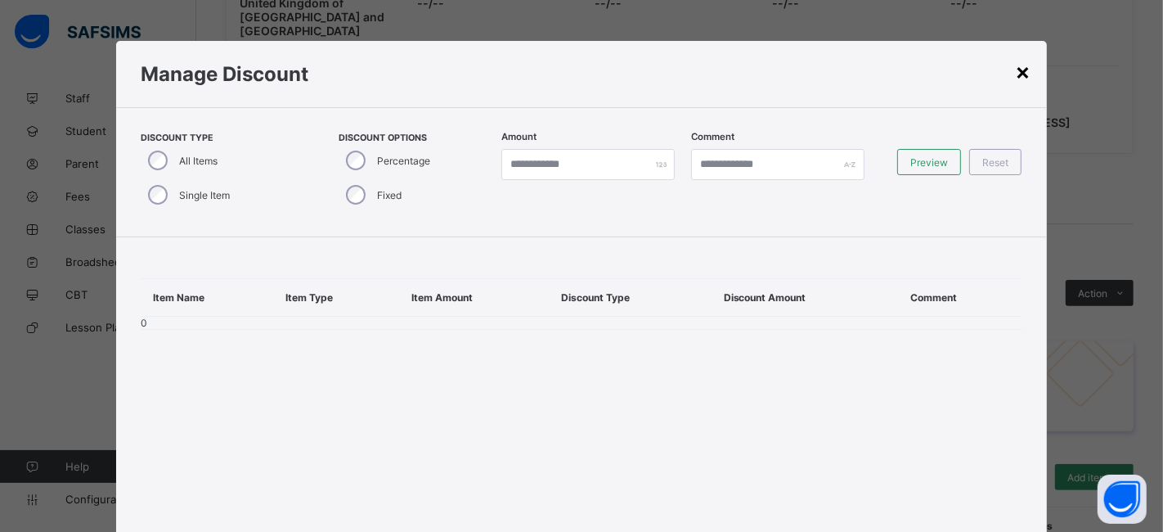
click at [1016, 69] on div "×" at bounding box center [1023, 71] width 16 height 28
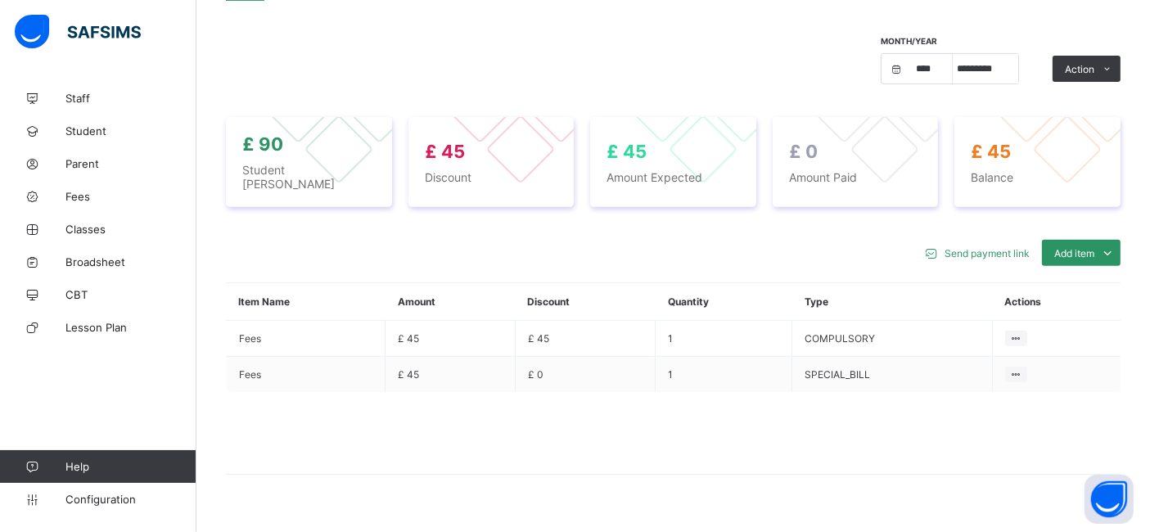
scroll to position [586, 0]
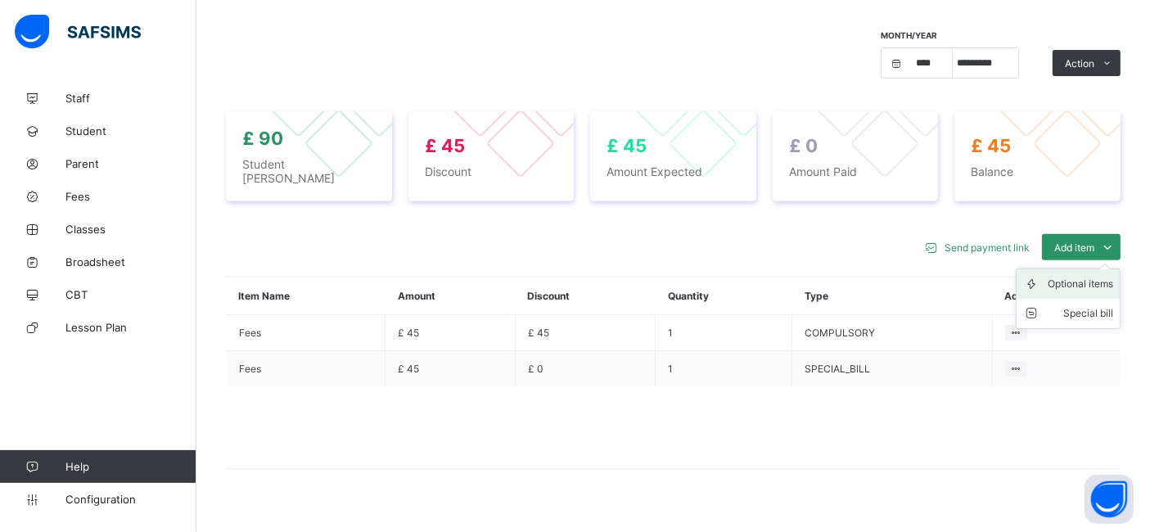
click at [1105, 276] on div "Optional items" at bounding box center [1079, 284] width 65 height 16
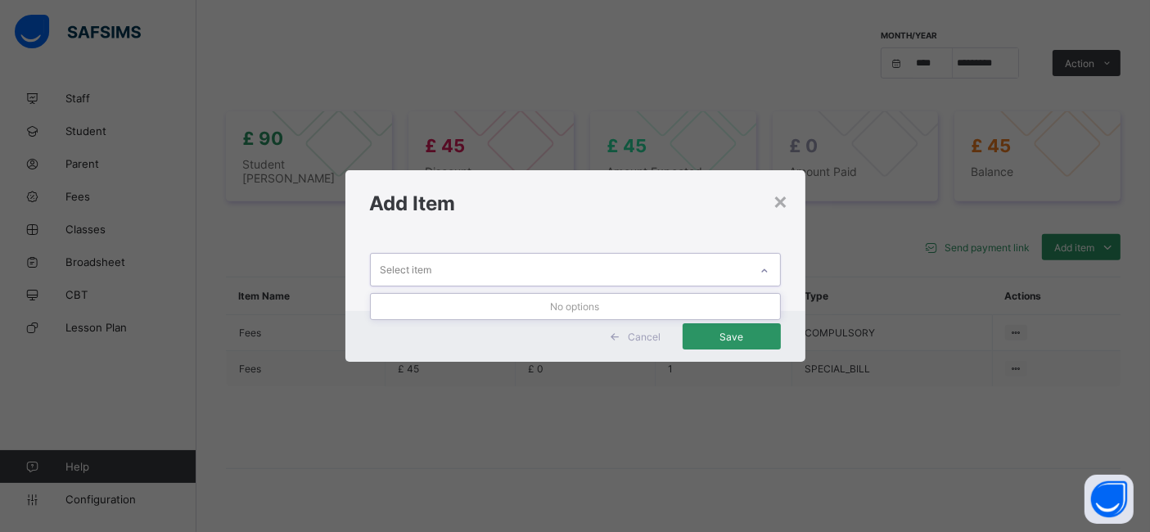
click at [723, 268] on div "Select item" at bounding box center [560, 270] width 378 height 32
click at [783, 202] on div "×" at bounding box center [781, 201] width 16 height 28
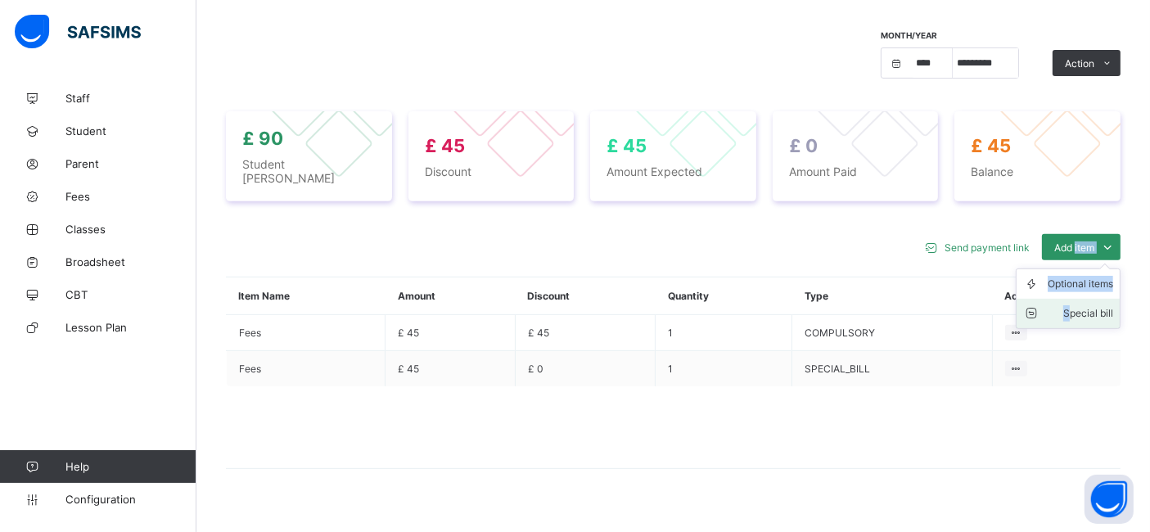
drag, startPoint x: 1088, startPoint y: 234, endPoint x: 1086, endPoint y: 301, distance: 67.1
click at [1086, 260] on div "Add item Optional items Special bill" at bounding box center [1081, 247] width 79 height 26
click at [1086, 305] on div "Special bill" at bounding box center [1079, 313] width 65 height 16
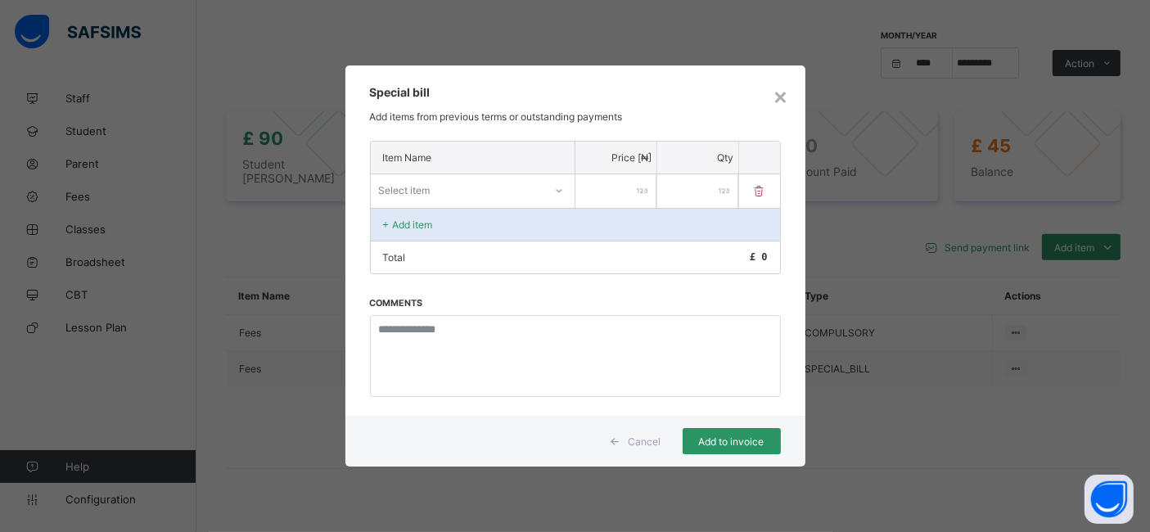
click at [762, 195] on div at bounding box center [759, 191] width 41 height 34
click at [762, 195] on icon at bounding box center [759, 191] width 16 height 14
click at [648, 443] on span "Cancel" at bounding box center [644, 441] width 33 height 12
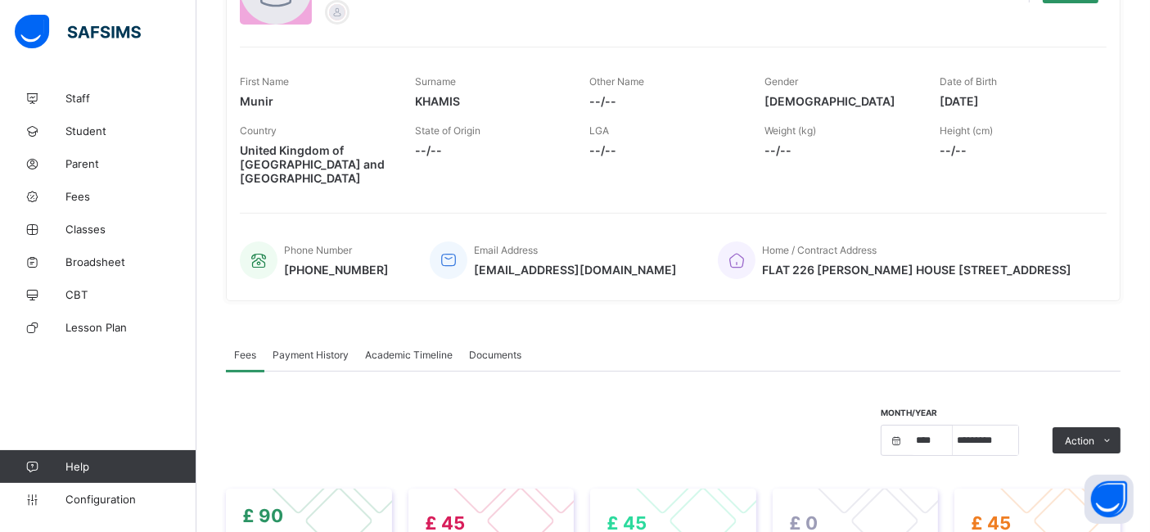
scroll to position [206, 0]
click at [331, 355] on span "Payment History" at bounding box center [310, 357] width 76 height 12
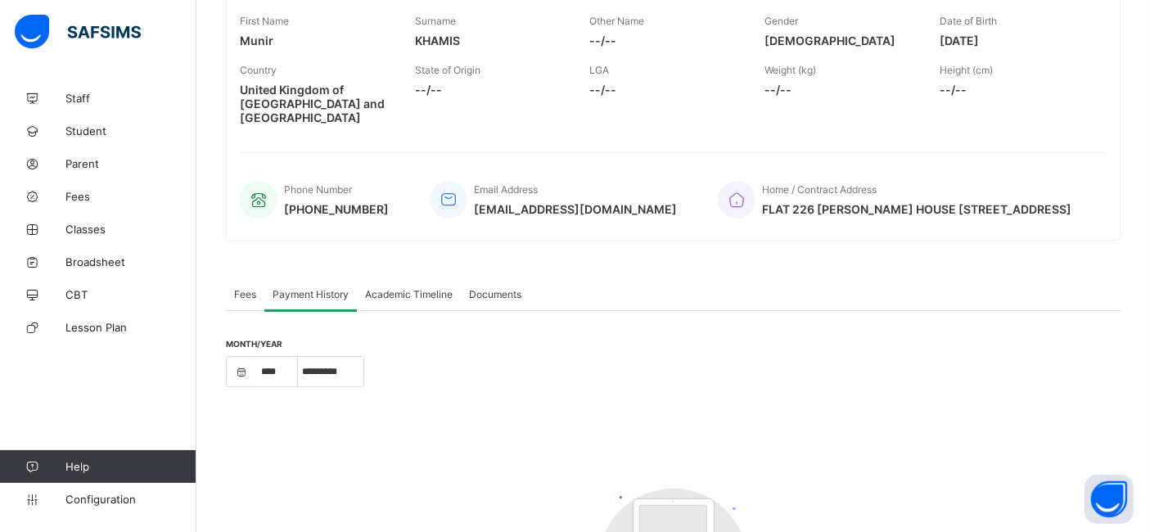
scroll to position [255, 0]
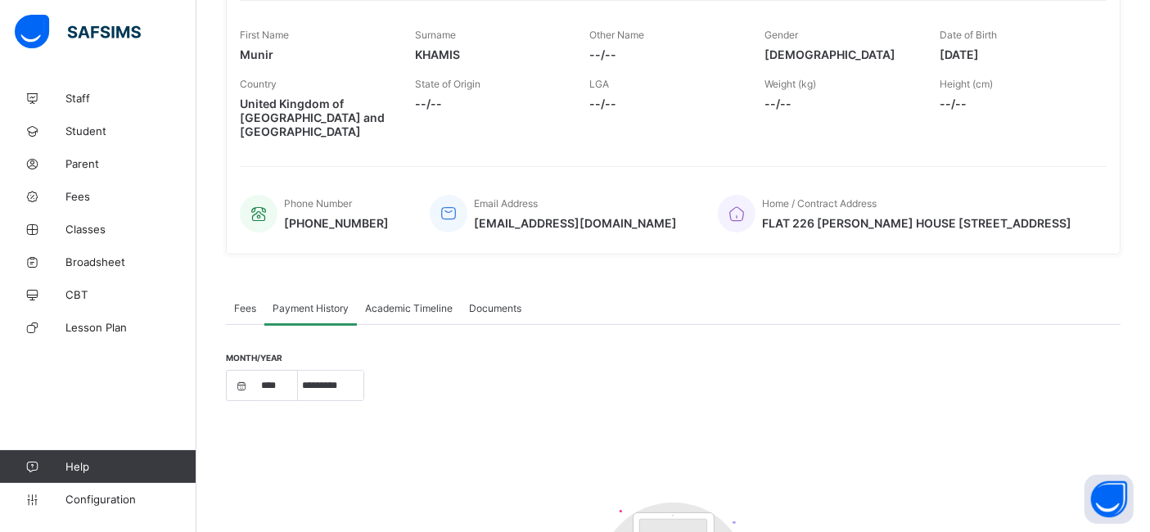
click at [502, 296] on div "Documents" at bounding box center [495, 307] width 69 height 33
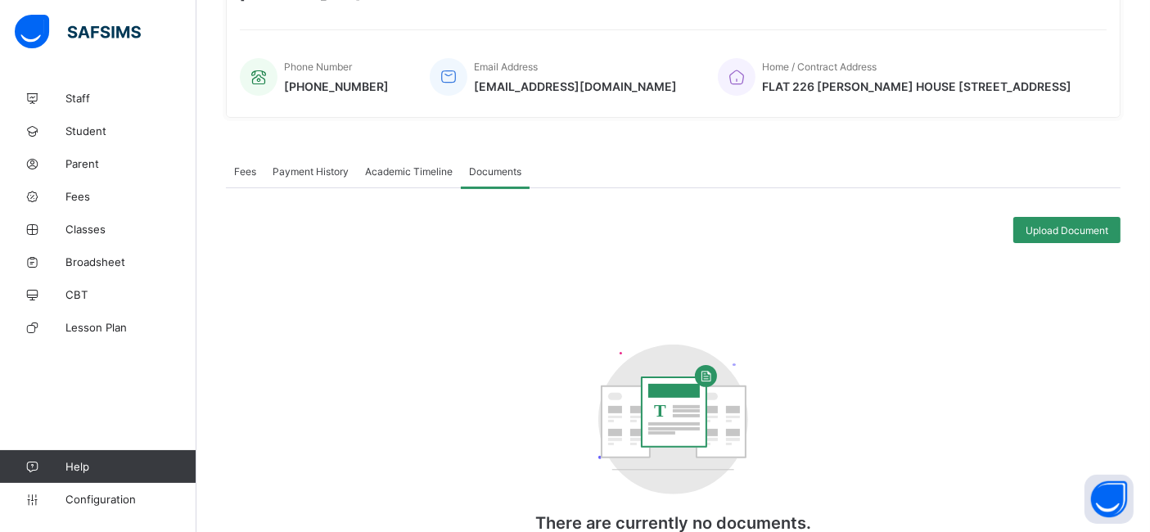
scroll to position [407, 0]
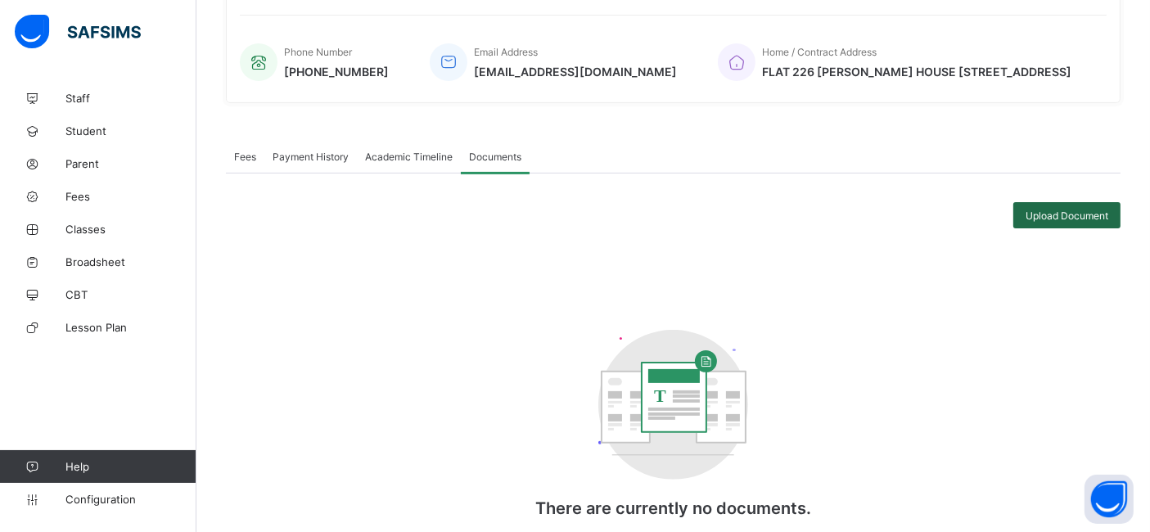
click at [1080, 214] on span "Upload Document" at bounding box center [1066, 215] width 83 height 12
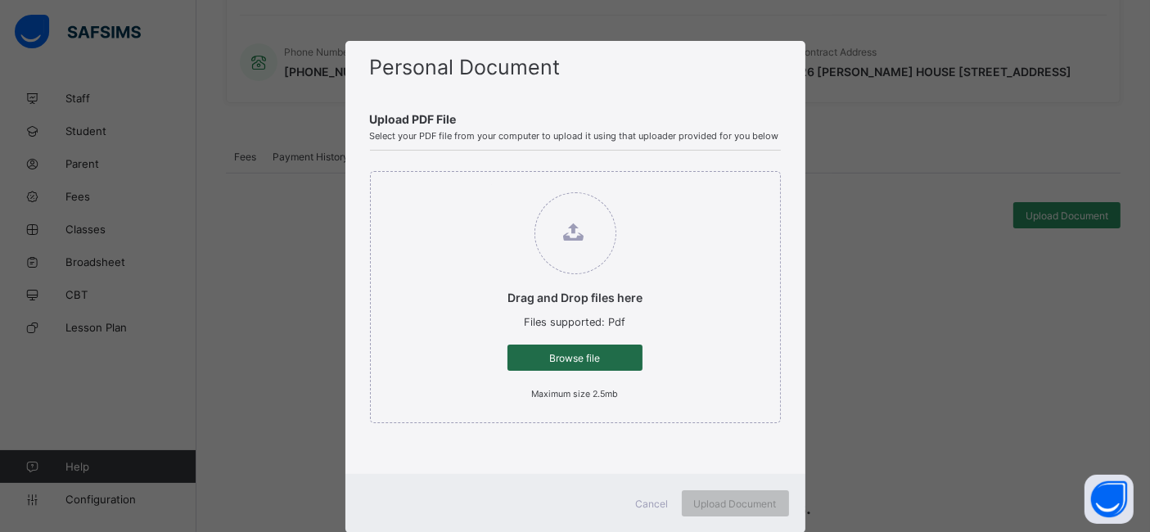
click at [591, 352] on span "Browse file" at bounding box center [575, 358] width 110 height 12
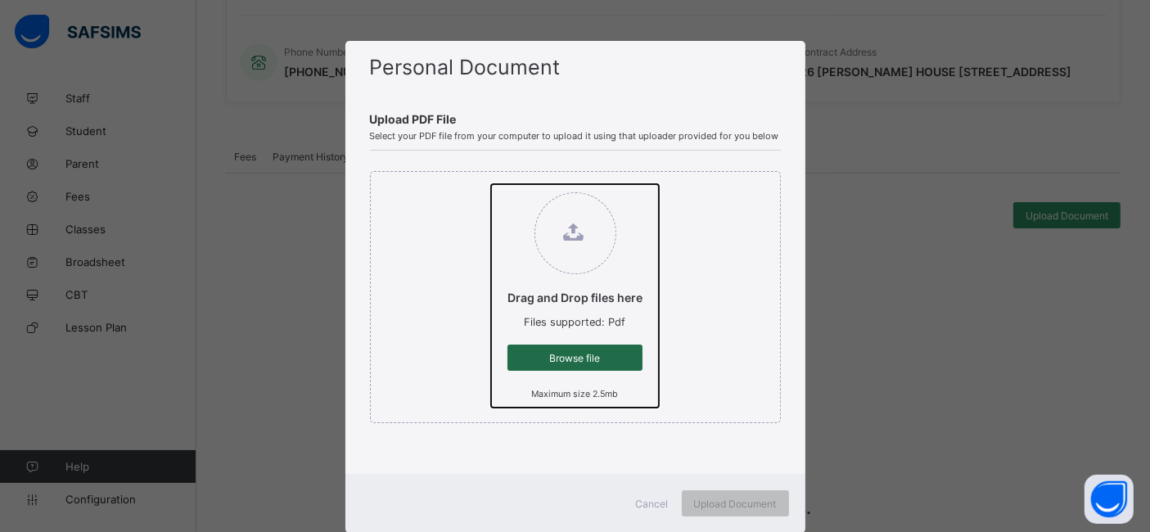
click at [491, 184] on input "Drag and Drop files here Files supported: Pdf Browse file Maximum size 2.5mb" at bounding box center [491, 184] width 0 height 0
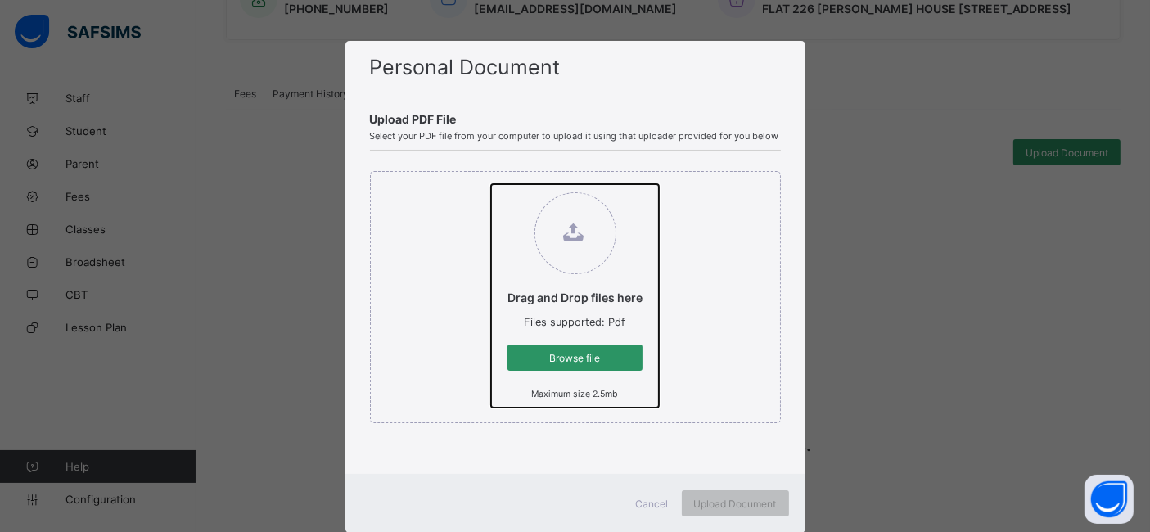
scroll to position [41, 0]
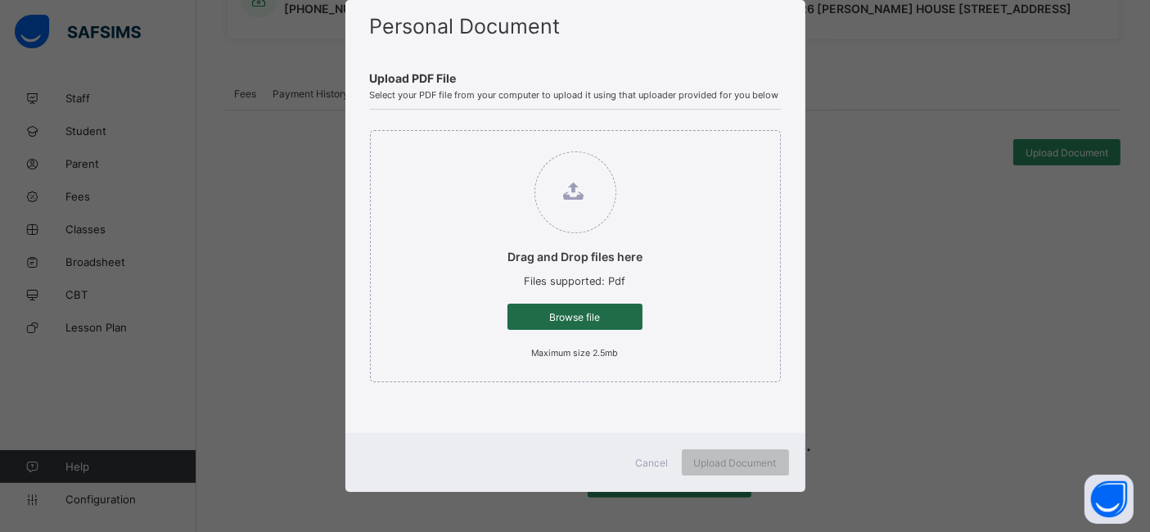
click at [581, 315] on span "Browse file" at bounding box center [575, 317] width 110 height 12
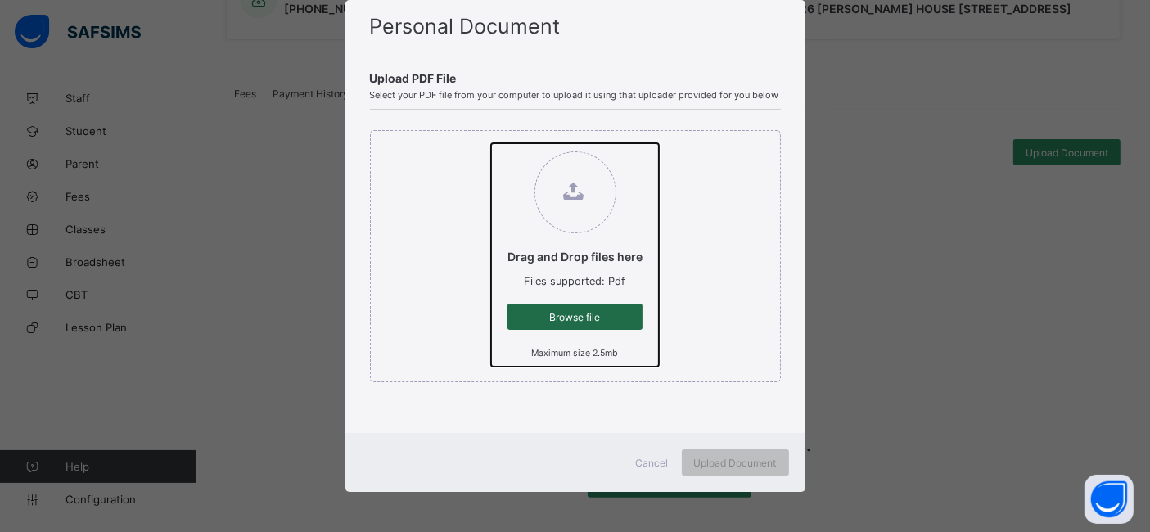
click at [491, 143] on input "Drag and Drop files here Files supported: Pdf Browse file Maximum size 2.5mb" at bounding box center [491, 143] width 0 height 0
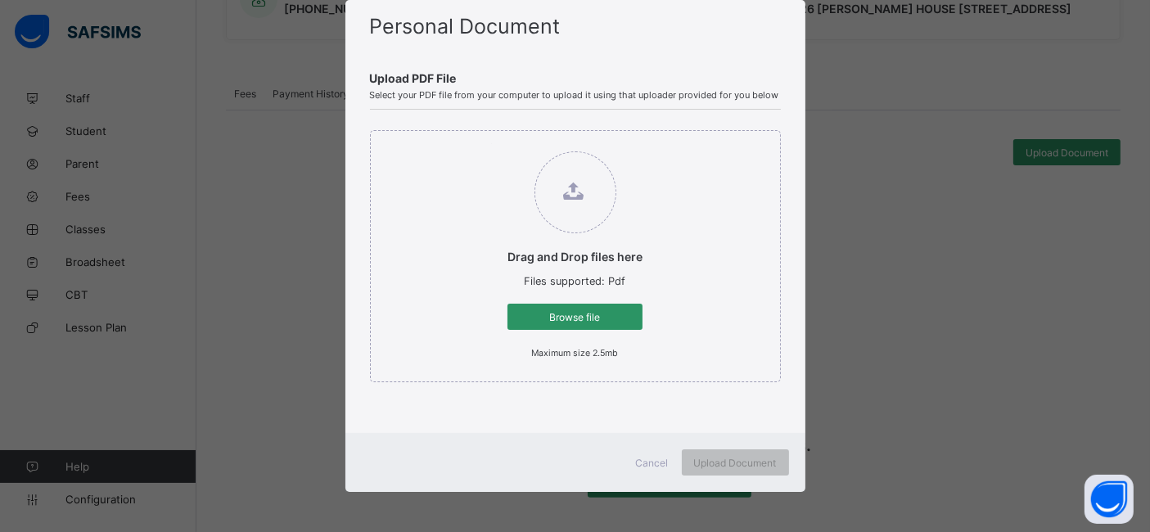
click at [583, 277] on span "Files supported: Pdf" at bounding box center [574, 281] width 101 height 12
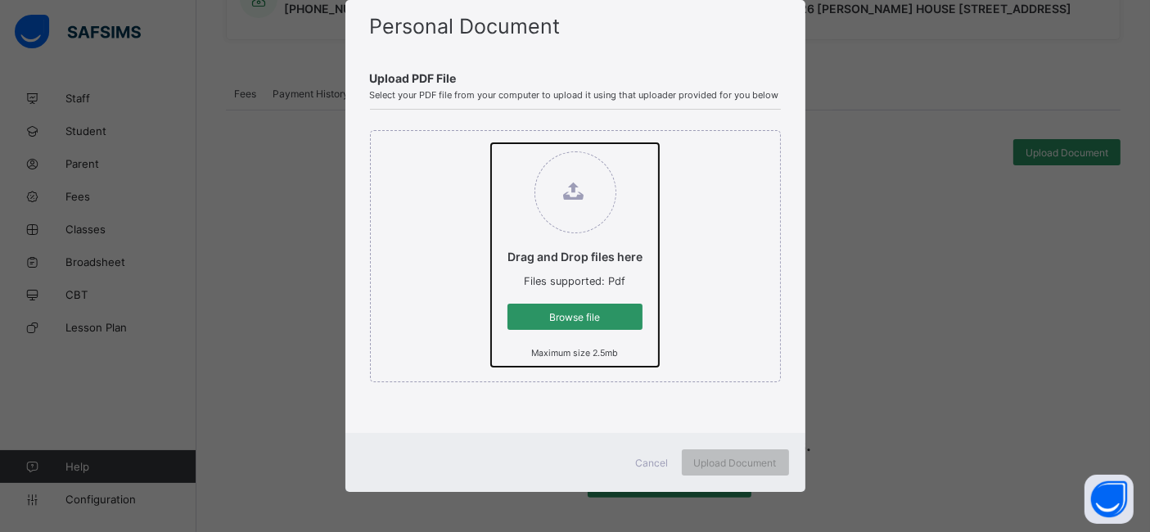
click at [491, 143] on input "Drag and Drop files here Files supported: Pdf Browse file Maximum size 2.5mb" at bounding box center [491, 143] width 0 height 0
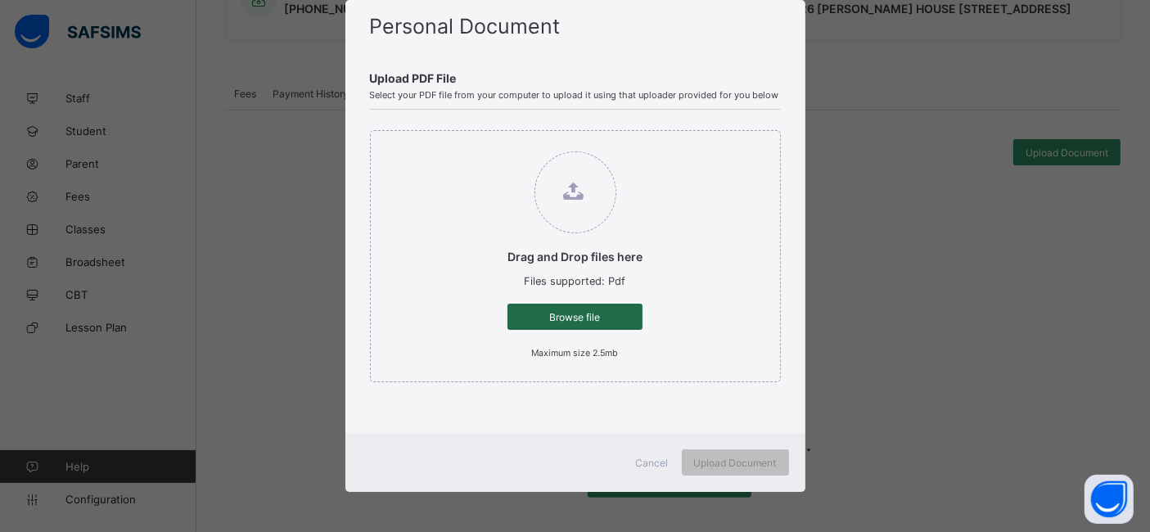
click at [584, 318] on span "Browse file" at bounding box center [575, 317] width 110 height 12
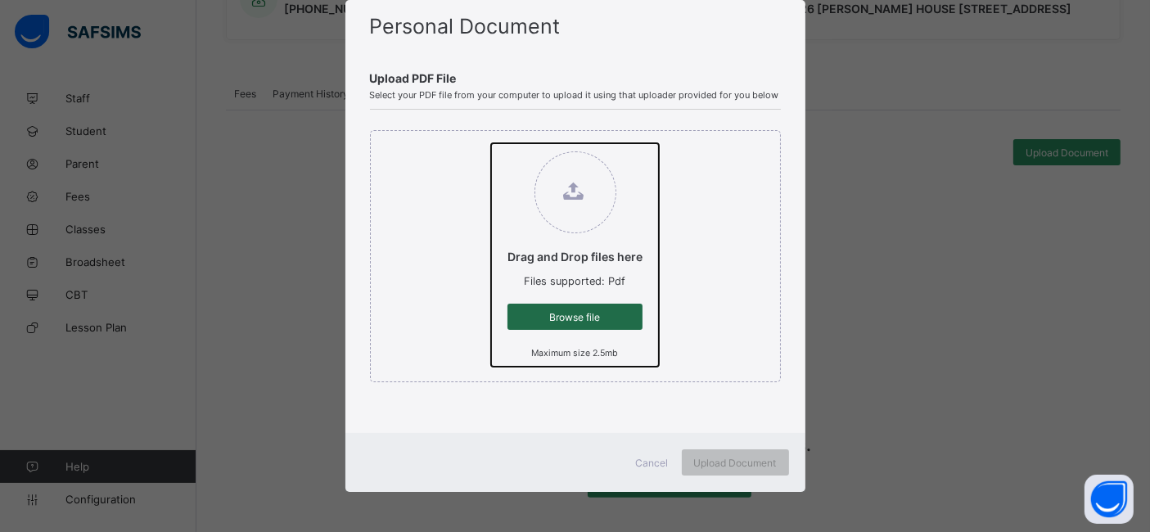
click at [491, 143] on input "Drag and Drop files here Files supported: Pdf Browse file Maximum size 2.5mb" at bounding box center [491, 143] width 0 height 0
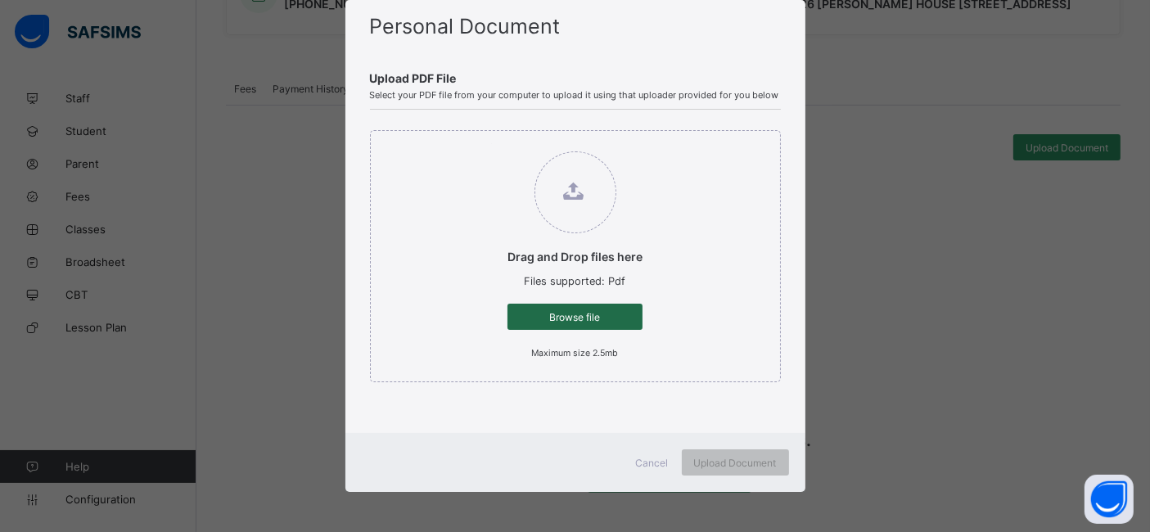
click at [586, 322] on span "Browse file" at bounding box center [575, 317] width 110 height 12
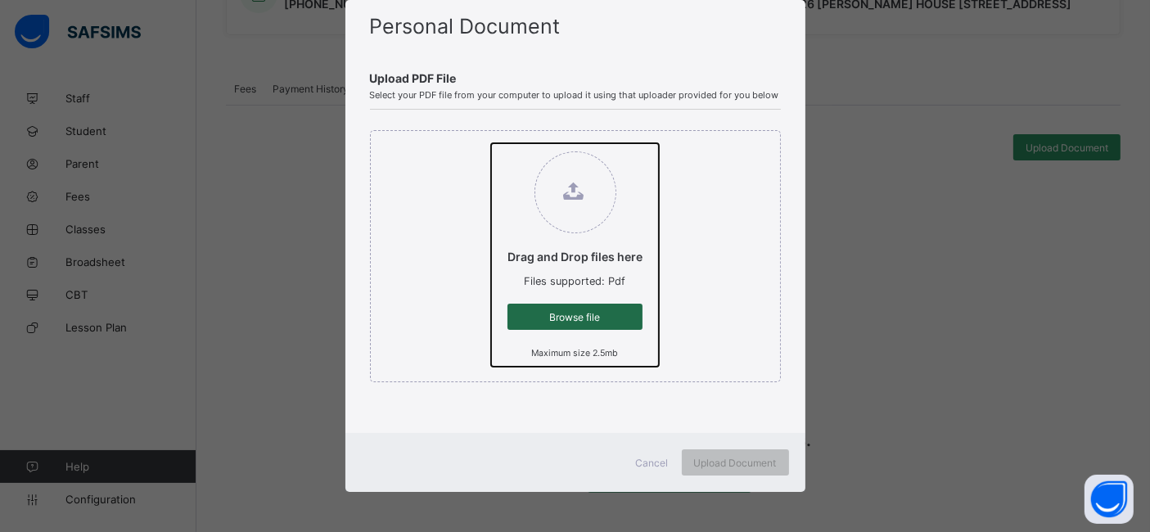
click at [491, 143] on input "Drag and Drop files here Files supported: Pdf Browse file Maximum size 2.5mb" at bounding box center [491, 143] width 0 height 0
type input "**********"
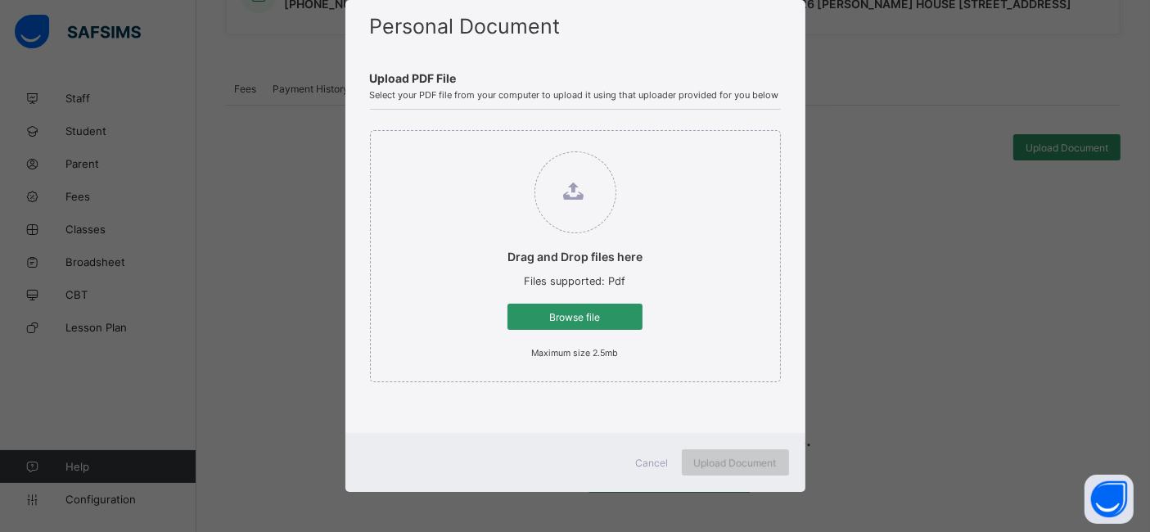
click at [757, 461] on span "Upload Document" at bounding box center [735, 463] width 83 height 12
click at [654, 460] on span "Cancel" at bounding box center [652, 463] width 33 height 12
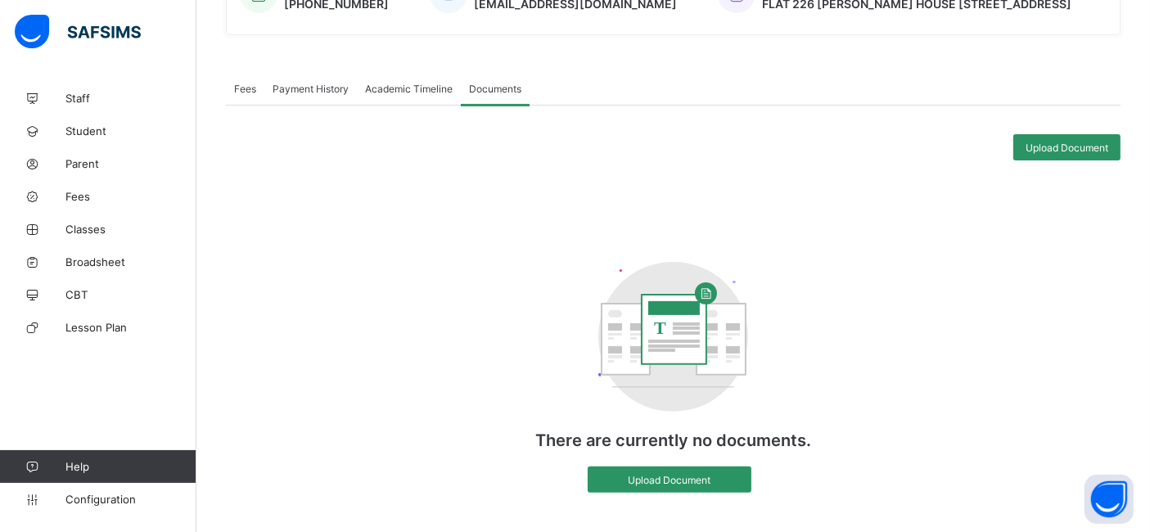
click at [250, 92] on span "Fees" at bounding box center [245, 89] width 22 height 12
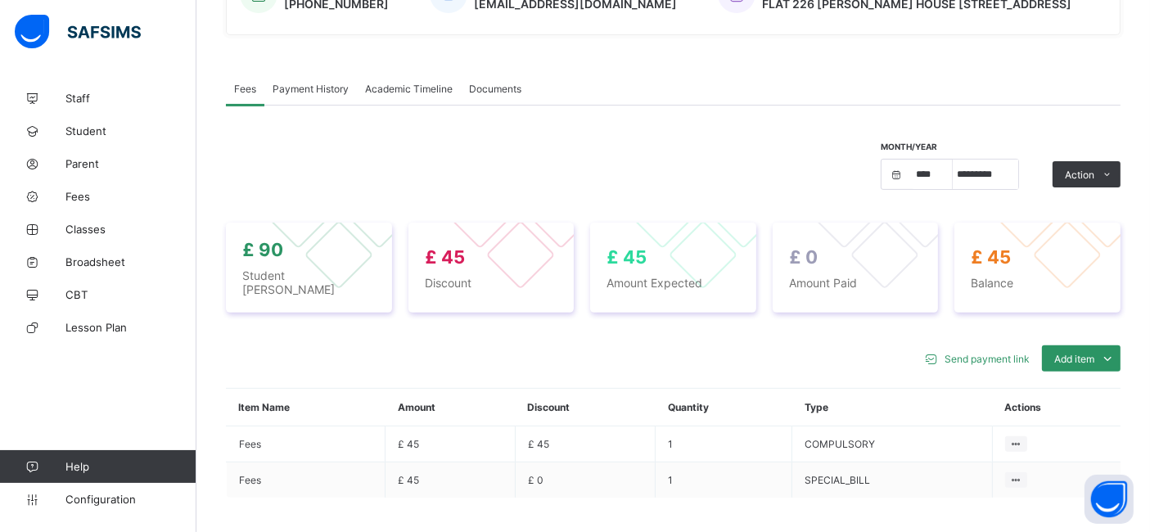
click at [317, 83] on div "Payment History" at bounding box center [310, 88] width 92 height 33
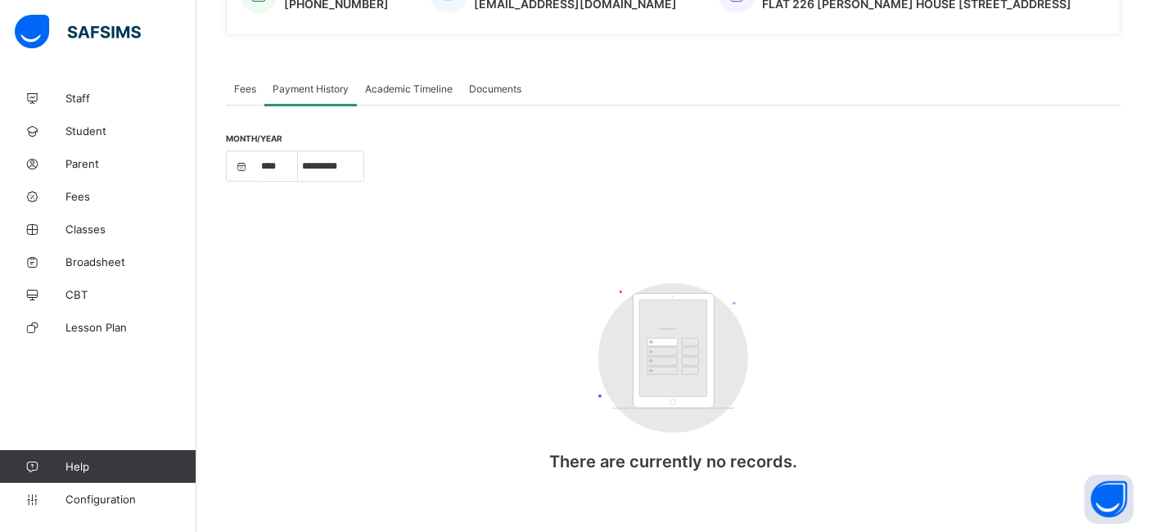
click at [389, 94] on span "Academic Timeline" at bounding box center [409, 89] width 88 height 12
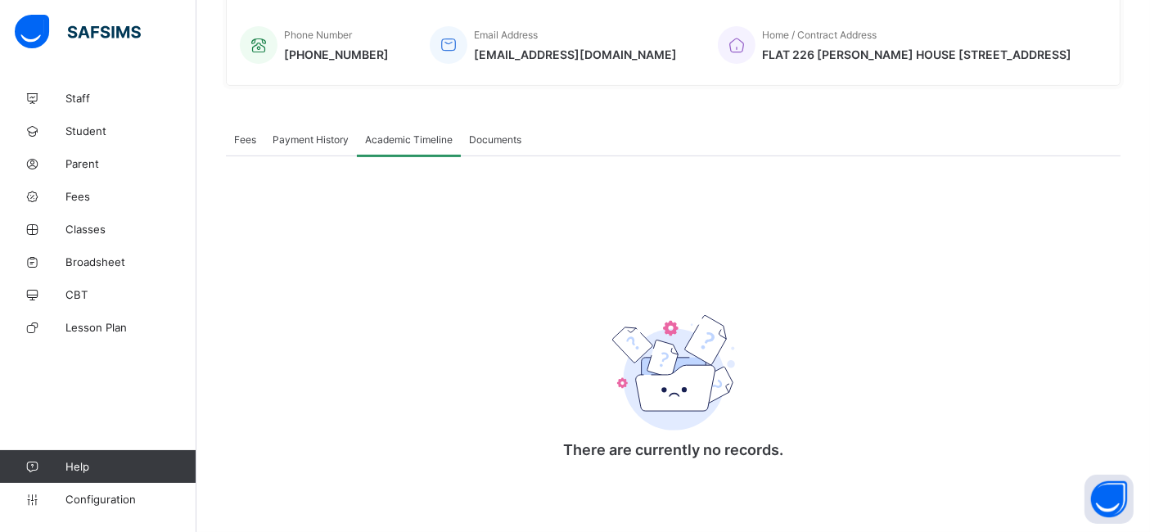
click at [242, 137] on span "Fees" at bounding box center [245, 139] width 22 height 12
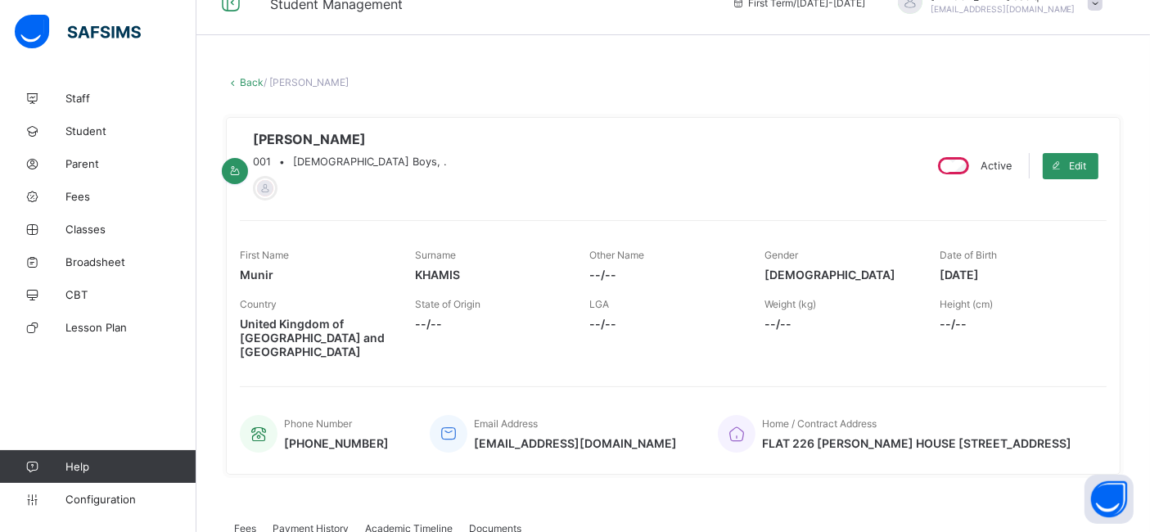
scroll to position [0, 0]
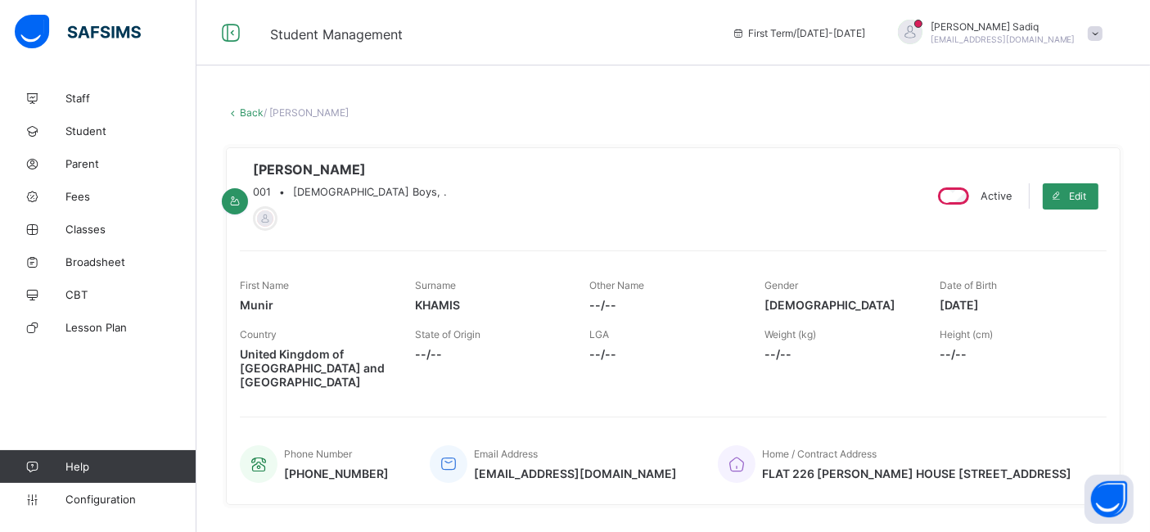
click at [245, 110] on link "Back" at bounding box center [252, 112] width 24 height 12
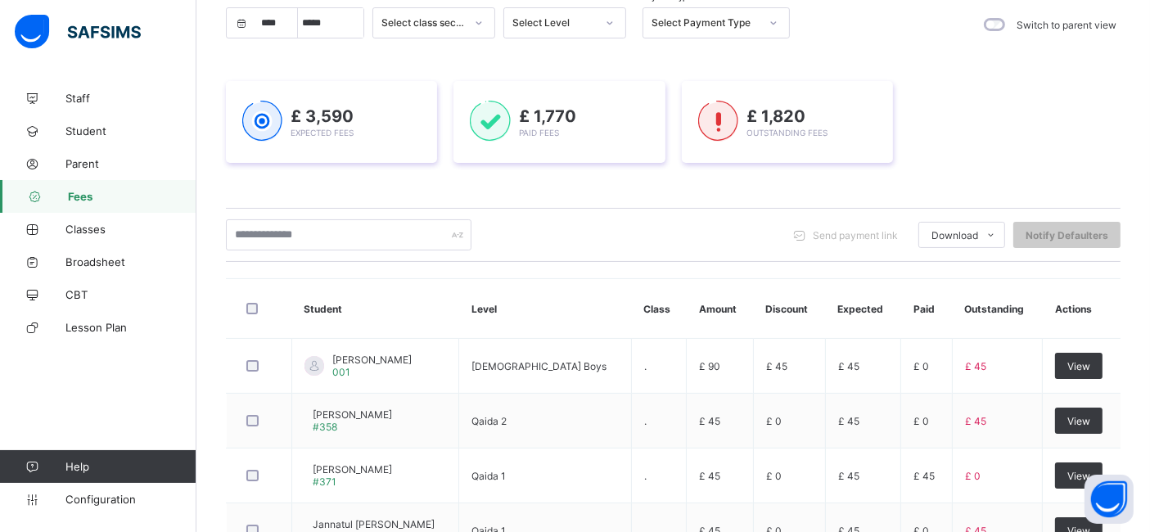
scroll to position [201, 0]
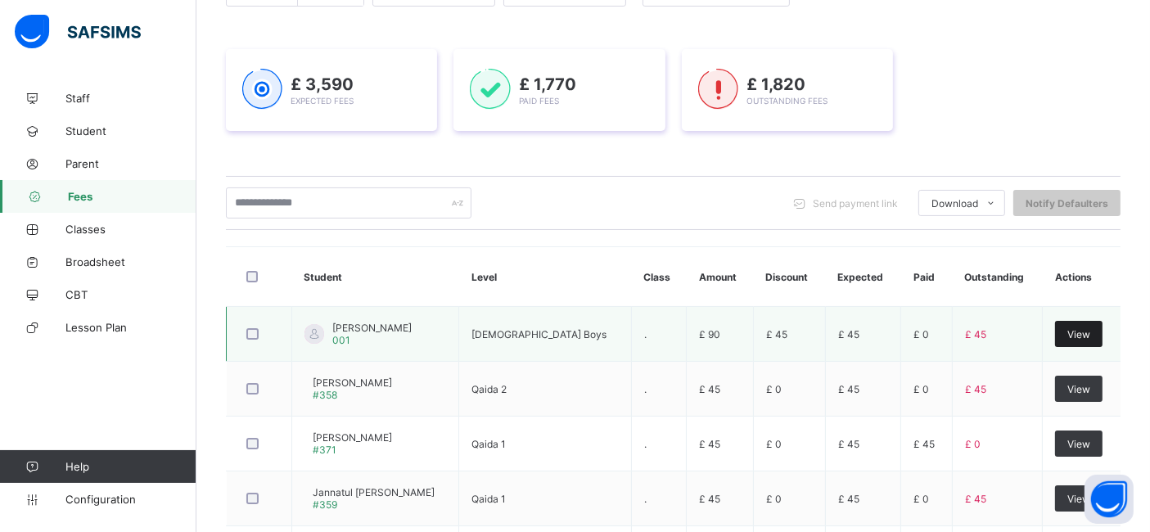
click at [1078, 332] on span "View" at bounding box center [1078, 334] width 23 height 12
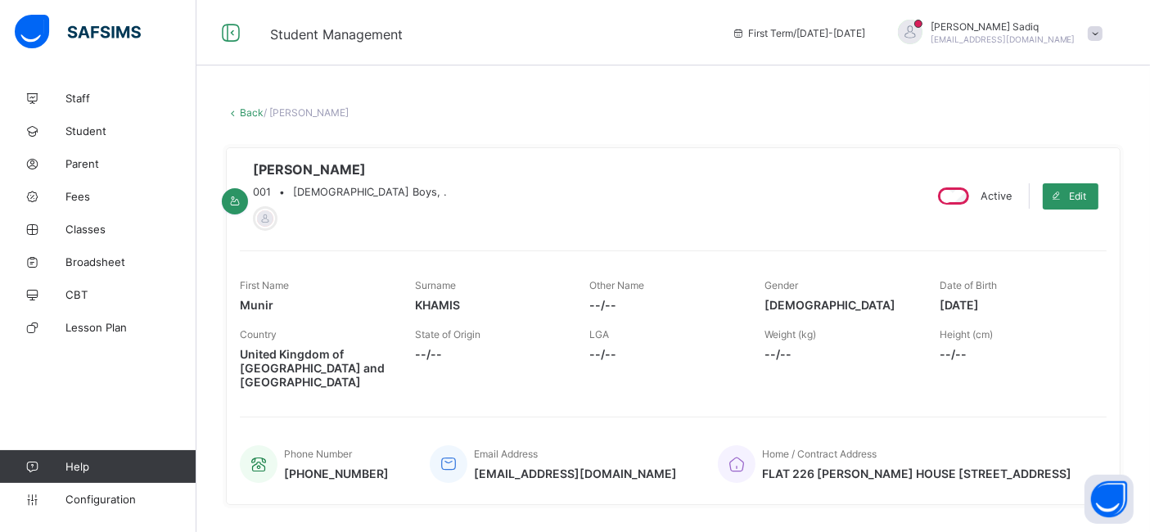
click at [237, 110] on icon at bounding box center [233, 112] width 14 height 12
click at [245, 110] on link "Back" at bounding box center [252, 112] width 24 height 12
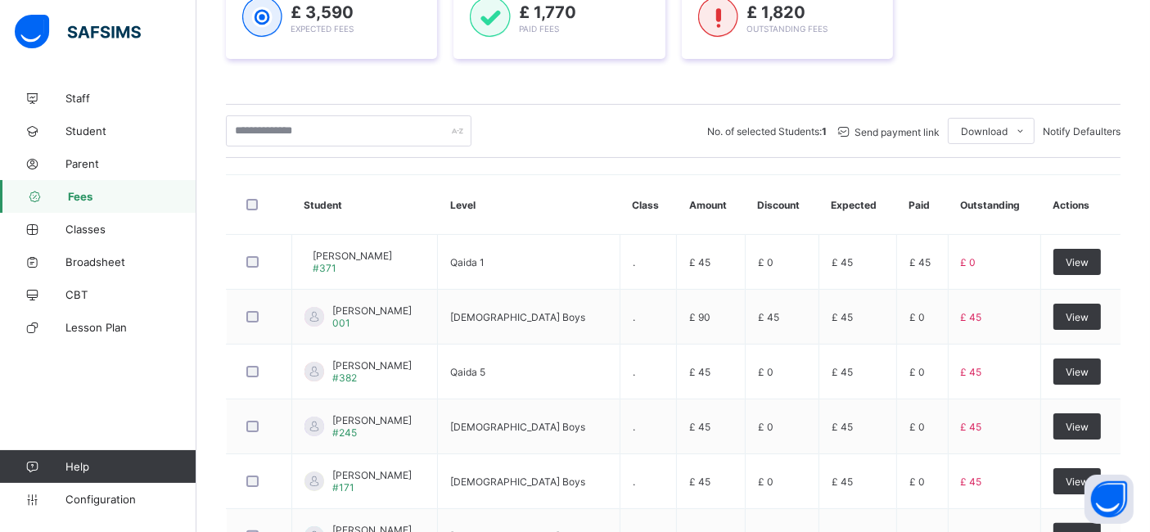
scroll to position [285, 0]
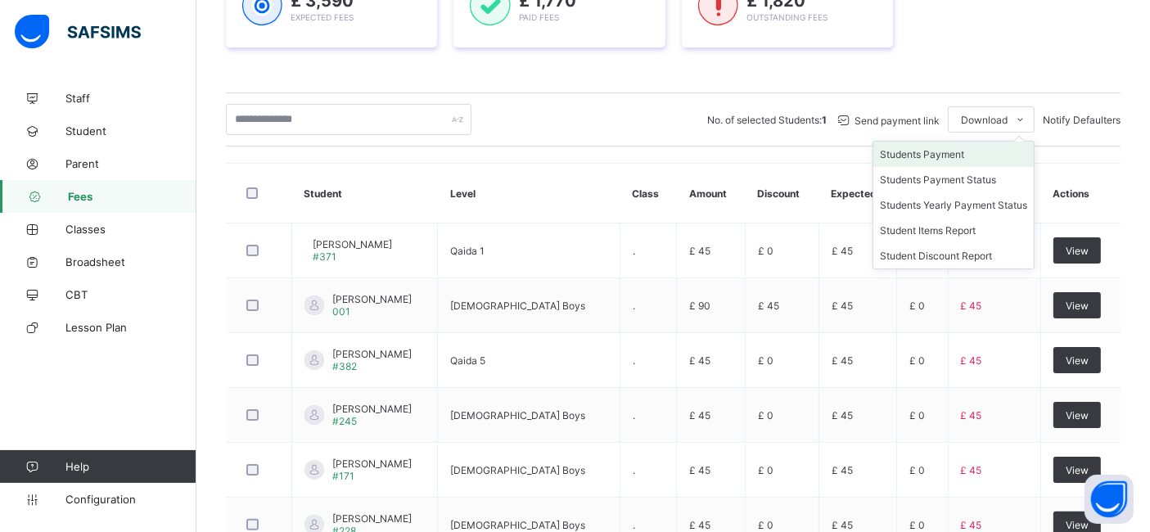
click at [934, 160] on li "Students Payment" at bounding box center [953, 154] width 160 height 25
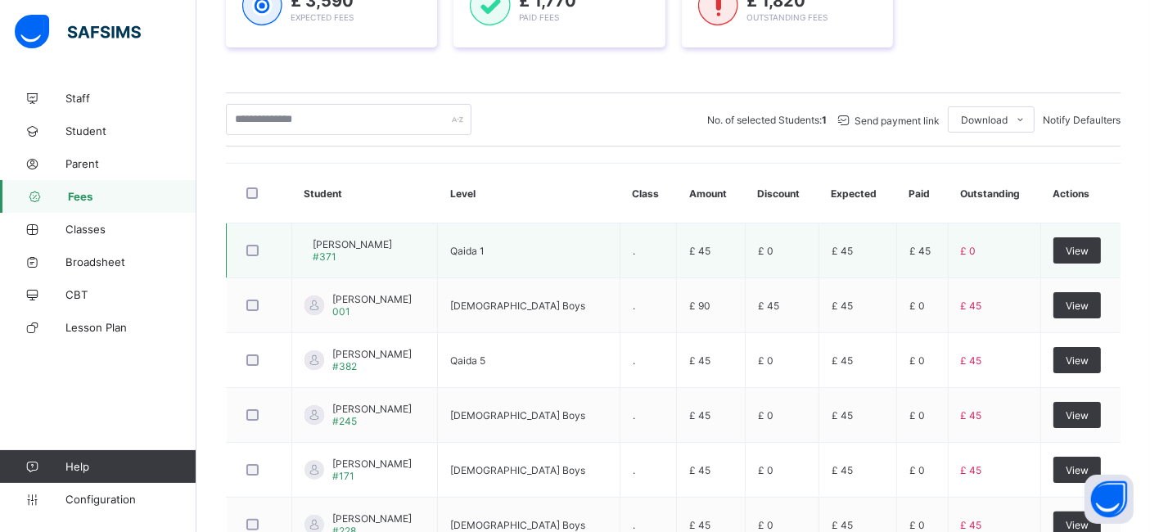
scroll to position [0, 0]
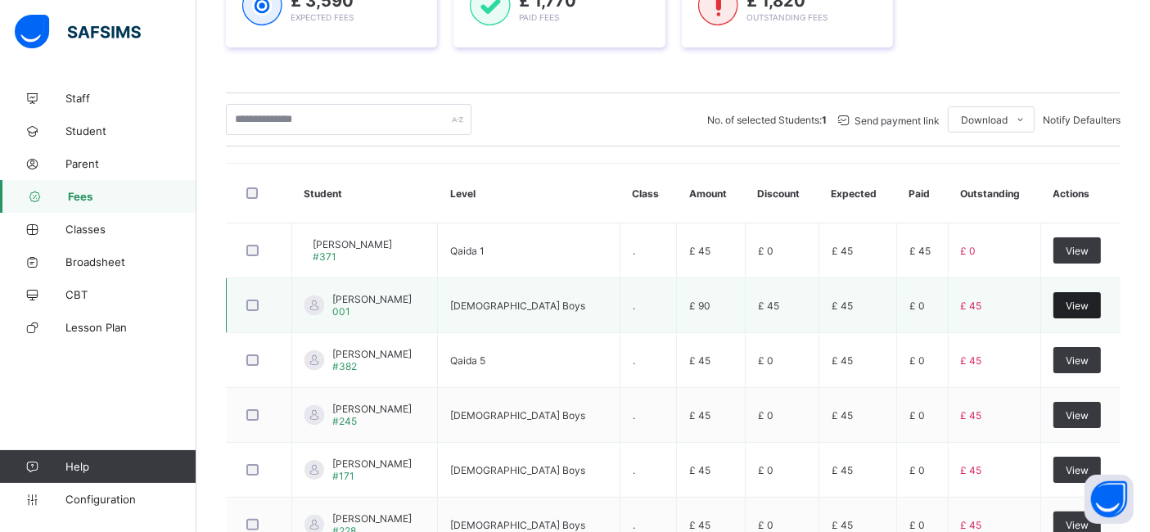
click at [1083, 302] on span "View" at bounding box center [1076, 305] width 23 height 12
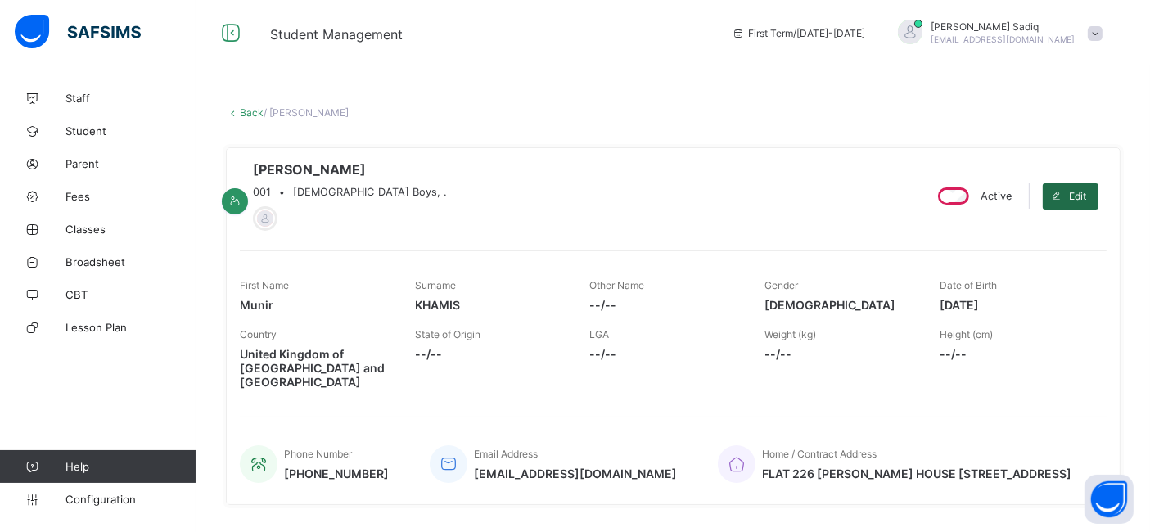
click at [1082, 198] on span "Edit" at bounding box center [1077, 196] width 17 height 12
select select "**"
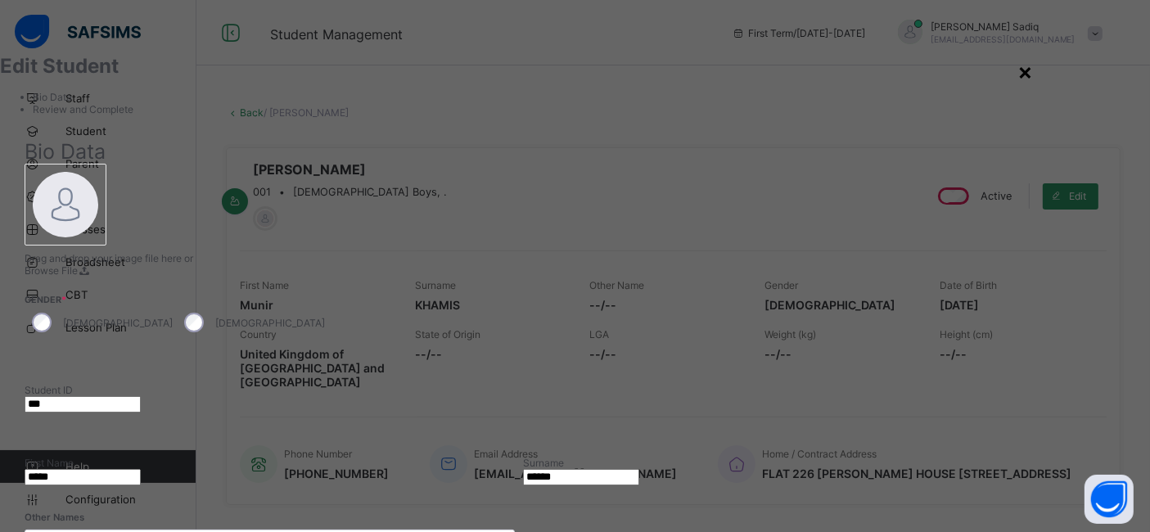
click at [1033, 71] on div "×" at bounding box center [1025, 71] width 16 height 28
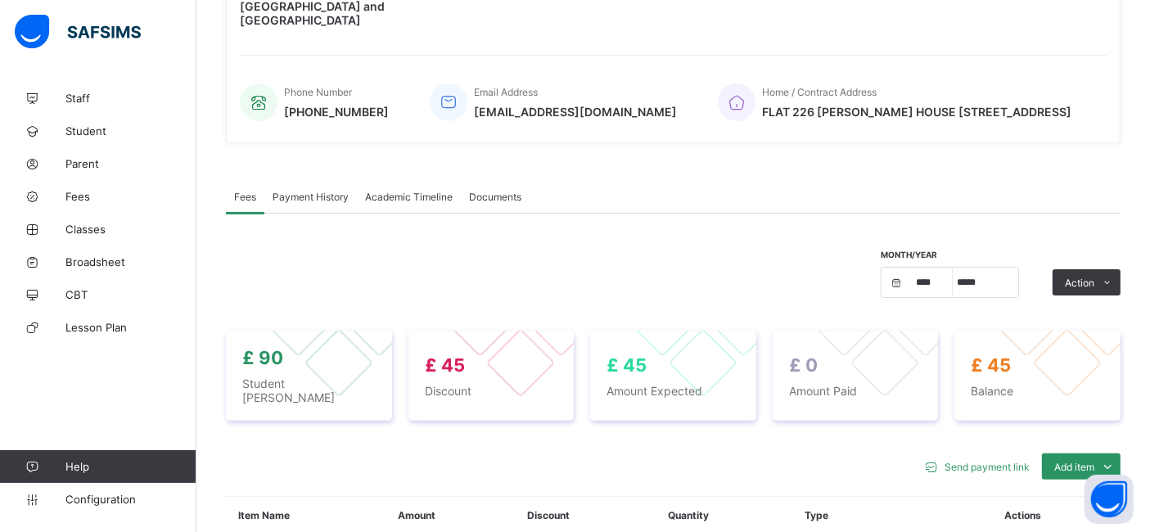
scroll to position [360, 0]
click at [479, 198] on span "Documents" at bounding box center [495, 198] width 52 height 12
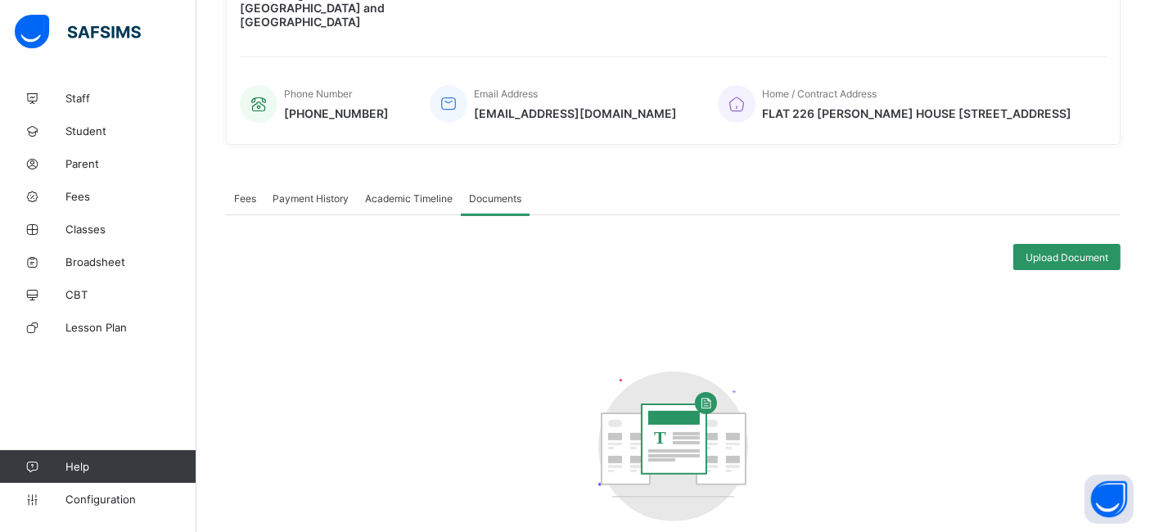
scroll to position [0, 0]
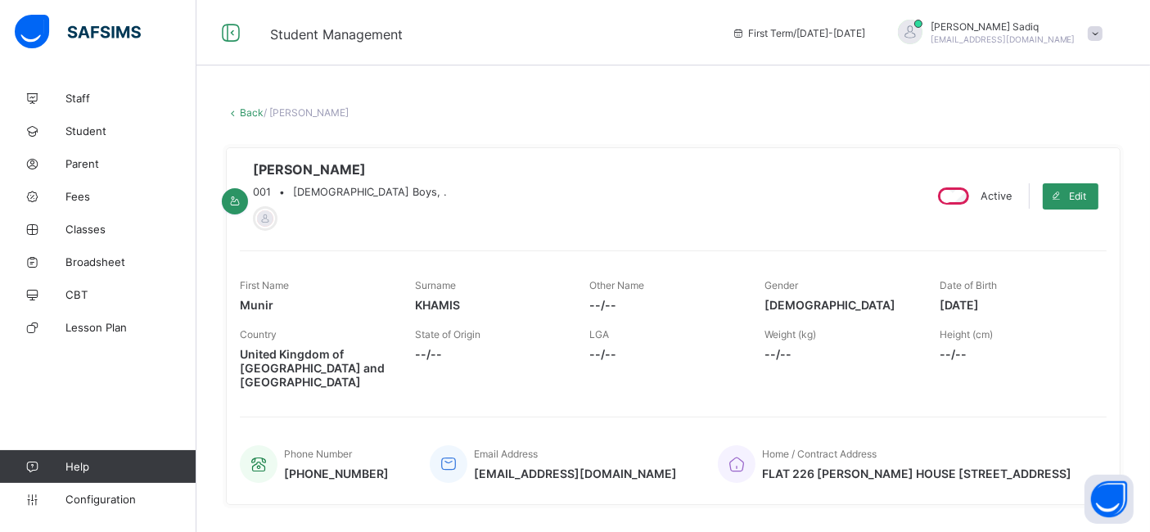
click at [246, 110] on link "Back" at bounding box center [252, 112] width 24 height 12
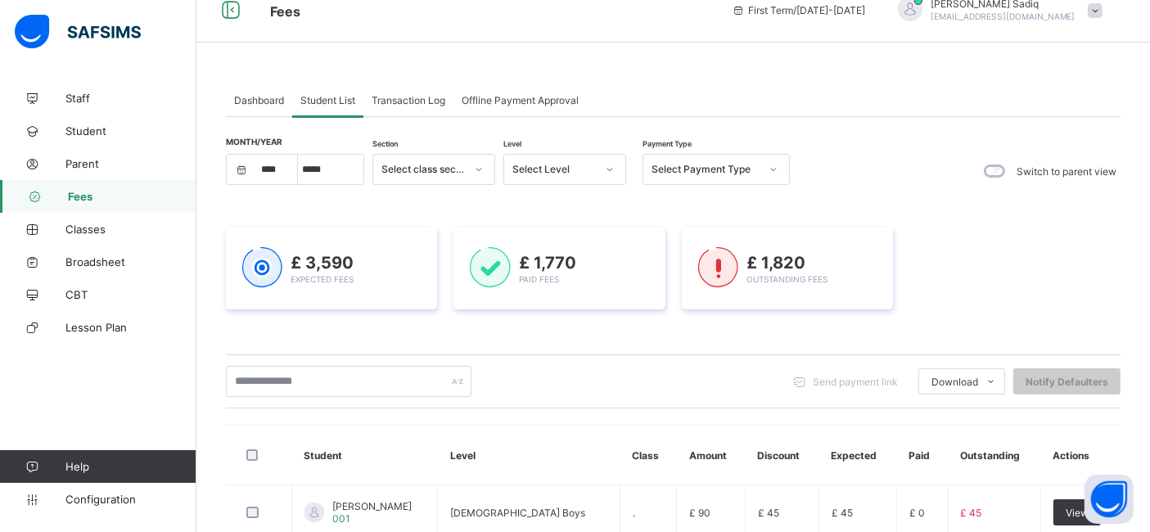
scroll to position [24, 0]
click at [827, 185] on div "Month/Year **** **** **** ***** ********* ******* ******** ******** Section Sel…" at bounding box center [673, 170] width 894 height 34
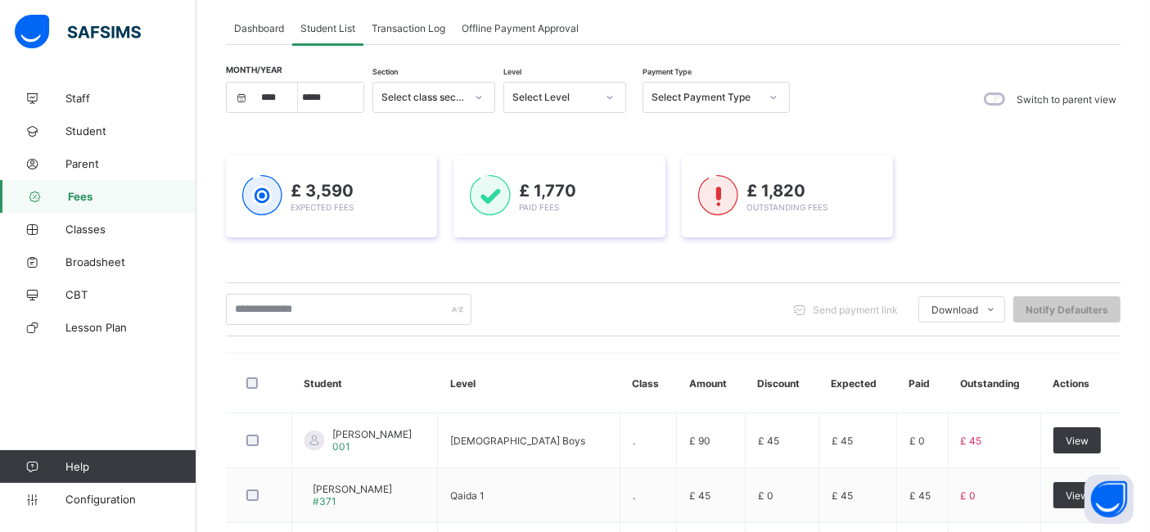
scroll to position [0, 0]
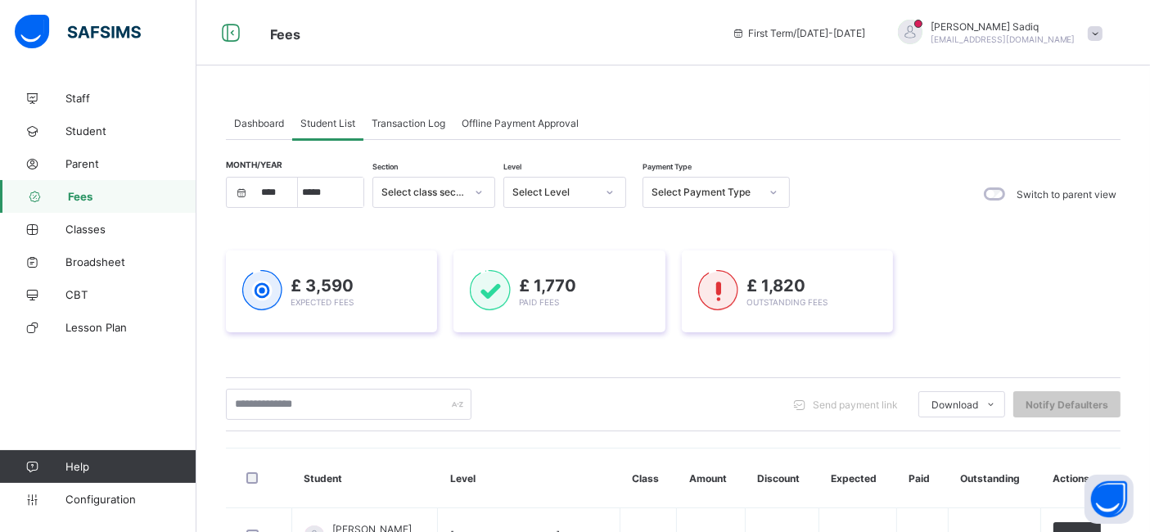
click at [867, 115] on div "Dashboard Student List Transaction Log Offline Payment Approval" at bounding box center [673, 123] width 894 height 34
click at [86, 173] on link "Parent" at bounding box center [98, 163] width 196 height 33
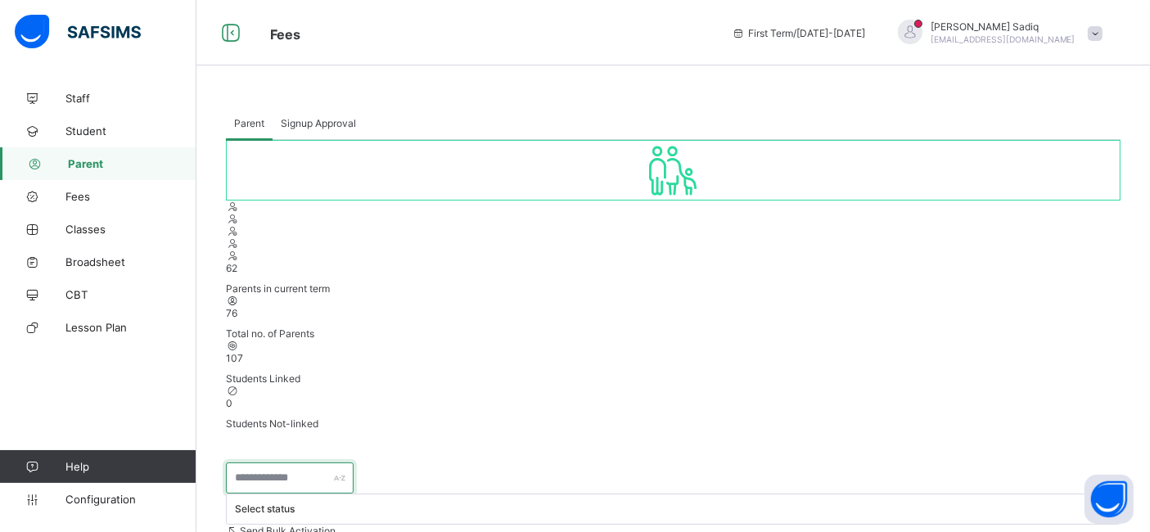
click at [294, 462] on input "text" at bounding box center [290, 477] width 128 height 31
type input "*"
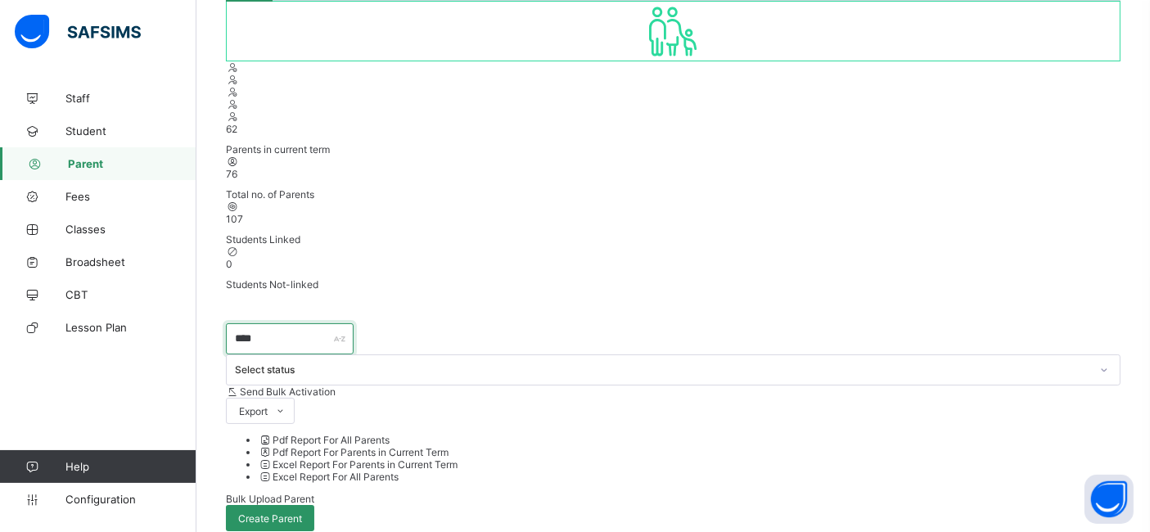
type input "****"
click at [98, 501] on span "Configuration" at bounding box center [130, 499] width 130 height 13
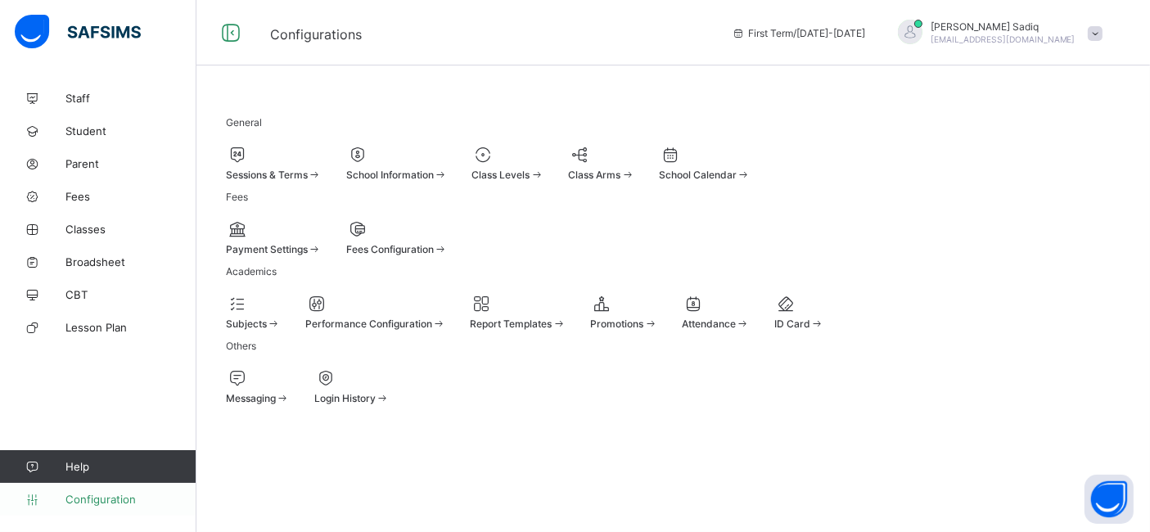
scroll to position [106, 0]
click at [448, 219] on div at bounding box center [396, 229] width 101 height 20
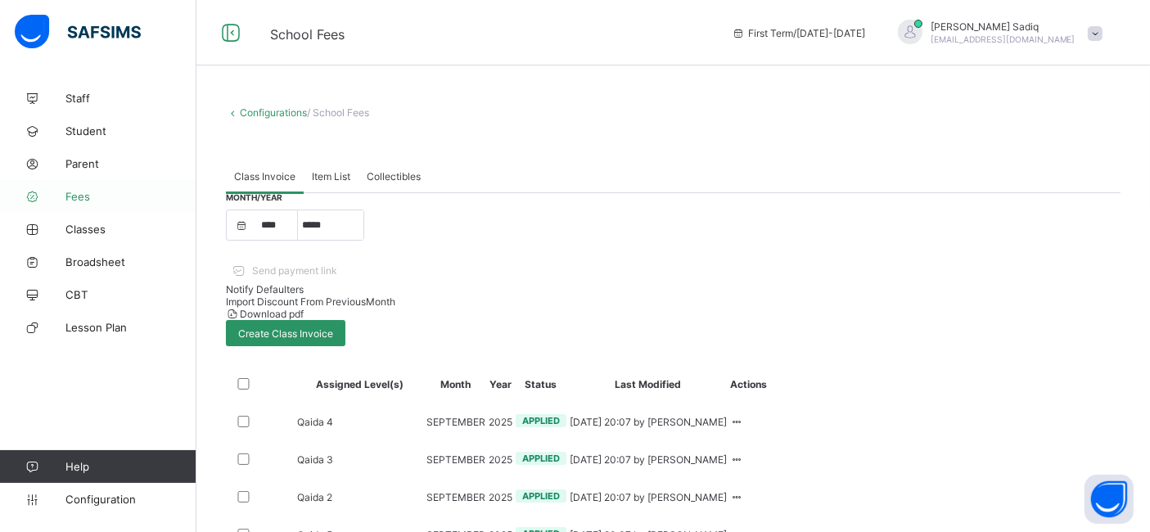
click at [74, 193] on span "Fees" at bounding box center [130, 196] width 131 height 13
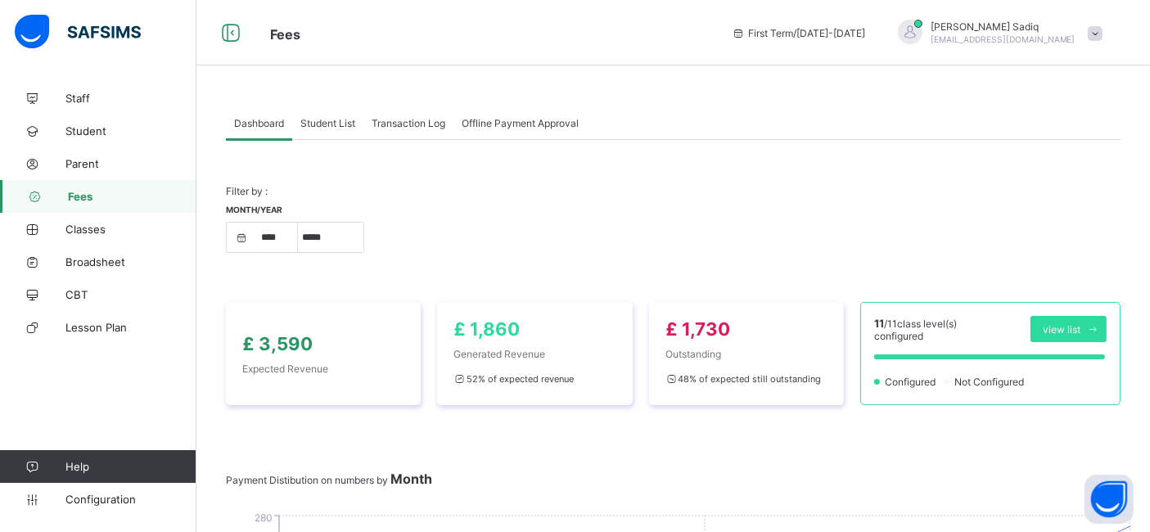
scroll to position [150, 0]
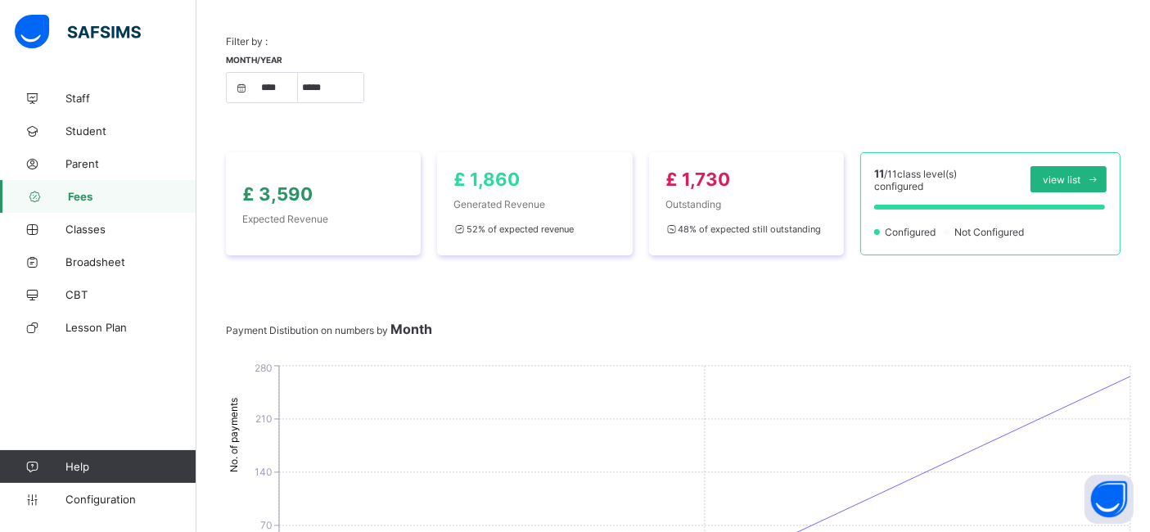
click at [1080, 173] on span "view list" at bounding box center [1061, 179] width 38 height 12
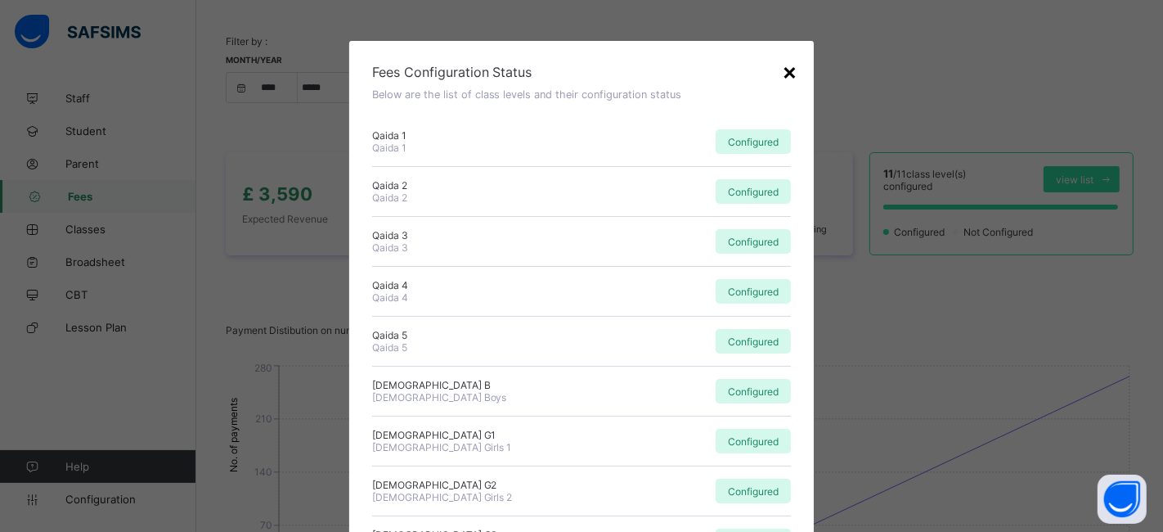
click at [782, 74] on div "×" at bounding box center [790, 71] width 16 height 28
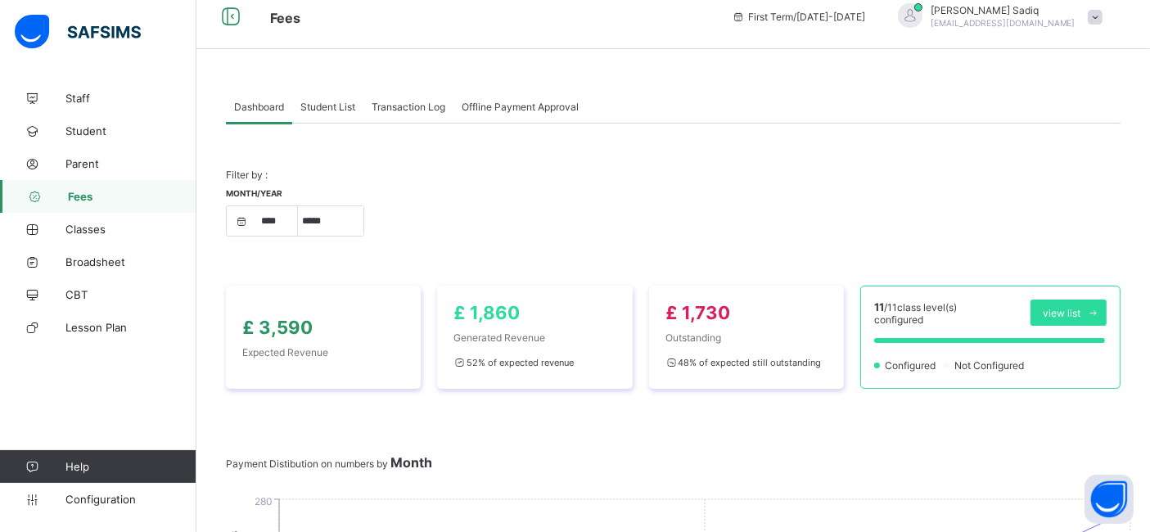
scroll to position [3, 0]
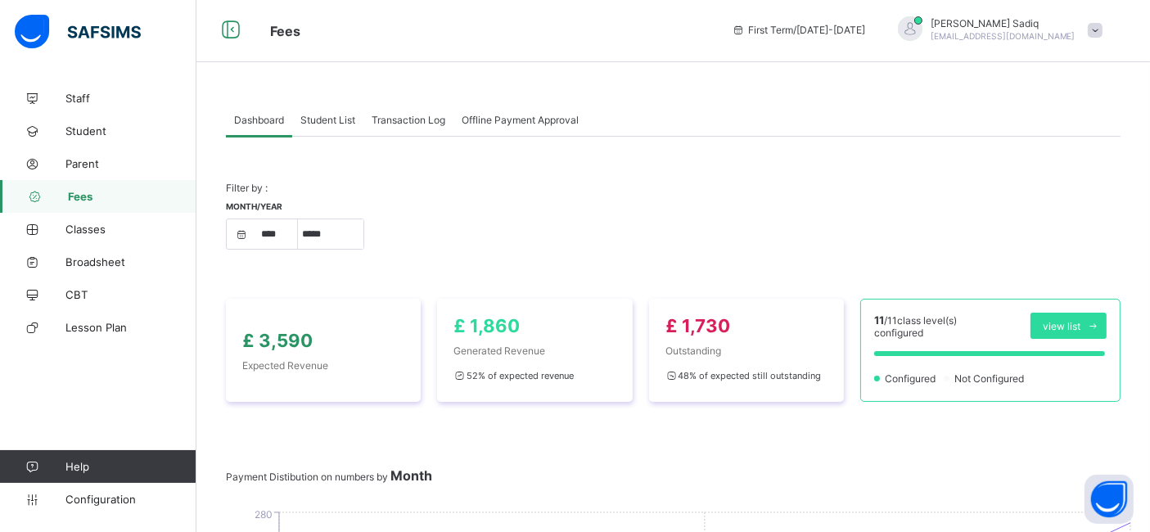
click at [519, 122] on span "Offline Payment Approval" at bounding box center [519, 120] width 117 height 12
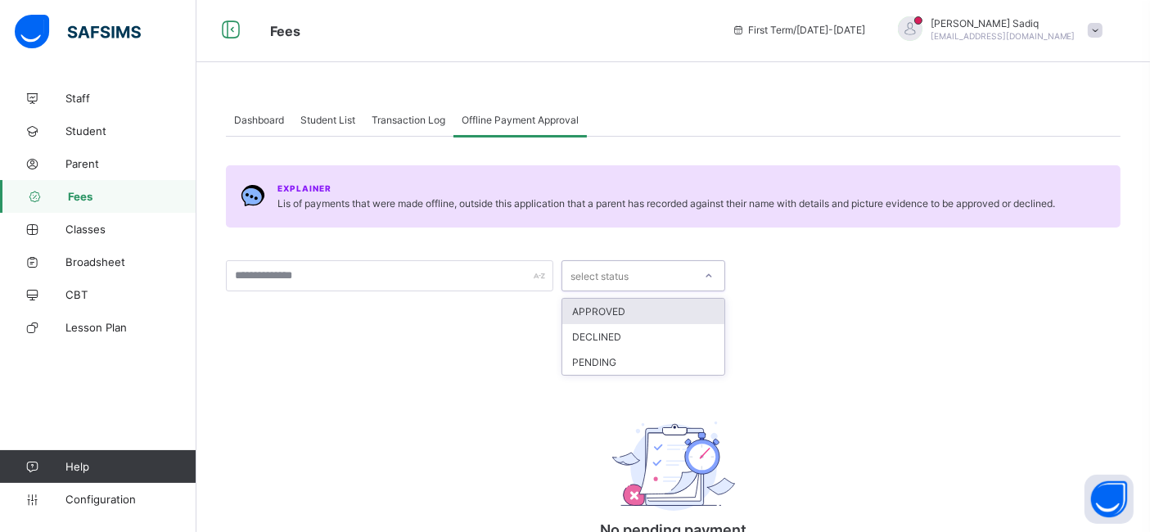
click at [631, 271] on div "select status" at bounding box center [627, 275] width 131 height 23
click at [614, 355] on div "PENDING" at bounding box center [643, 361] width 162 height 25
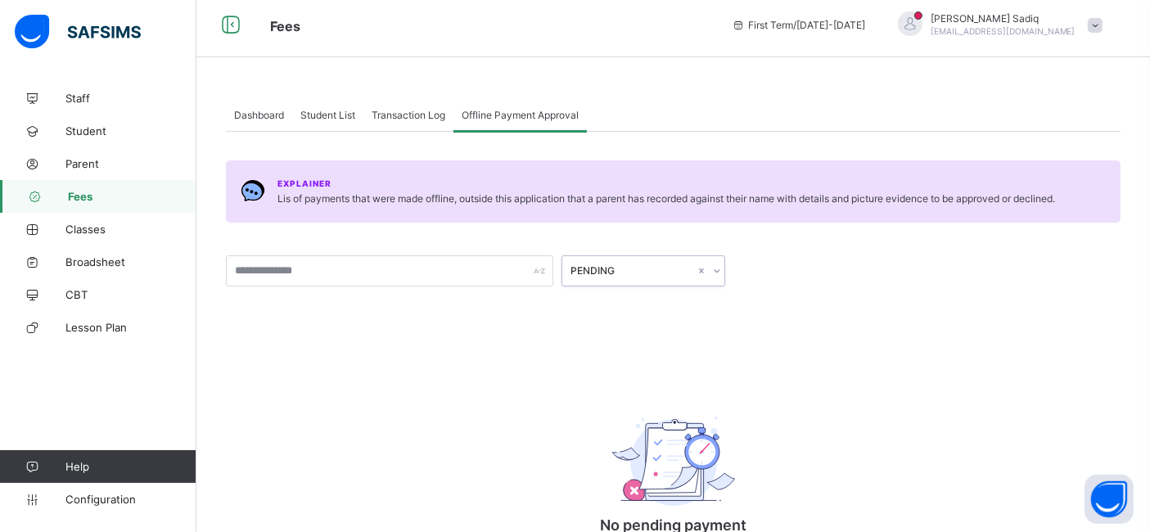
scroll to position [0, 0]
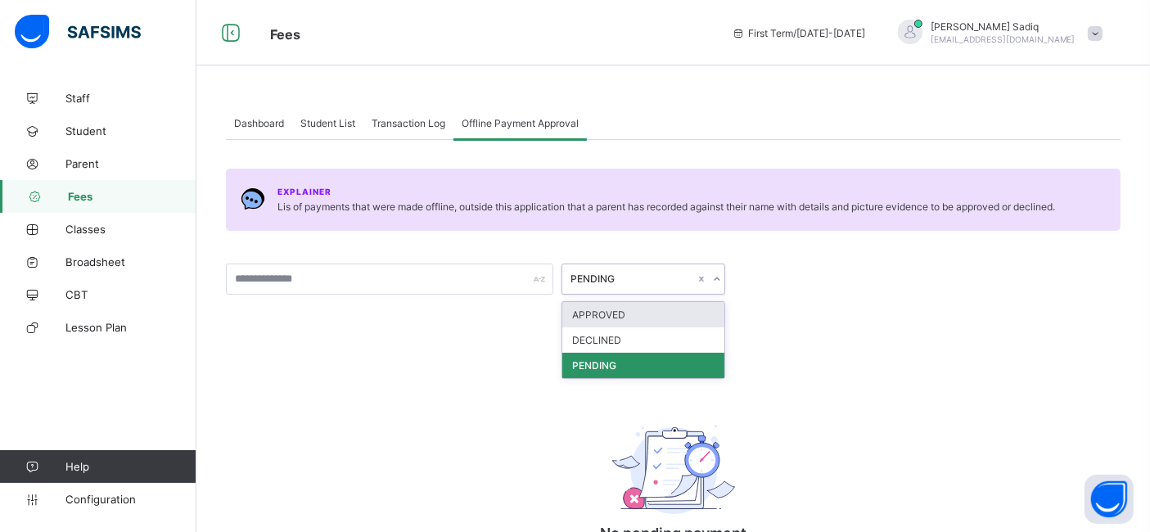
click at [640, 273] on div "PENDING" at bounding box center [632, 279] width 124 height 12
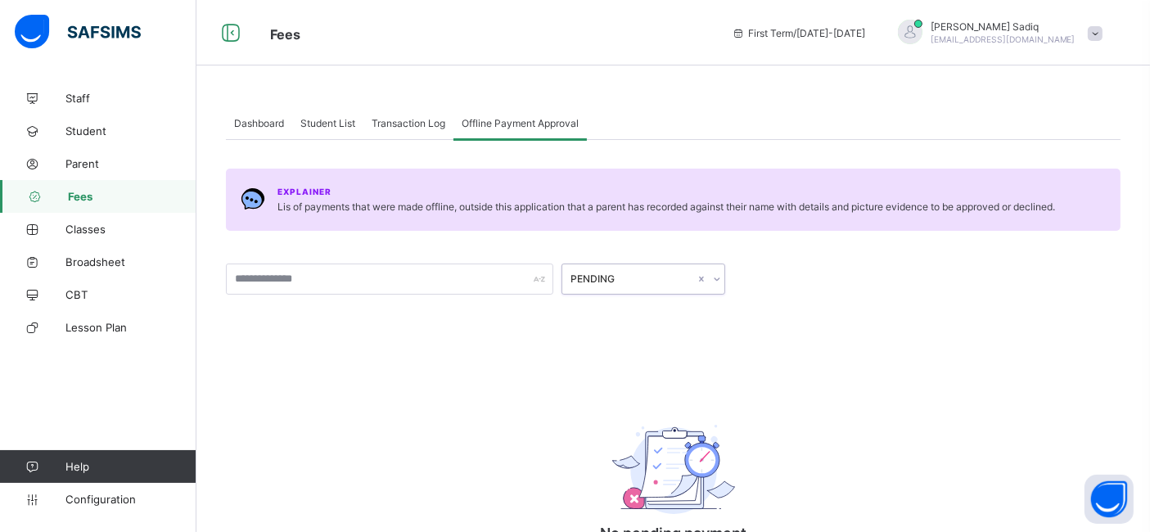
click at [640, 273] on div "PENDING" at bounding box center [632, 279] width 124 height 12
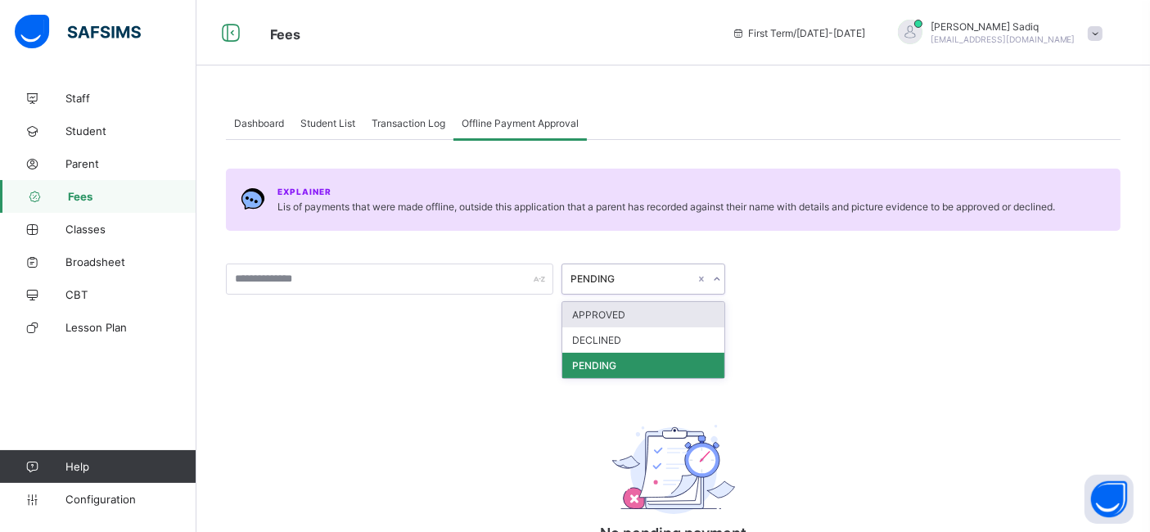
click at [640, 273] on div "PENDING" at bounding box center [632, 279] width 124 height 12
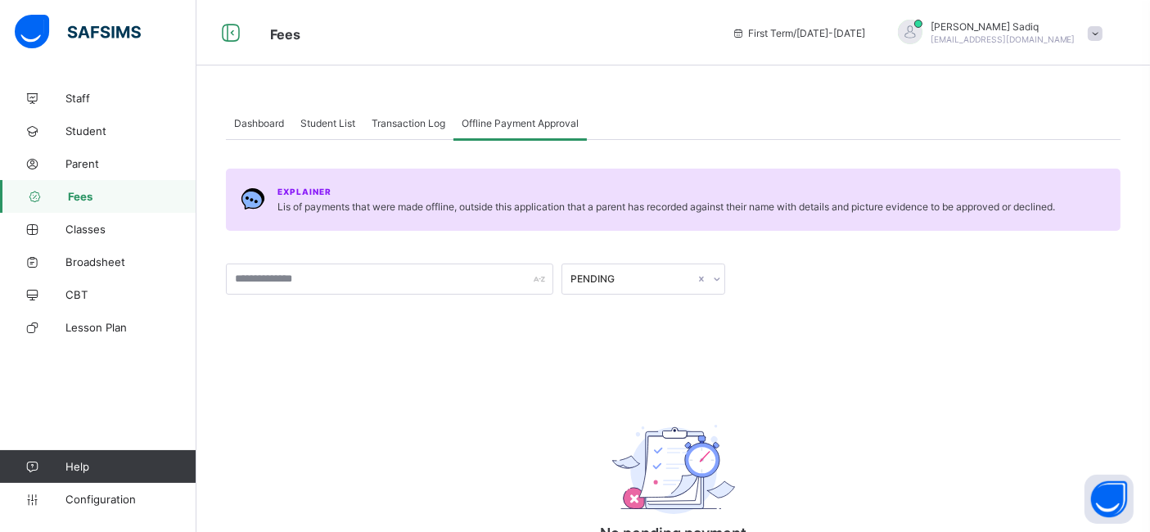
click at [434, 340] on div "Explainer Lis of payments that were made offline, outside this application that…" at bounding box center [673, 375] width 894 height 471
click at [407, 120] on span "Transaction Log" at bounding box center [408, 123] width 74 height 12
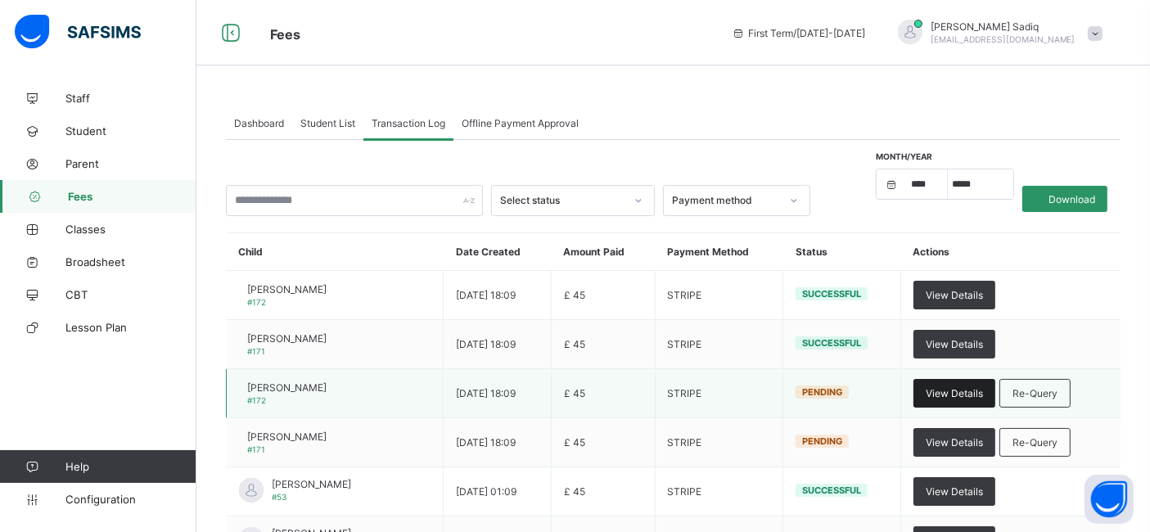
click at [983, 395] on span "View Details" at bounding box center [953, 393] width 57 height 12
